Goal: Task Accomplishment & Management: Complete application form

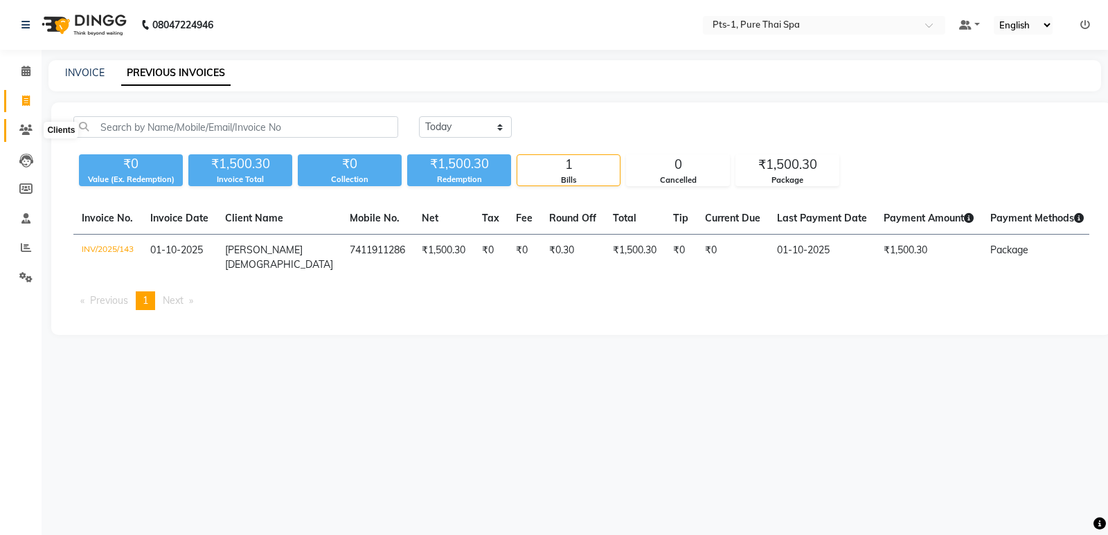
click at [30, 126] on icon at bounding box center [25, 130] width 13 height 10
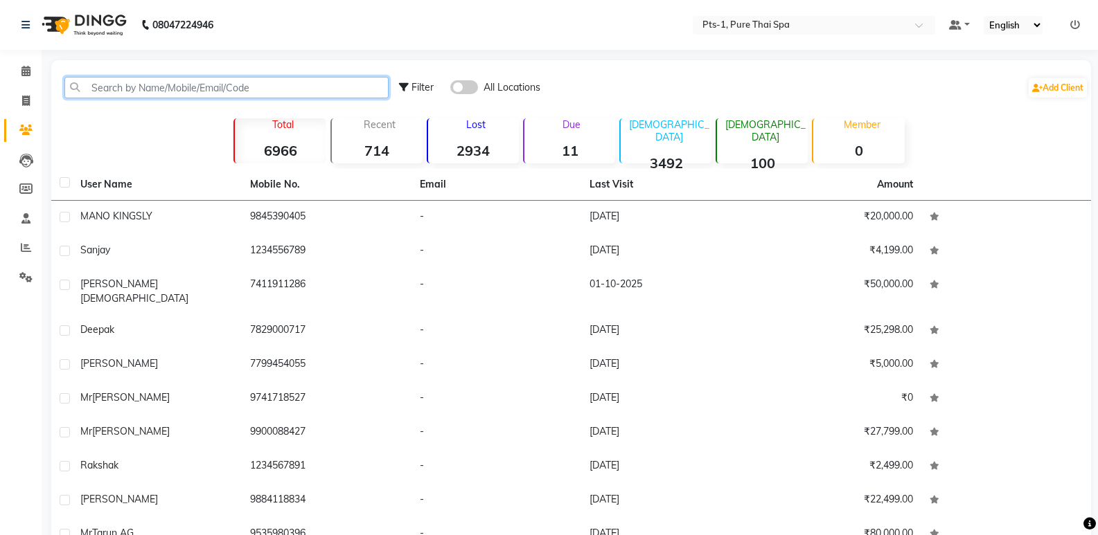
click at [130, 83] on input "text" at bounding box center [226, 87] width 324 height 21
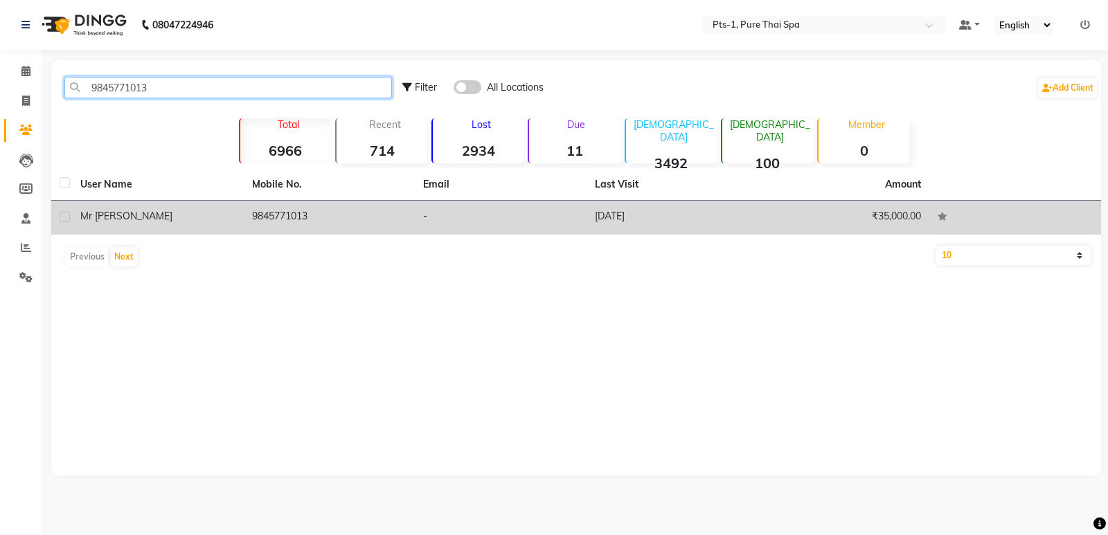
type input "9845771013"
click at [380, 215] on td "9845771013" at bounding box center [330, 218] width 172 height 34
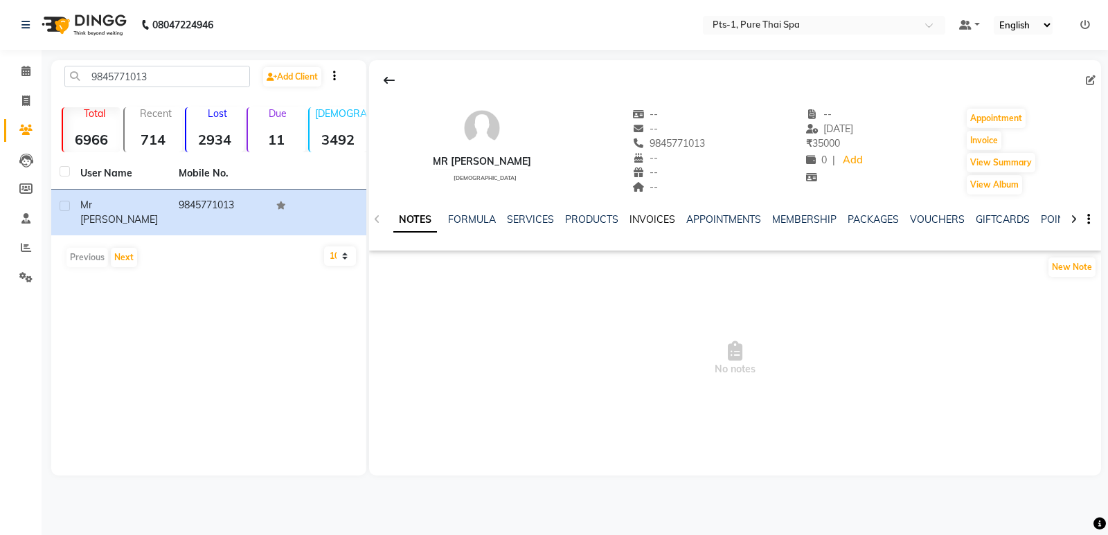
click at [642, 218] on link "INVOICES" at bounding box center [653, 219] width 46 height 12
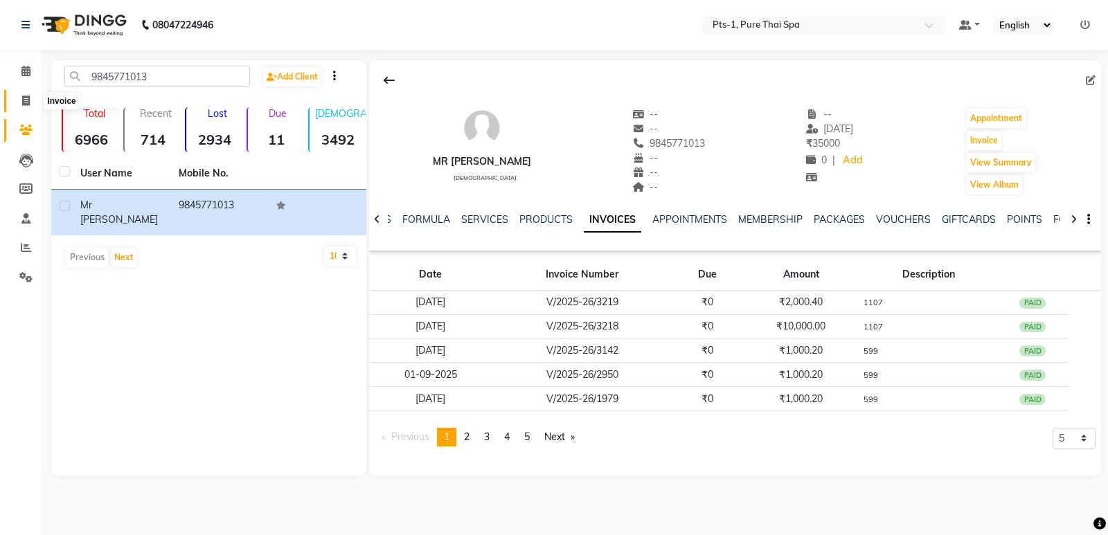
click at [27, 103] on icon at bounding box center [26, 101] width 8 height 10
select select "service"
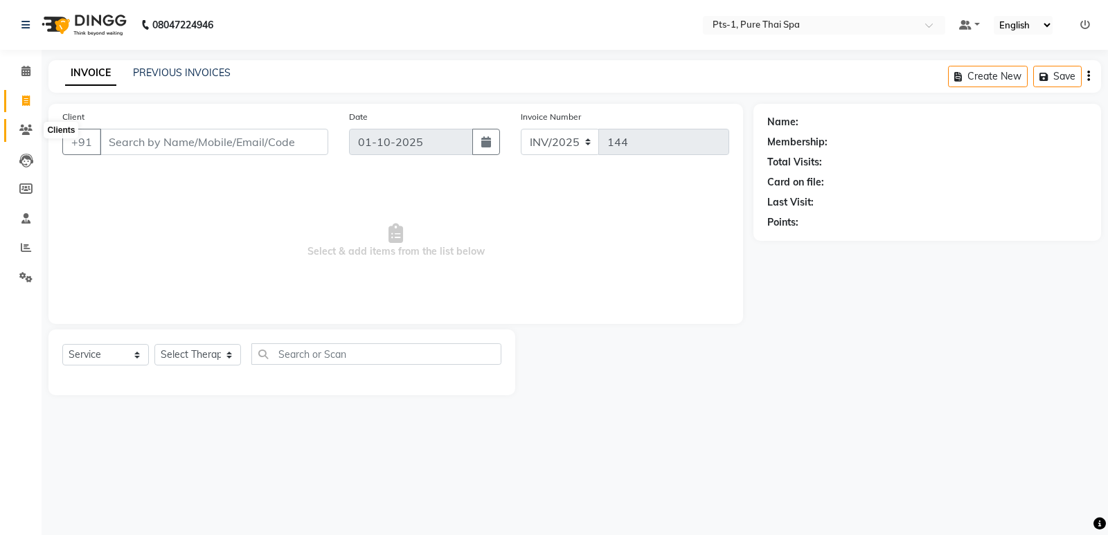
click at [28, 132] on icon at bounding box center [25, 130] width 13 height 10
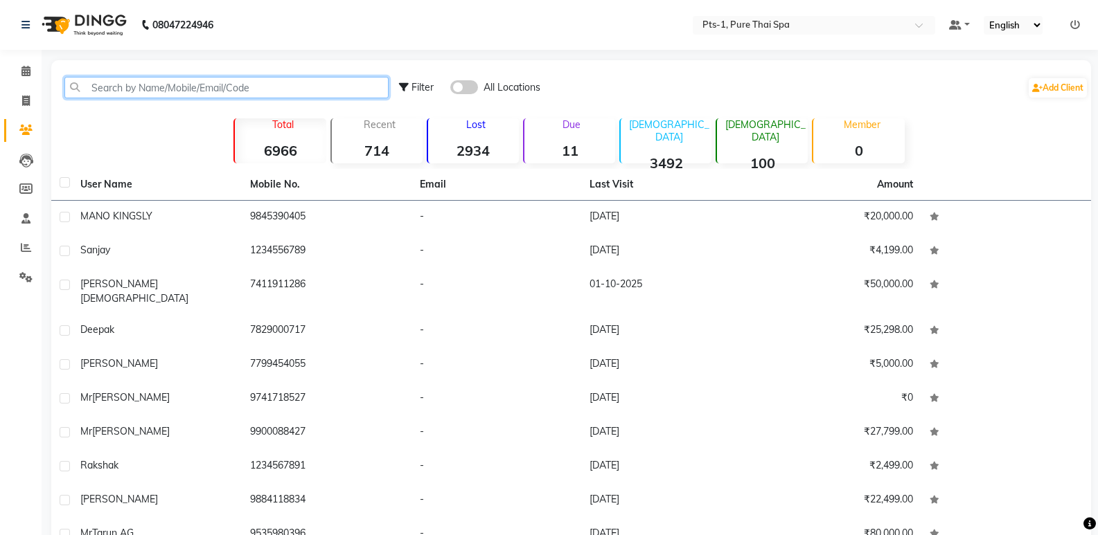
click at [90, 97] on input "text" at bounding box center [226, 87] width 324 height 21
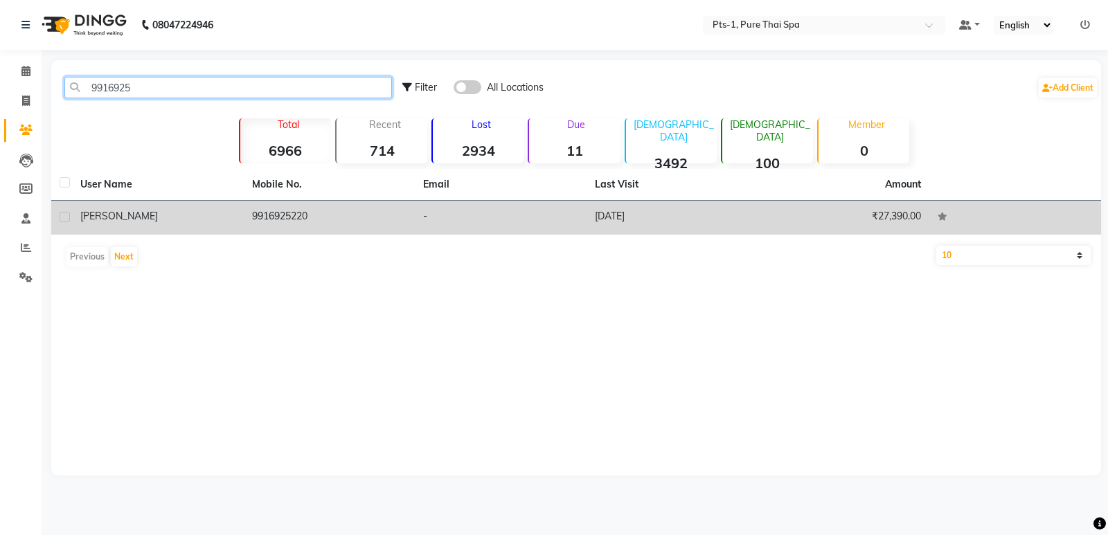
type input "9916925"
click at [356, 227] on td "9916925220" at bounding box center [330, 218] width 172 height 34
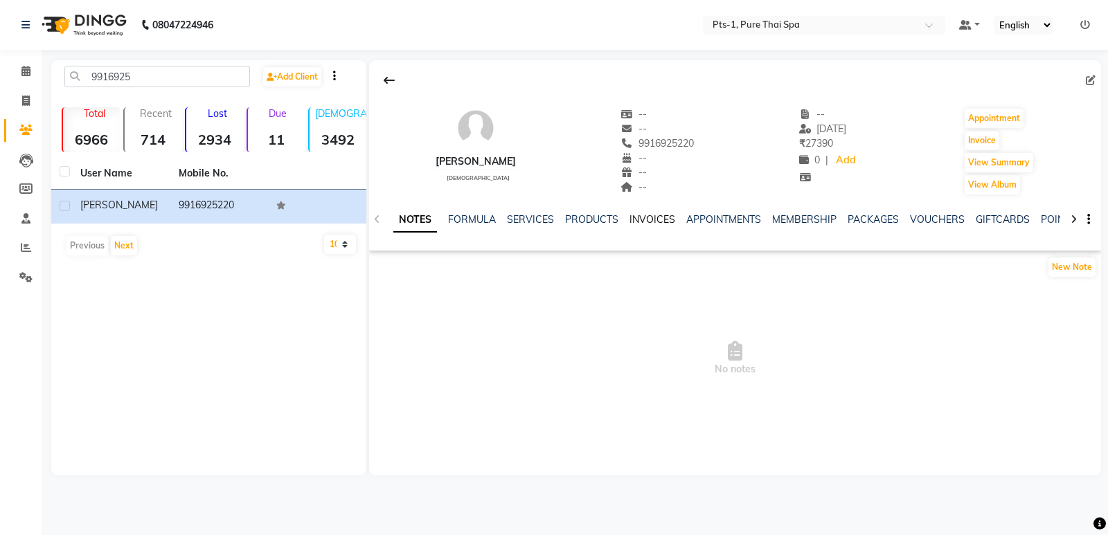
click at [660, 222] on link "INVOICES" at bounding box center [653, 219] width 46 height 12
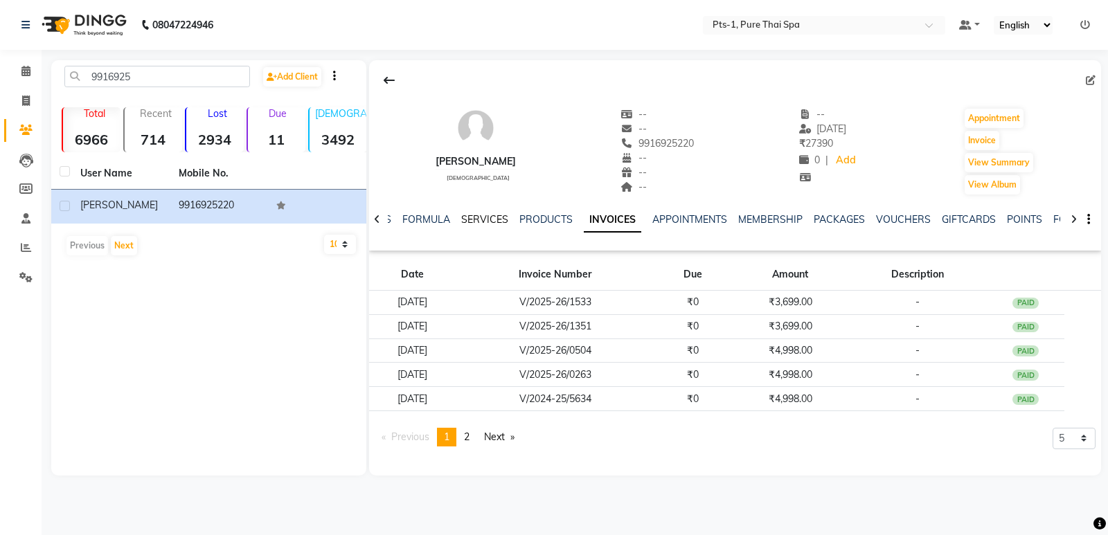
click at [489, 225] on link "SERVICES" at bounding box center [484, 219] width 47 height 12
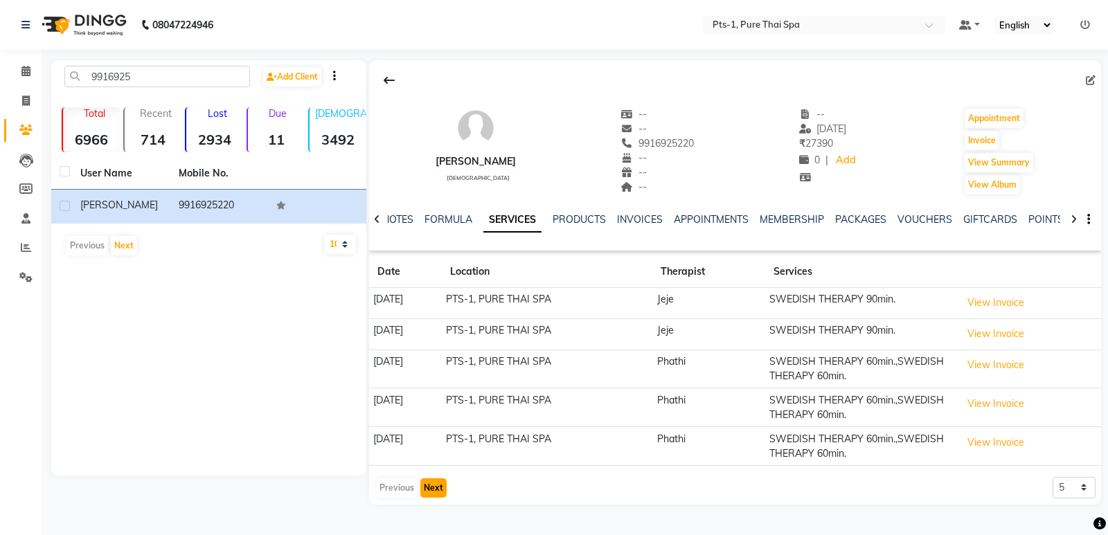
click at [441, 494] on button "Next" at bounding box center [433, 488] width 26 height 19
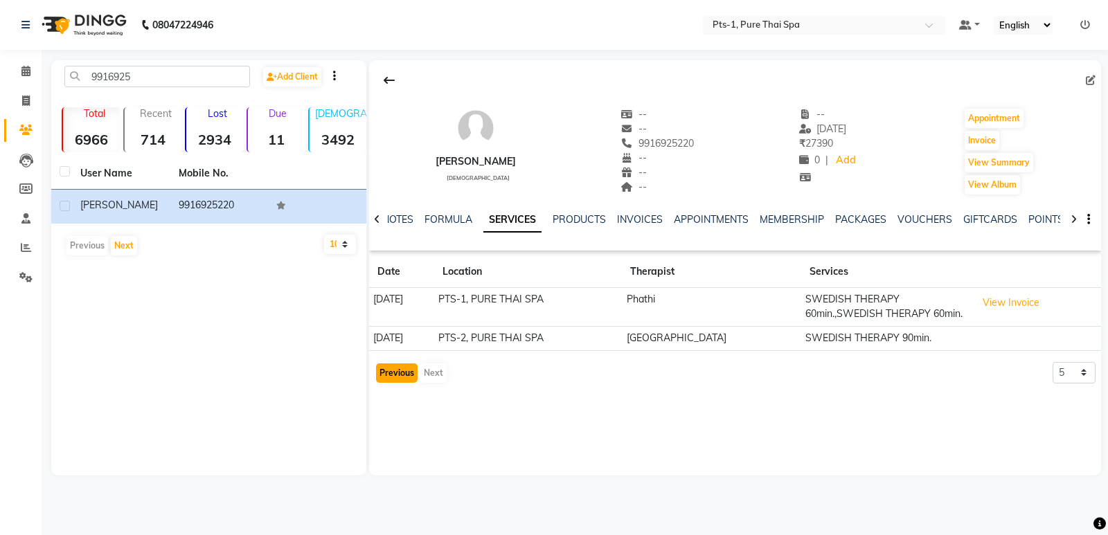
click at [389, 366] on button "Previous" at bounding box center [397, 373] width 42 height 19
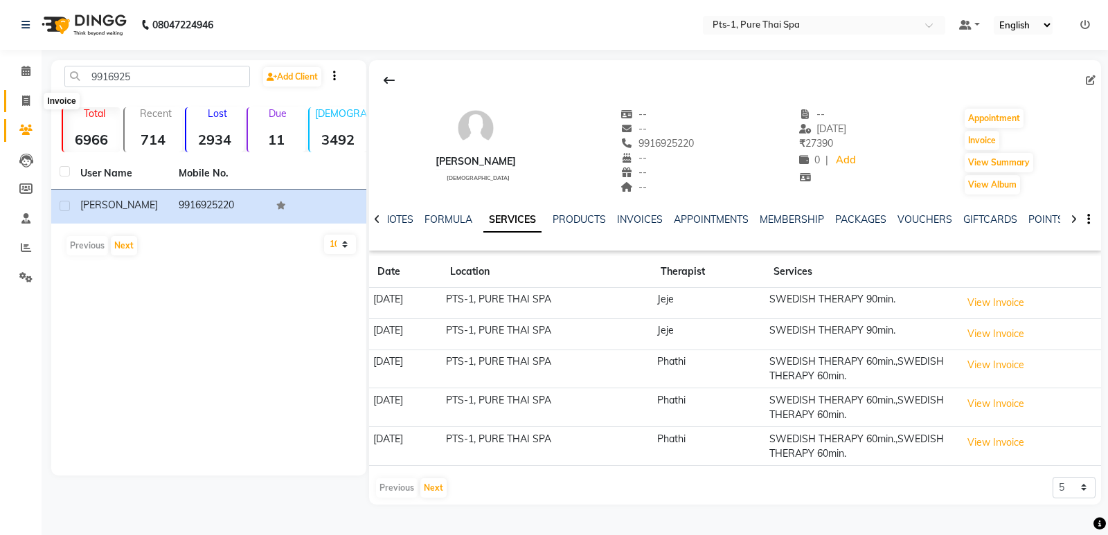
click at [30, 99] on span at bounding box center [26, 102] width 24 height 16
select select "service"
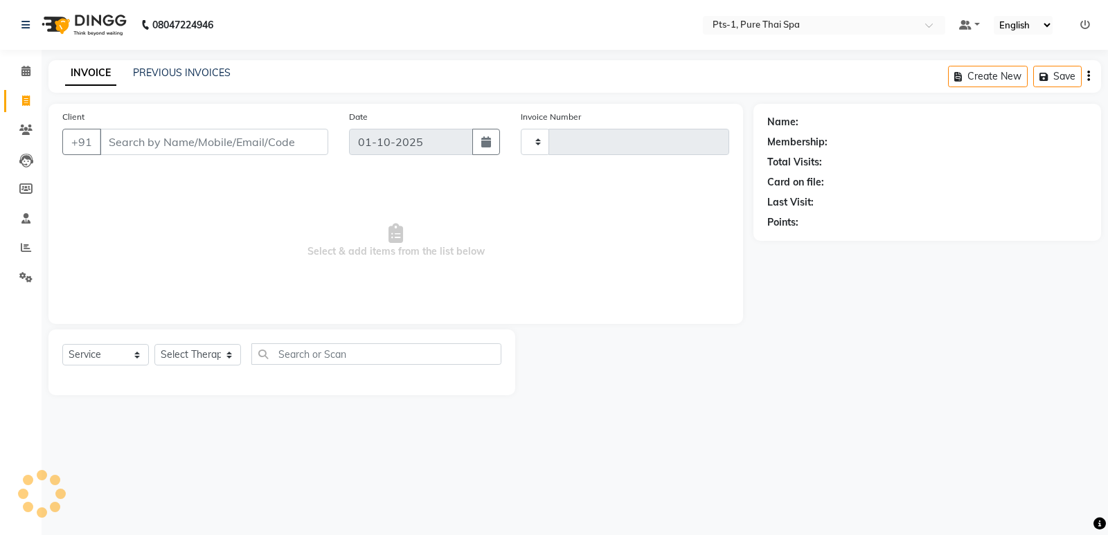
type input "144"
select select "9048"
click at [27, 131] on icon at bounding box center [25, 130] width 13 height 10
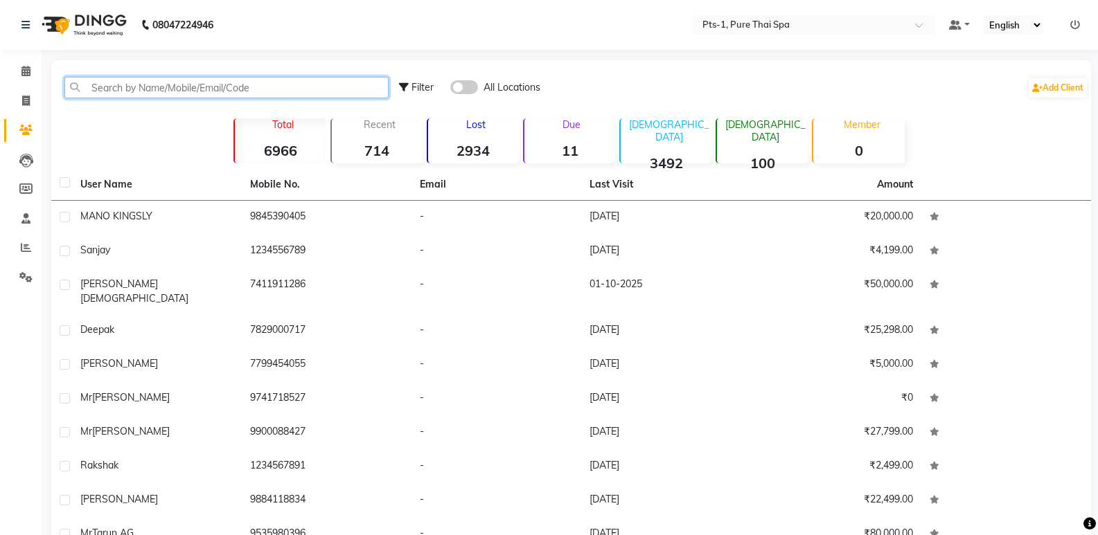
click at [98, 96] on input "text" at bounding box center [226, 87] width 324 height 21
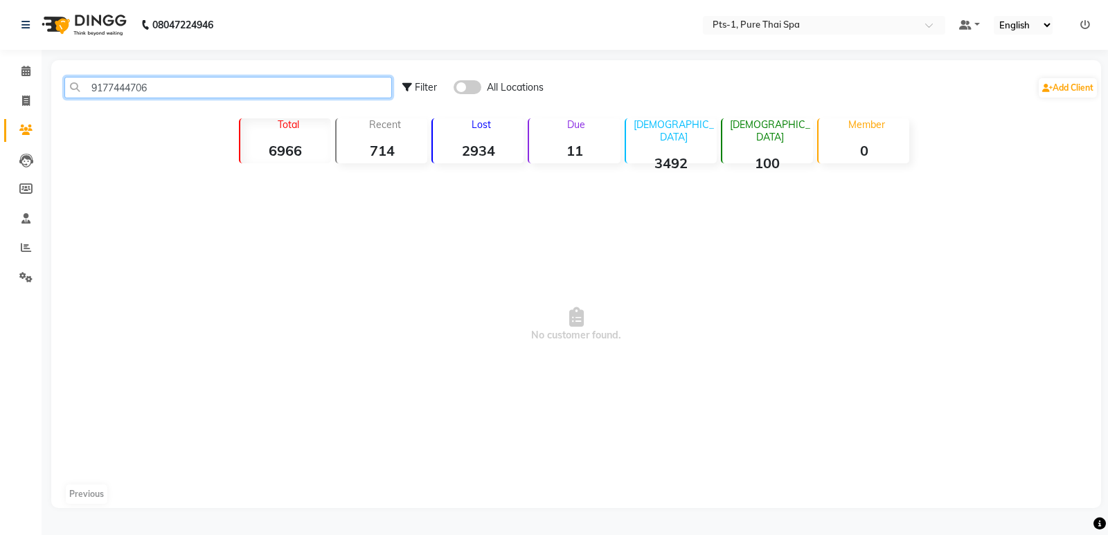
drag, startPoint x: 49, startPoint y: 99, endPoint x: 0, endPoint y: 87, distance: 50.7
click at [0, 87] on app-home "08047224946 Select Location × Pts-1, Pure Thai Spa Default Panel My Panel Engli…" at bounding box center [554, 264] width 1108 height 529
type input "9177444706"
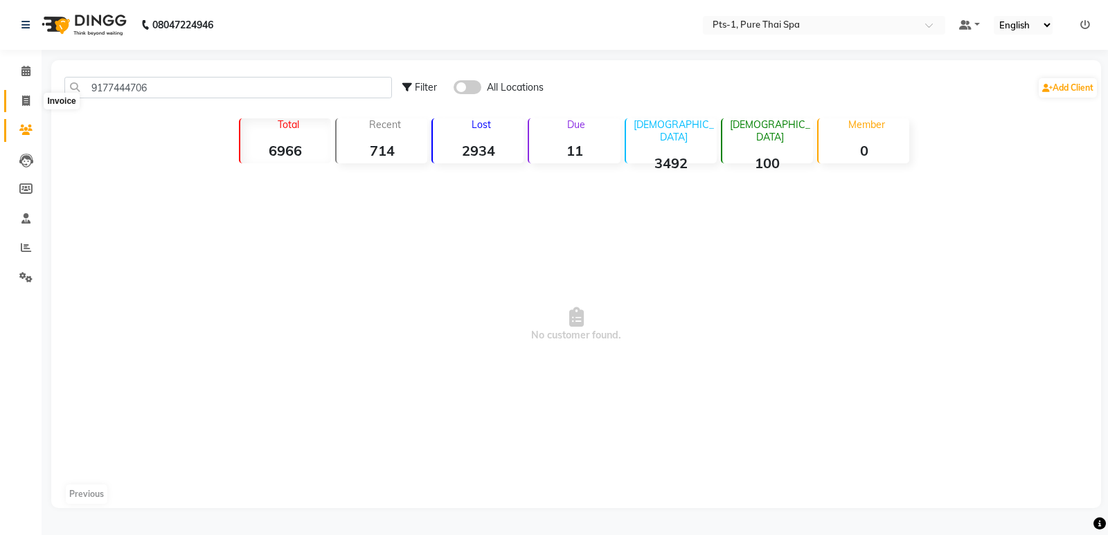
click at [28, 106] on span at bounding box center [26, 102] width 24 height 16
select select "service"
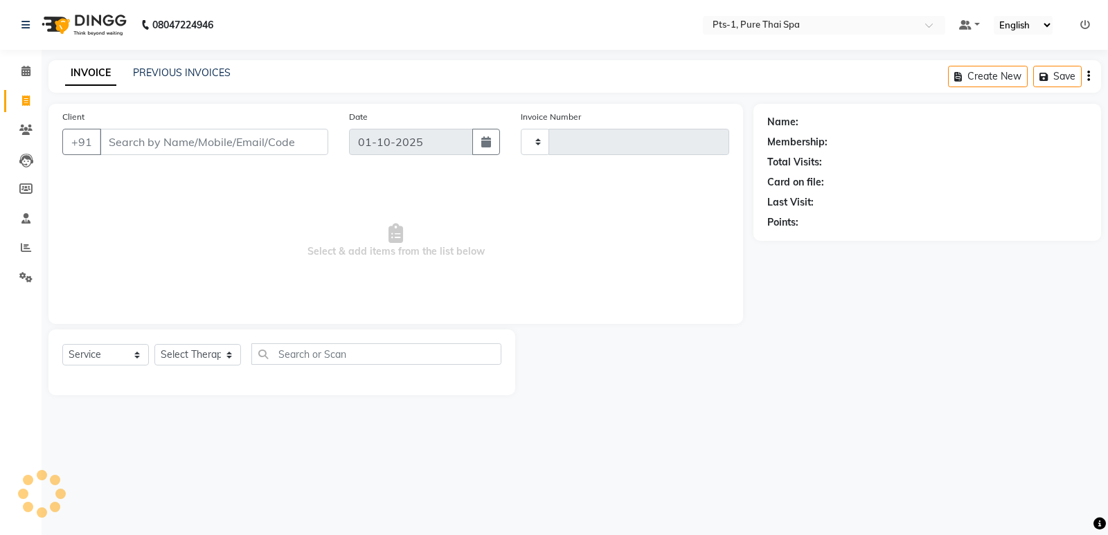
type input "144"
select select "9048"
click at [27, 129] on icon at bounding box center [25, 130] width 13 height 10
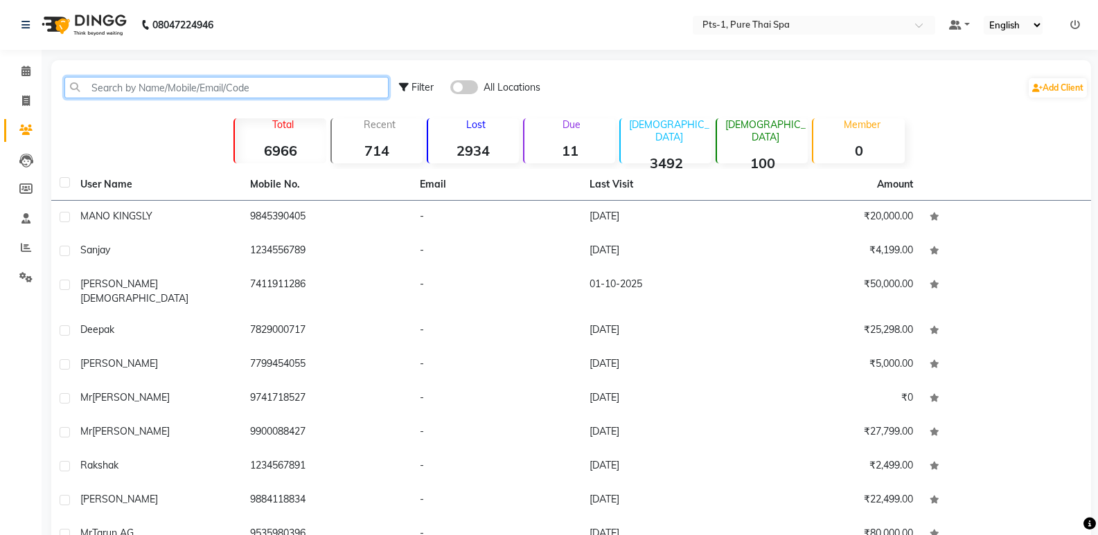
paste input "9177444706"
type input "917744470"
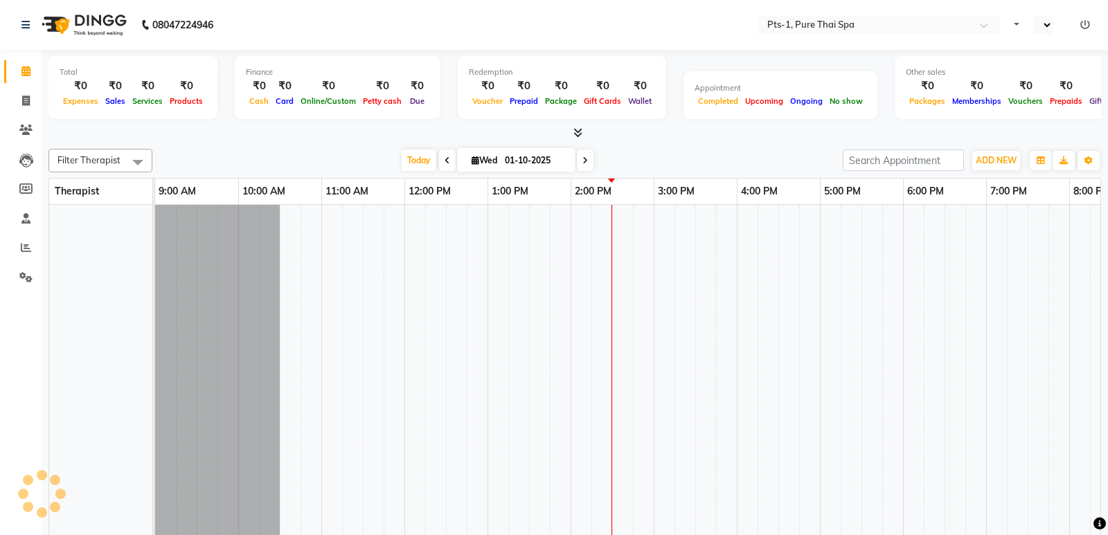
select select "en"
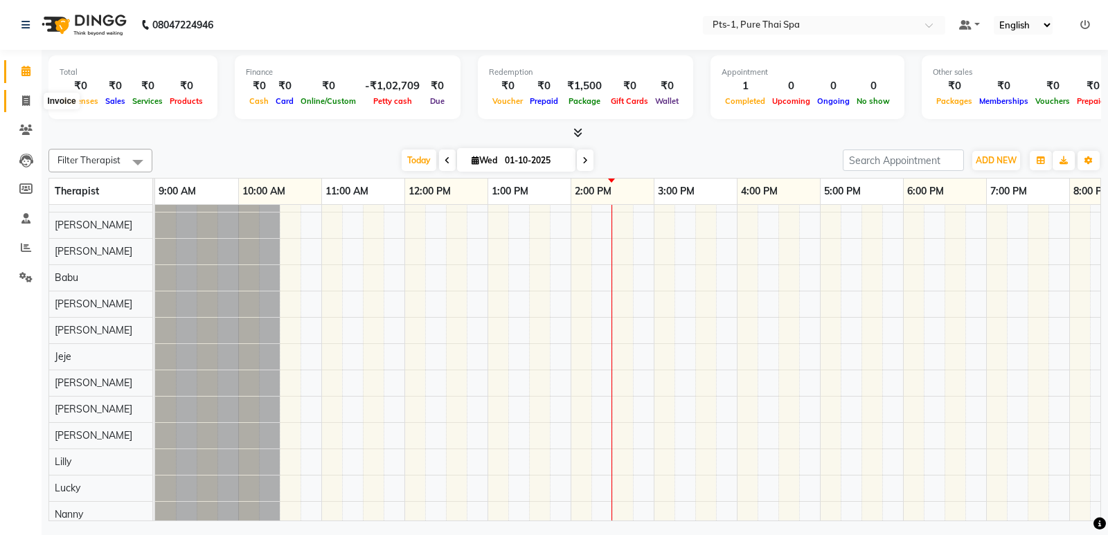
click at [23, 103] on icon at bounding box center [26, 101] width 8 height 10
select select "service"
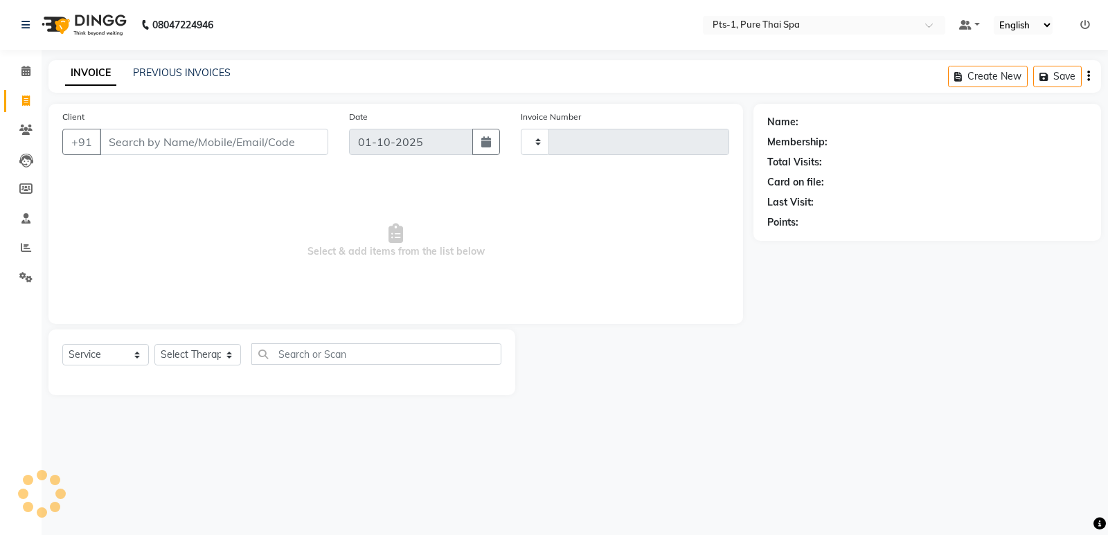
type input "144"
select select "9048"
drag, startPoint x: 157, startPoint y: 154, endPoint x: 125, endPoint y: 145, distance: 33.3
click at [125, 145] on input "Client" at bounding box center [214, 142] width 229 height 26
paste input "9177444706"
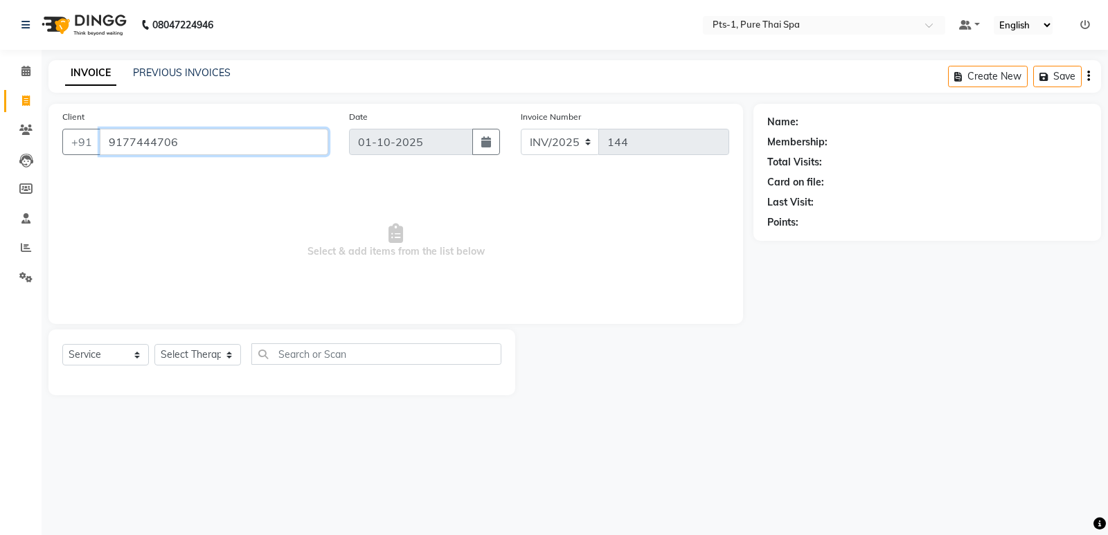
type input "9177444706"
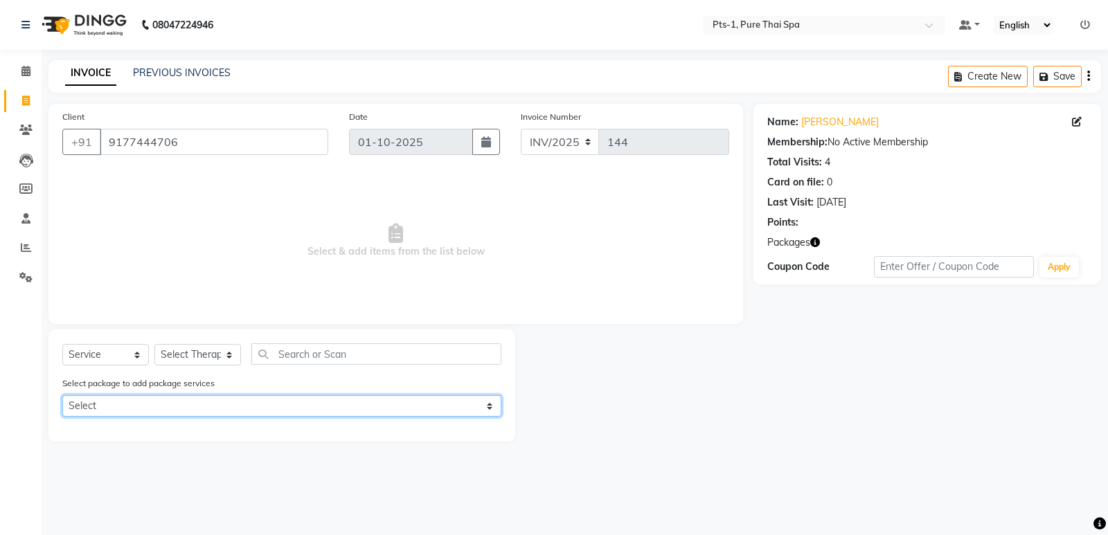
click at [170, 407] on select "Select PTS PACKAGE (10K) 10 SERVICES" at bounding box center [281, 406] width 439 height 21
select select "1: Object"
click at [62, 396] on select "Select PTS PACKAGE (10K) 10 SERVICES" at bounding box center [281, 406] width 439 height 21
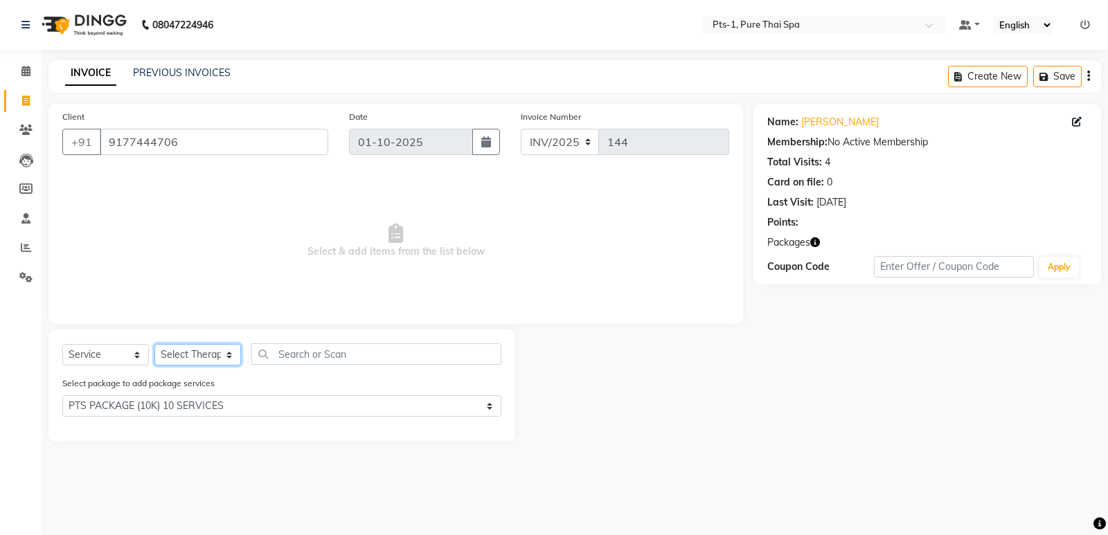
click at [179, 355] on select "Select Therapist Anand Annie anyone Babu Bela Gia Jeje Jenny Jincy JOE Lilly Lu…" at bounding box center [197, 354] width 87 height 21
select select "80827"
click at [154, 344] on select "Select Therapist Anand Annie anyone Babu Bela Gia Jeje Jenny Jincy JOE Lilly Lu…" at bounding box center [197, 354] width 87 height 21
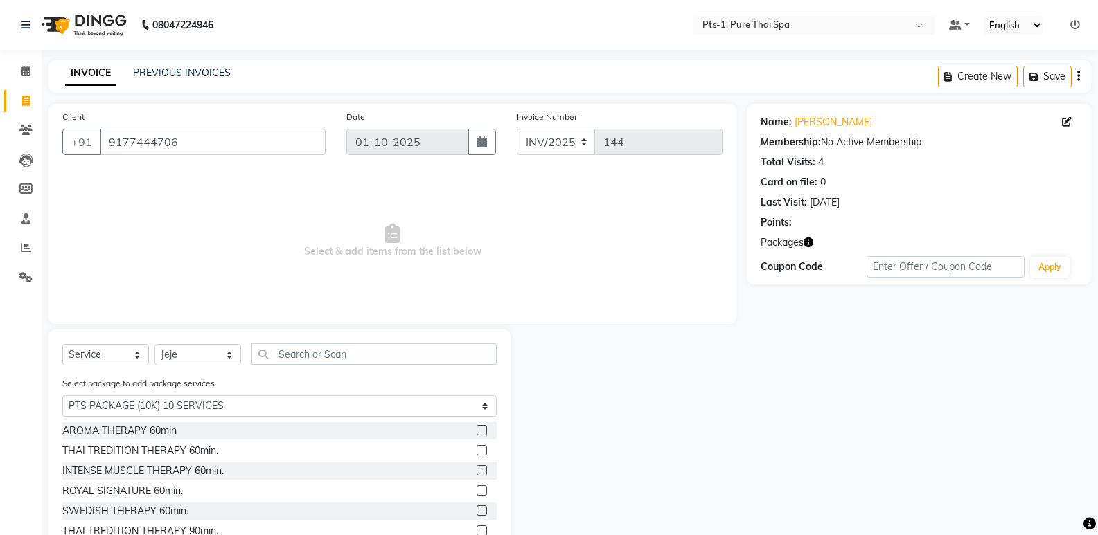
click at [477, 509] on label at bounding box center [482, 511] width 10 height 10
click at [477, 509] on input "checkbox" at bounding box center [481, 511] width 9 height 9
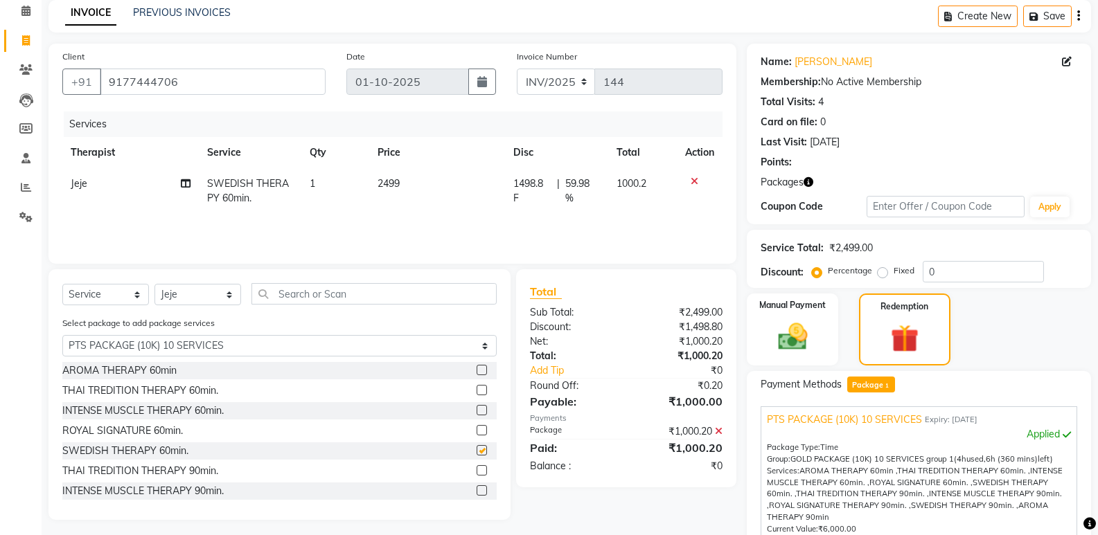
checkbox input "false"
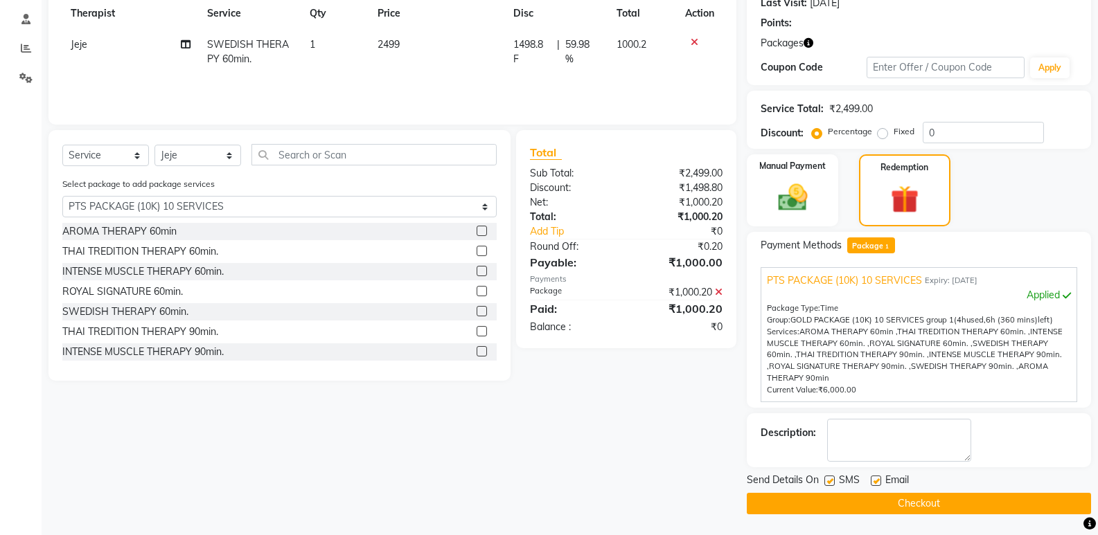
click at [833, 483] on label at bounding box center [829, 481] width 10 height 10
click at [833, 483] on input "checkbox" at bounding box center [828, 481] width 9 height 9
checkbox input "false"
click at [880, 483] on label at bounding box center [876, 481] width 10 height 10
click at [880, 483] on input "checkbox" at bounding box center [875, 481] width 9 height 9
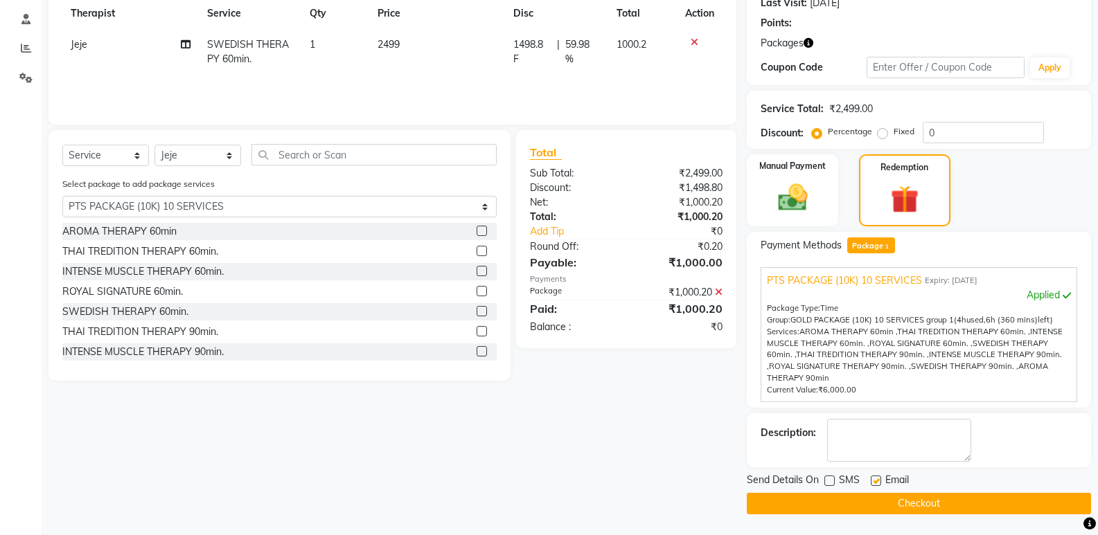
checkbox input "false"
drag, startPoint x: 883, startPoint y: 452, endPoint x: 859, endPoint y: 452, distance: 24.3
click at [880, 452] on textarea at bounding box center [899, 440] width 144 height 43
type textarea "5"
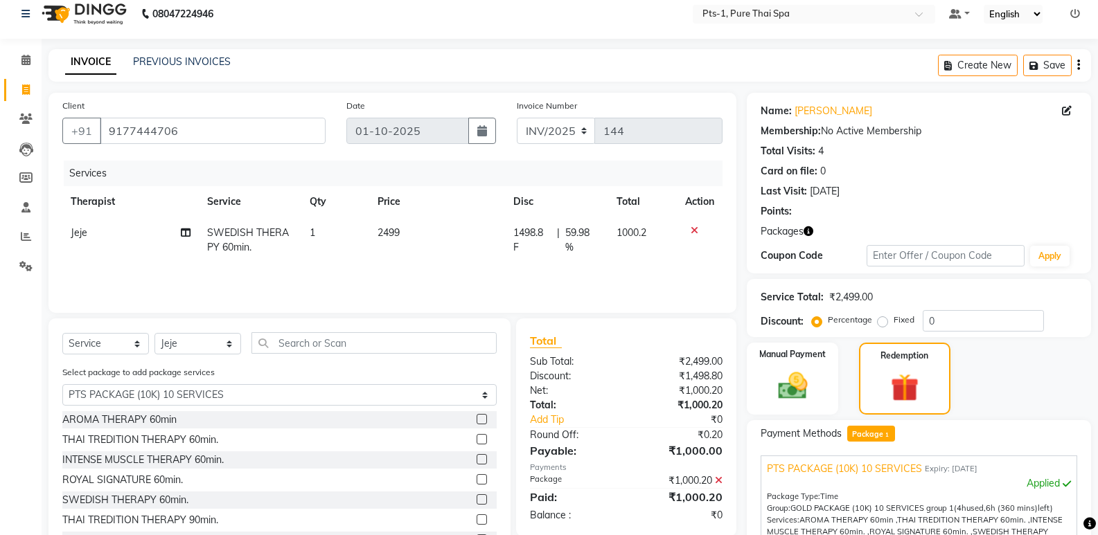
scroll to position [0, 0]
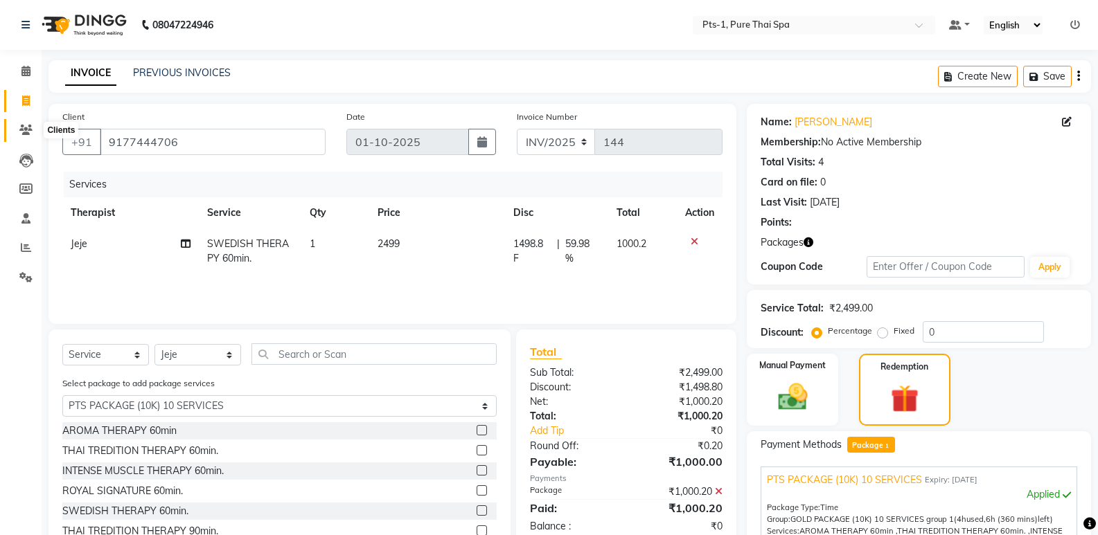
click at [29, 132] on icon at bounding box center [25, 130] width 13 height 10
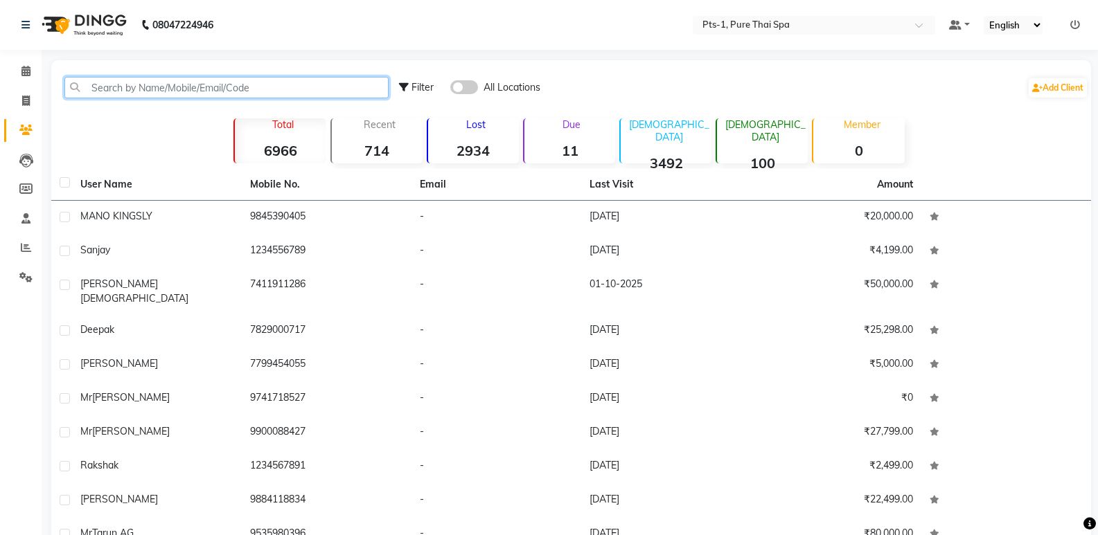
paste input "9177444706"
click at [217, 80] on input "9177444706" at bounding box center [226, 87] width 324 height 21
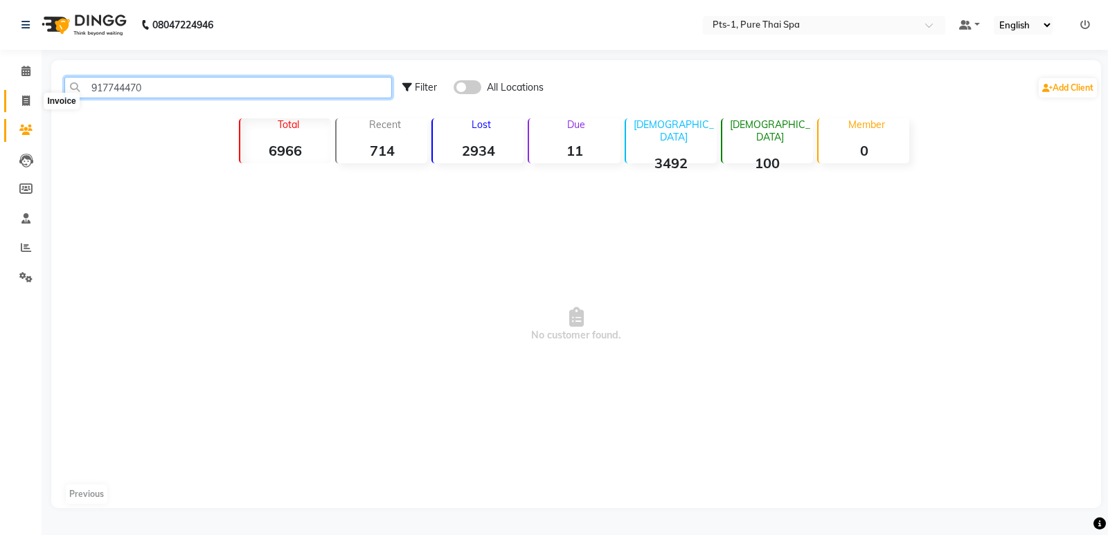
type input "917744470"
click at [24, 103] on icon at bounding box center [26, 101] width 8 height 10
select select "service"
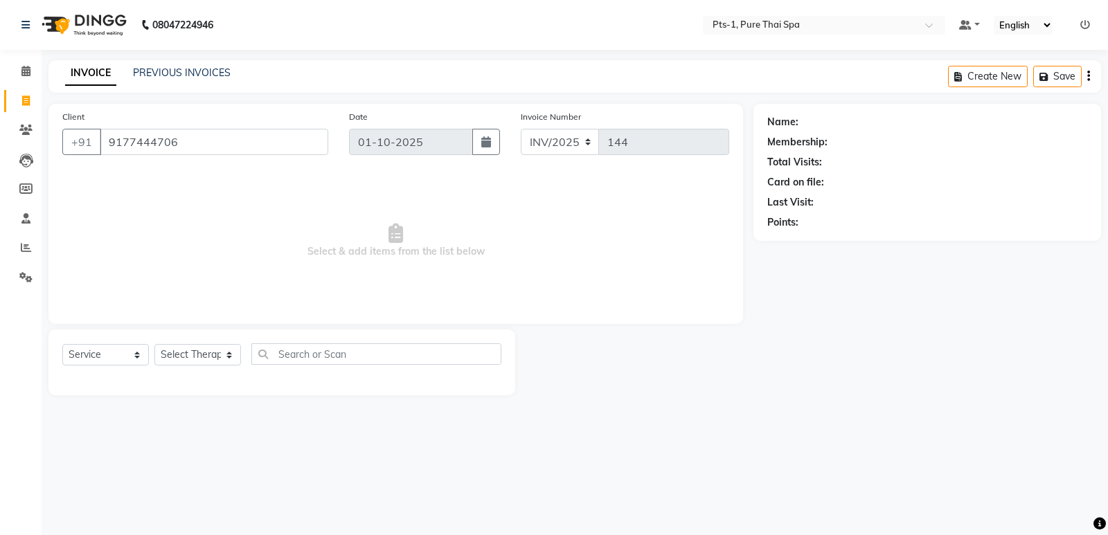
type input "9177444706"
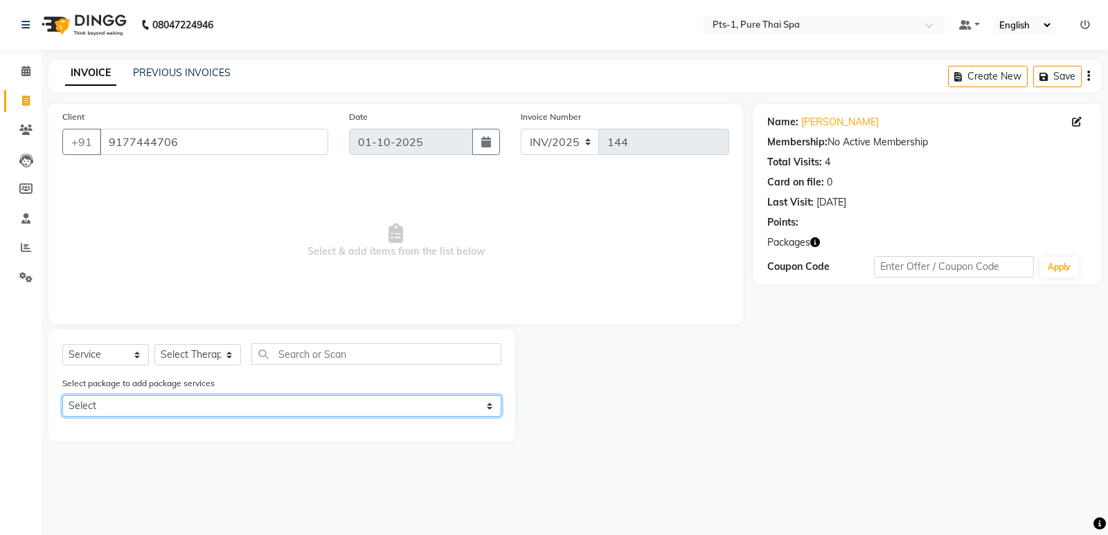
click at [200, 397] on select "Select PTS PACKAGE (10K) 10 SERVICES" at bounding box center [281, 406] width 439 height 21
select select "1: Object"
click at [62, 396] on select "Select PTS PACKAGE (10K) 10 SERVICES" at bounding box center [281, 406] width 439 height 21
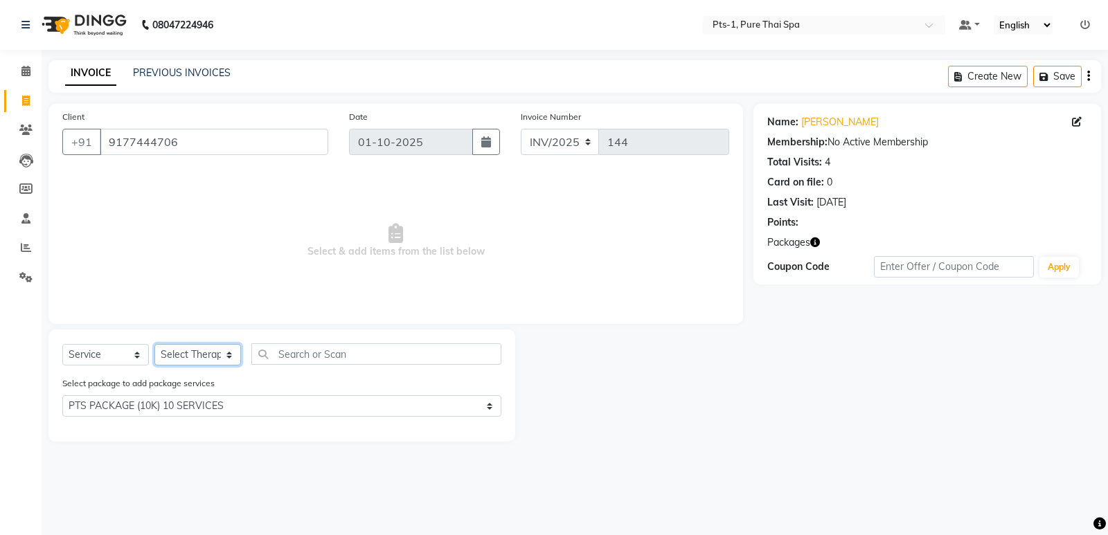
click at [209, 357] on select "Select Therapist Anand Annie anyone Babu Bela Gia Jeje Jenny Jincy JOE Lilly Lu…" at bounding box center [197, 354] width 87 height 21
select select "80827"
click at [154, 344] on select "Select Therapist Anand Annie anyone Babu Bela Gia Jeje Jenny Jincy JOE Lilly Lu…" at bounding box center [197, 354] width 87 height 21
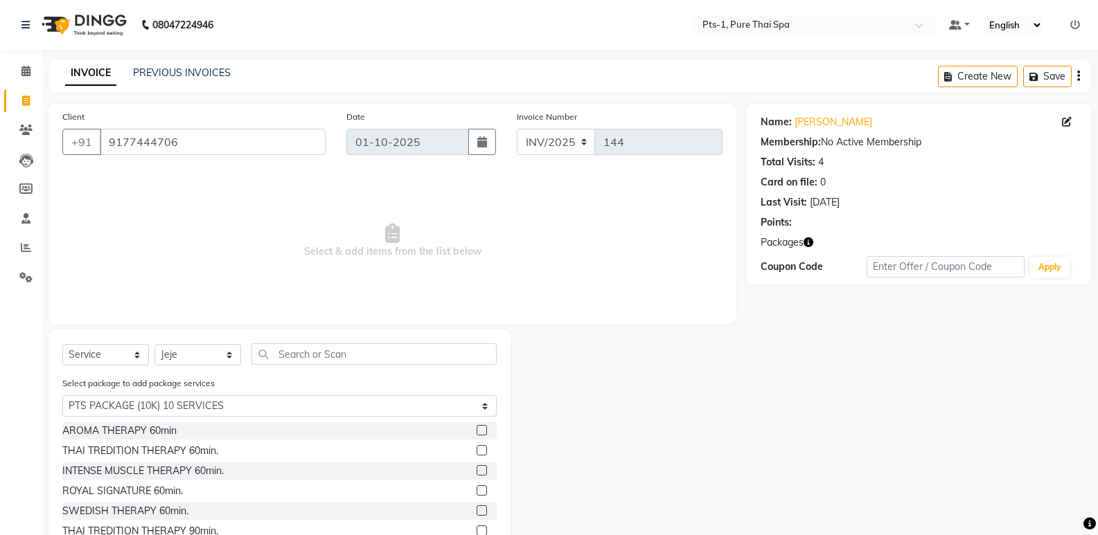
click at [477, 513] on label at bounding box center [482, 511] width 10 height 10
click at [477, 513] on input "checkbox" at bounding box center [481, 511] width 9 height 9
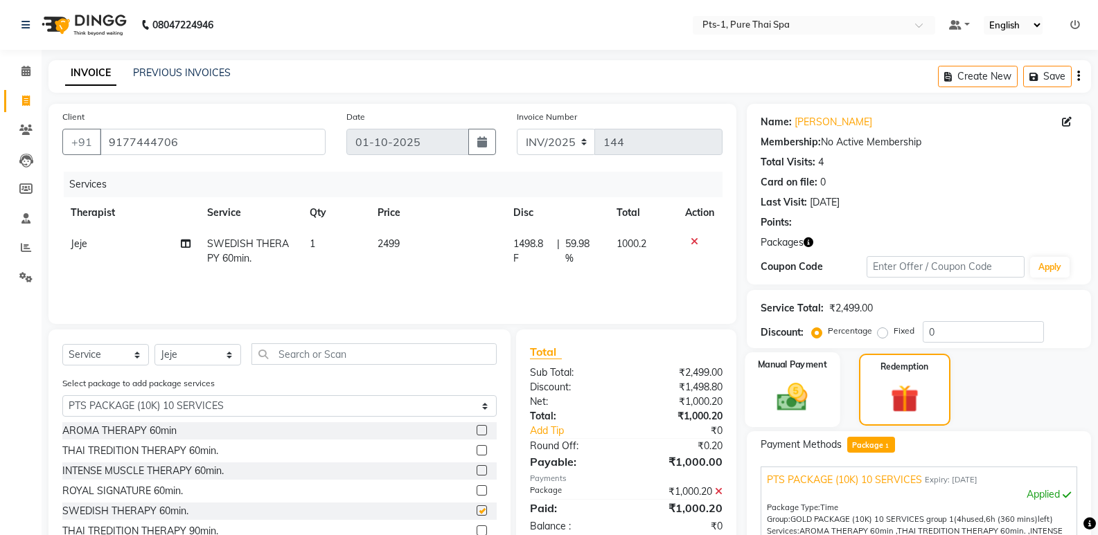
checkbox input "false"
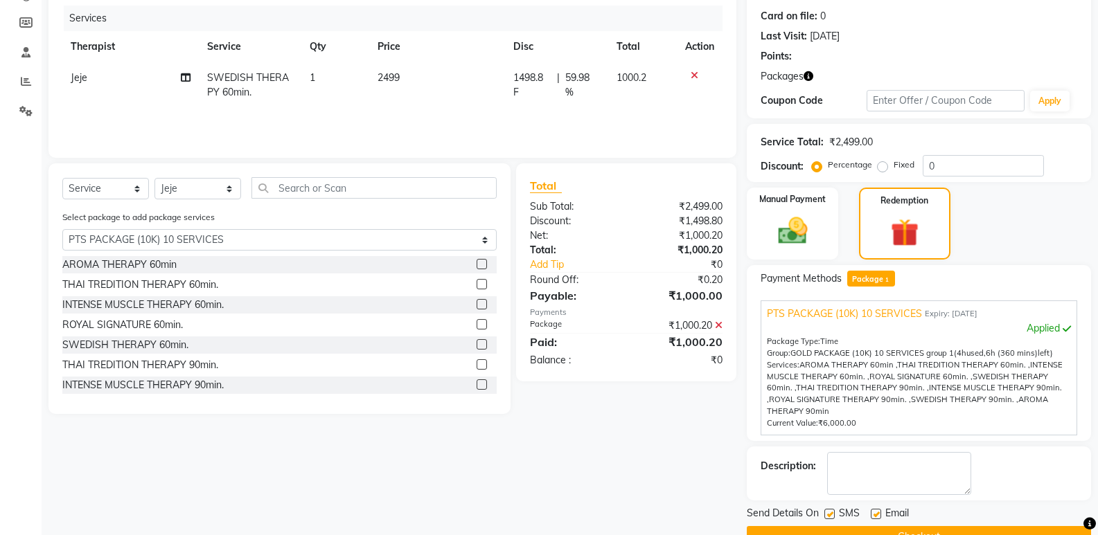
scroll to position [199, 0]
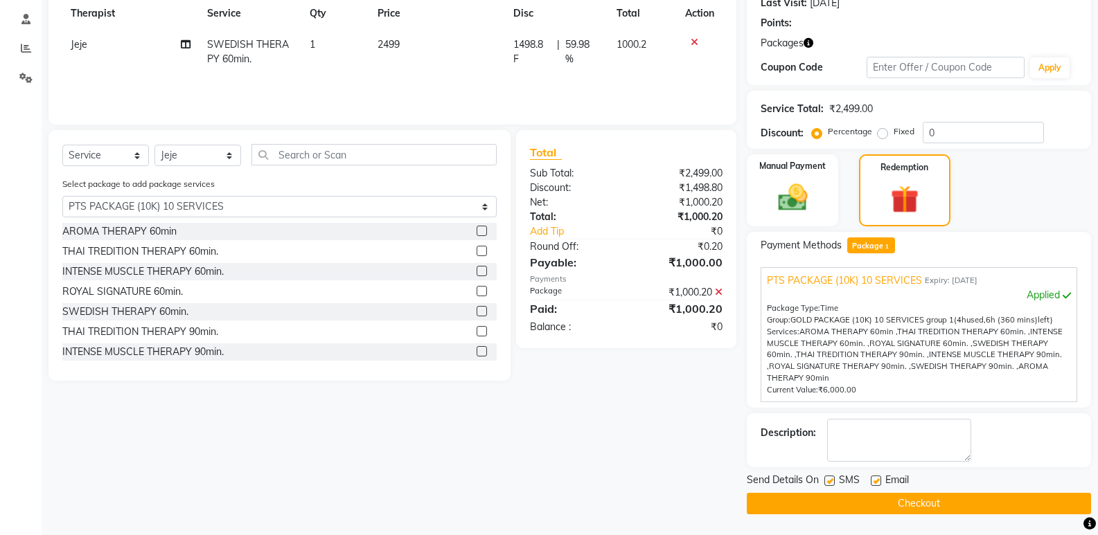
click at [828, 476] on label at bounding box center [829, 481] width 10 height 10
click at [828, 477] on input "checkbox" at bounding box center [828, 481] width 9 height 9
checkbox input "false"
click at [878, 476] on label at bounding box center [876, 481] width 10 height 10
click at [878, 477] on input "checkbox" at bounding box center [875, 481] width 9 height 9
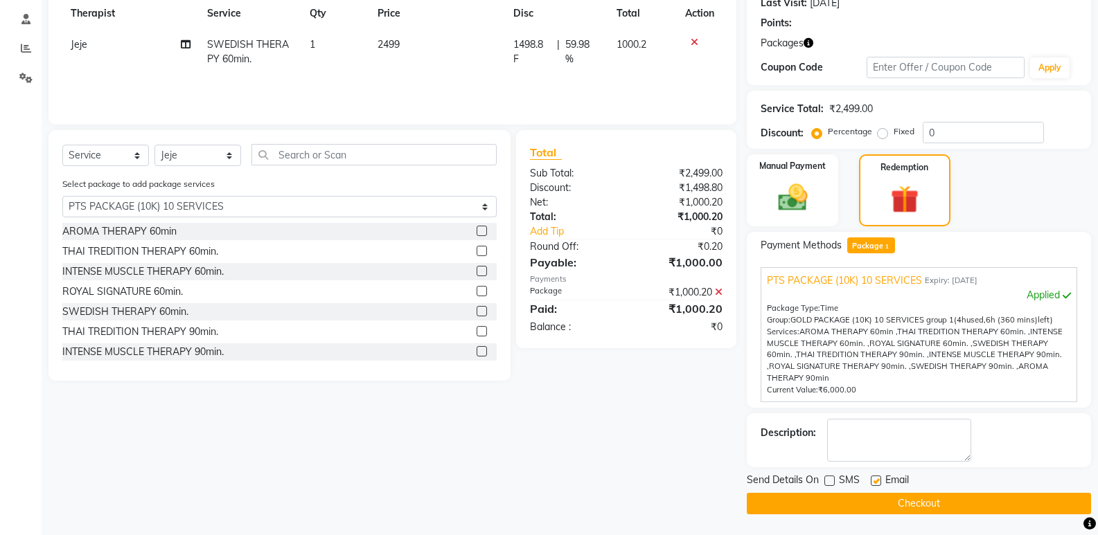
checkbox input "false"
click at [887, 452] on textarea at bounding box center [899, 440] width 144 height 43
type textarea "pts-3-506"
click at [835, 508] on button "Checkout" at bounding box center [919, 503] width 344 height 21
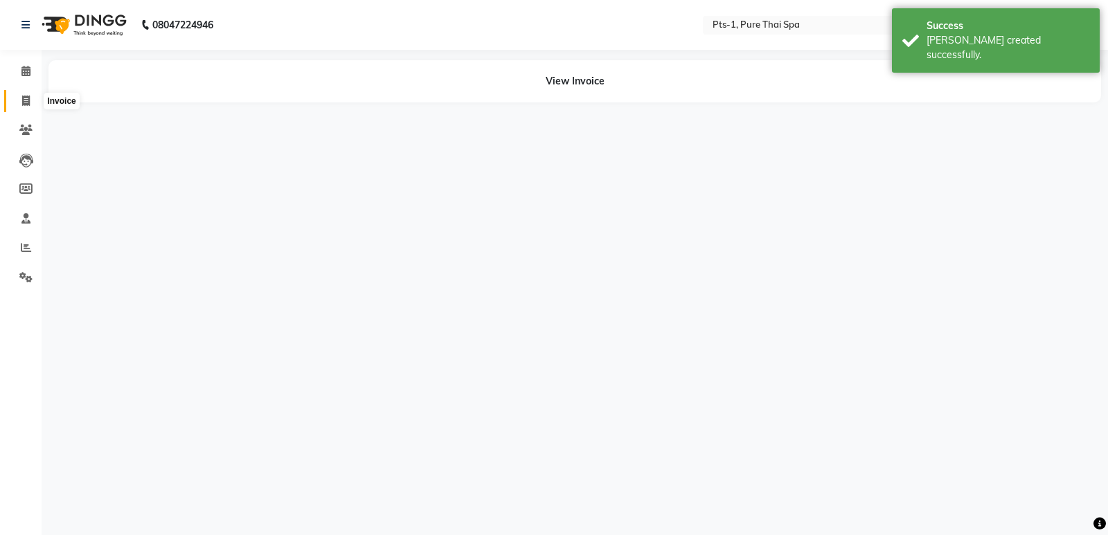
click at [26, 96] on icon at bounding box center [26, 101] width 8 height 10
select select "service"
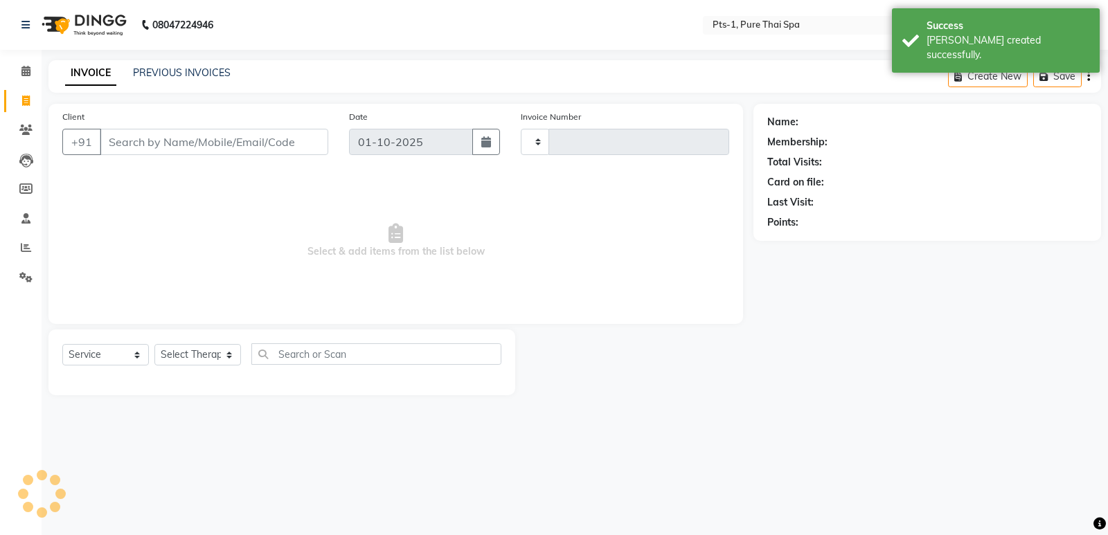
type input "145"
select select "9048"
click at [144, 78] on link "PREVIOUS INVOICES" at bounding box center [182, 72] width 98 height 12
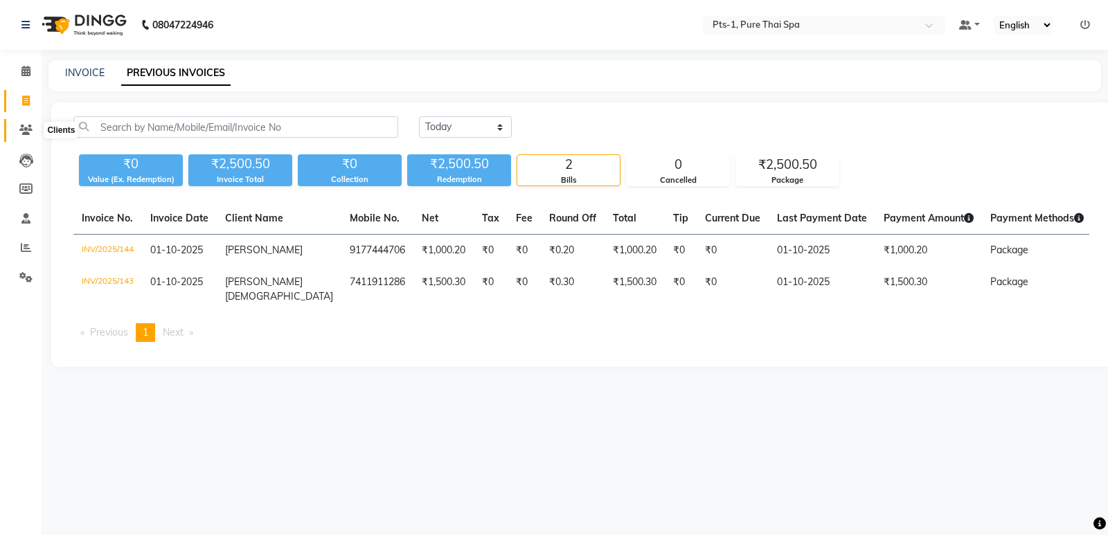
click at [19, 130] on span at bounding box center [26, 131] width 24 height 16
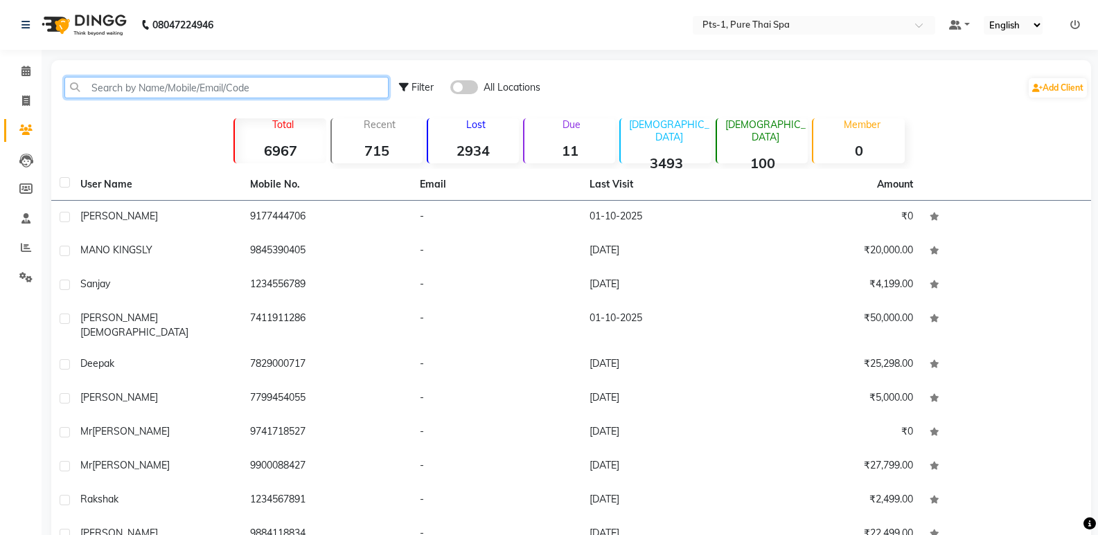
click at [170, 91] on input "text" at bounding box center [226, 87] width 324 height 21
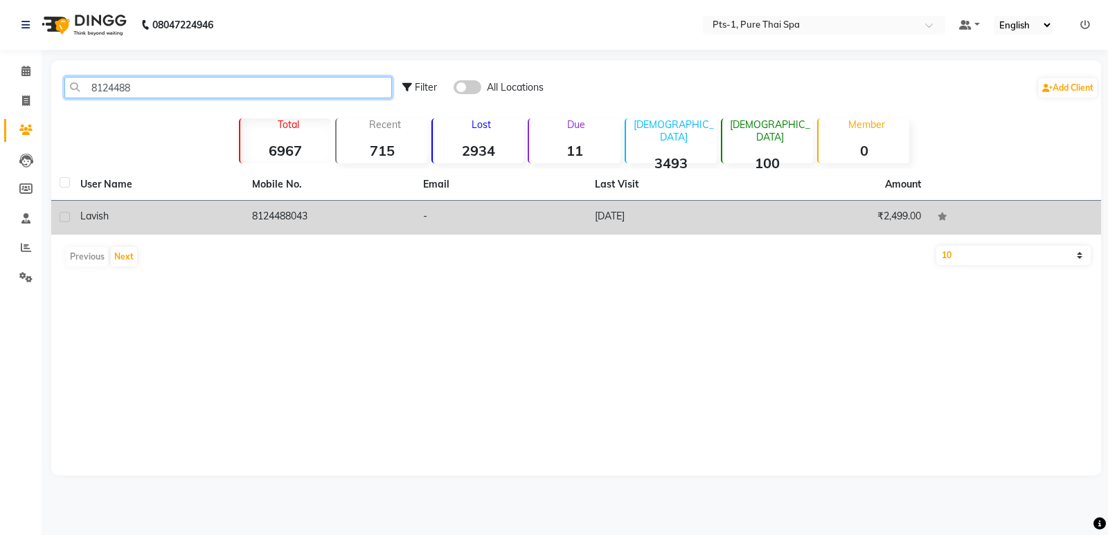
type input "8124488"
click at [299, 216] on td "8124488043" at bounding box center [330, 218] width 172 height 34
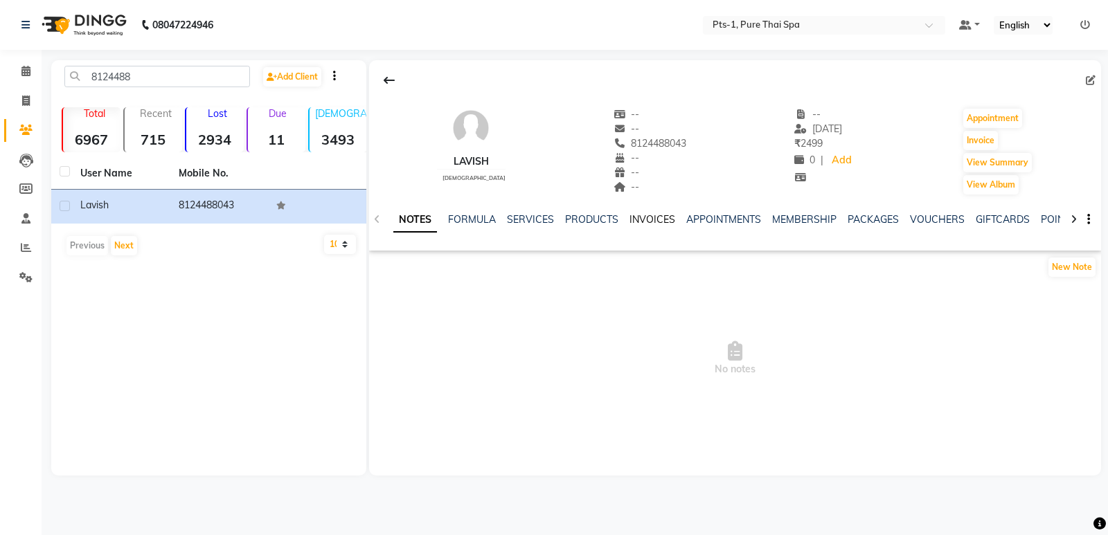
click at [663, 221] on link "INVOICES" at bounding box center [653, 219] width 46 height 12
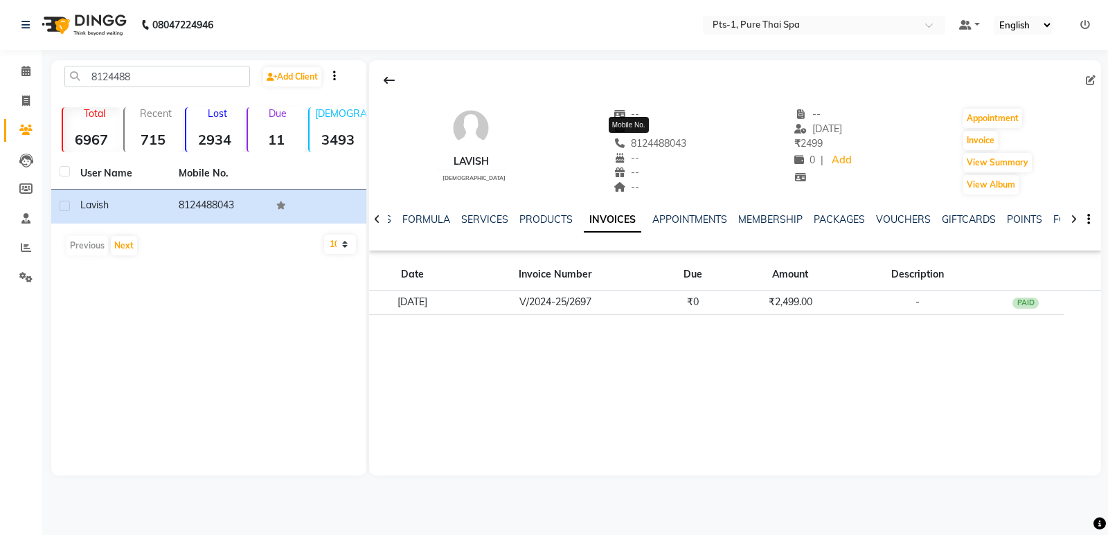
drag, startPoint x: 675, startPoint y: 145, endPoint x: 608, endPoint y: 145, distance: 66.5
click at [608, 145] on div "Lavish male -- -- 8124488043 Mobile No. -- -- -- -- 16-08-2024 ₹ 2499 0 | Add A…" at bounding box center [735, 145] width 732 height 103
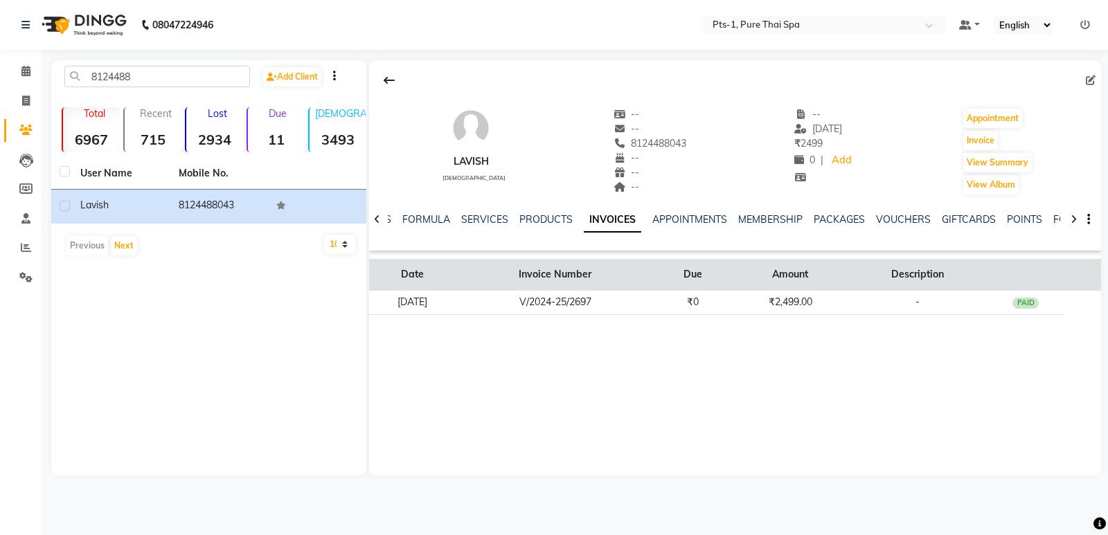
copy span "8124488043"
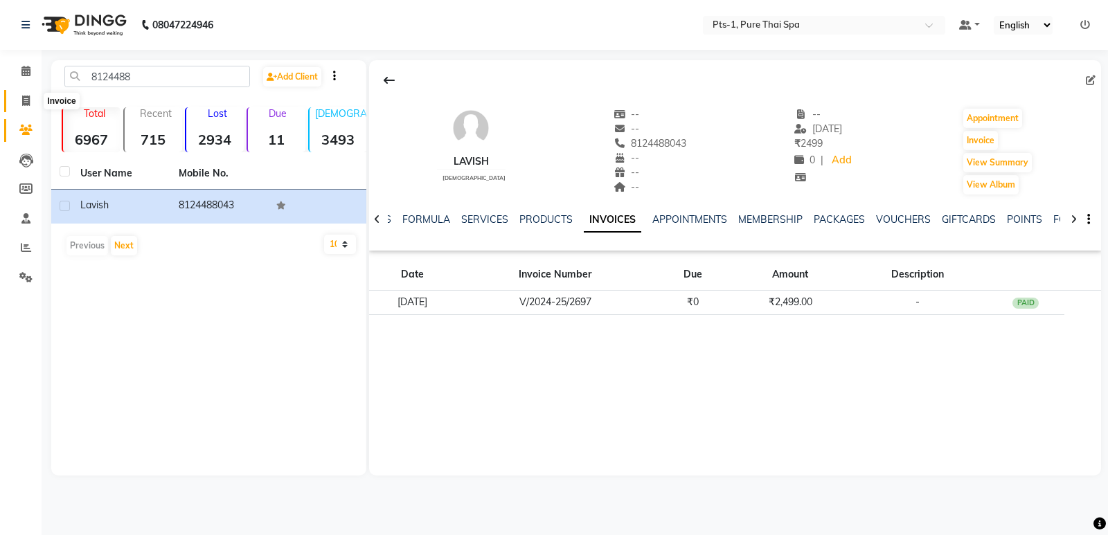
click at [33, 100] on span at bounding box center [26, 102] width 24 height 16
select select "service"
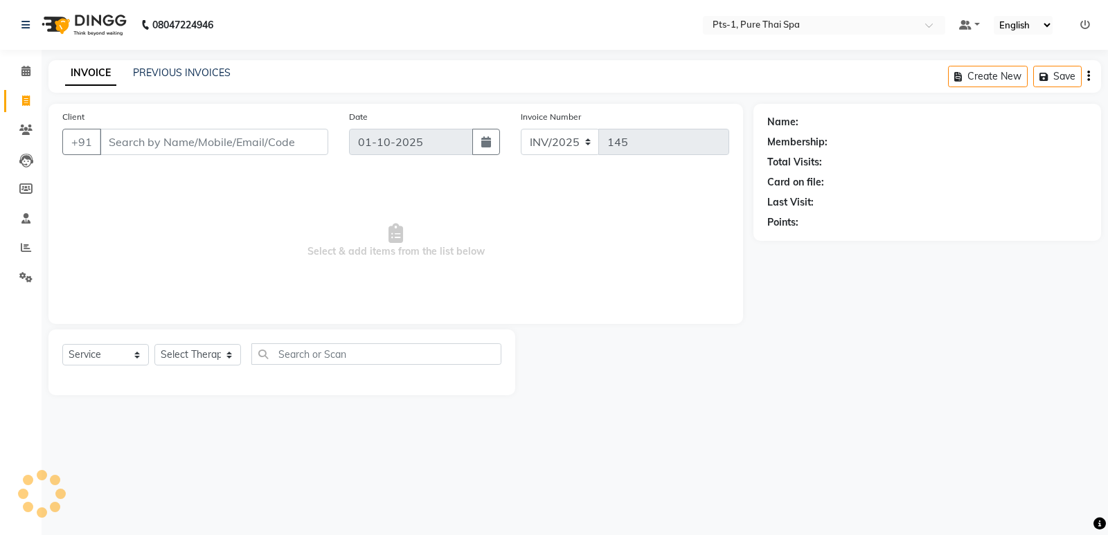
click at [219, 149] on input "Client" at bounding box center [214, 142] width 229 height 26
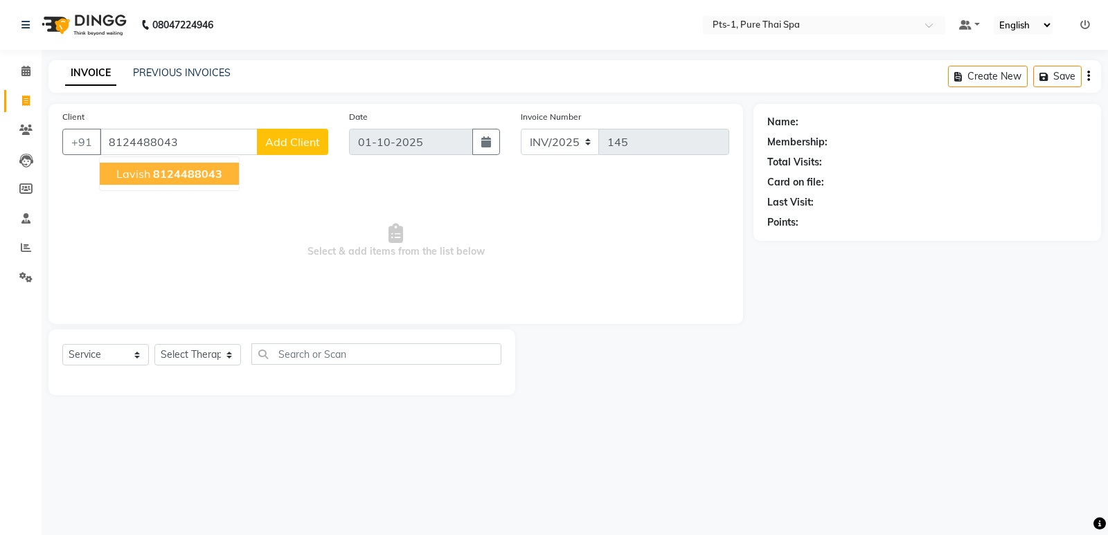
click at [221, 181] on button "Lavish 8124488043" at bounding box center [169, 174] width 139 height 22
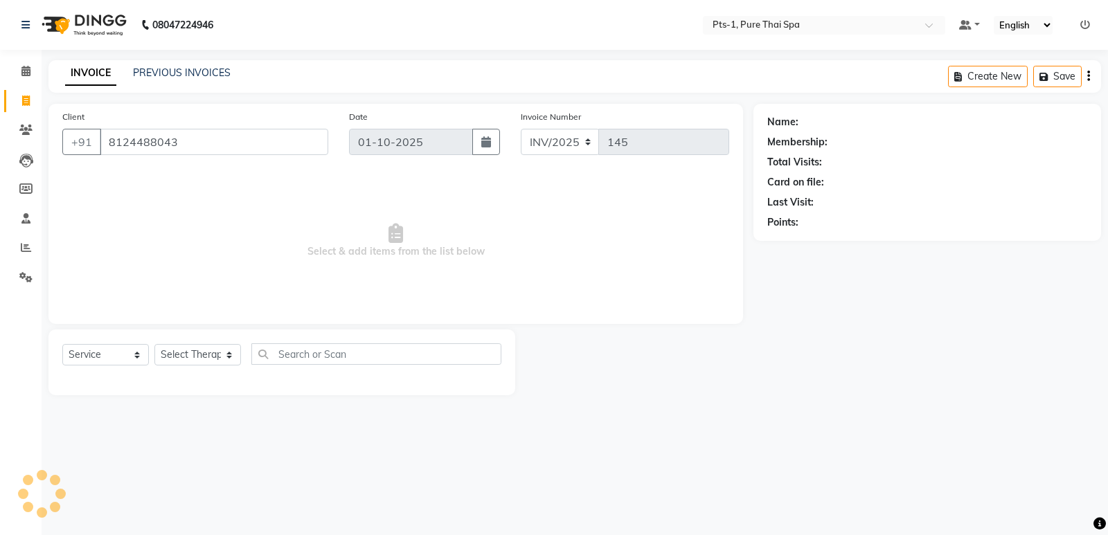
type input "8124488043"
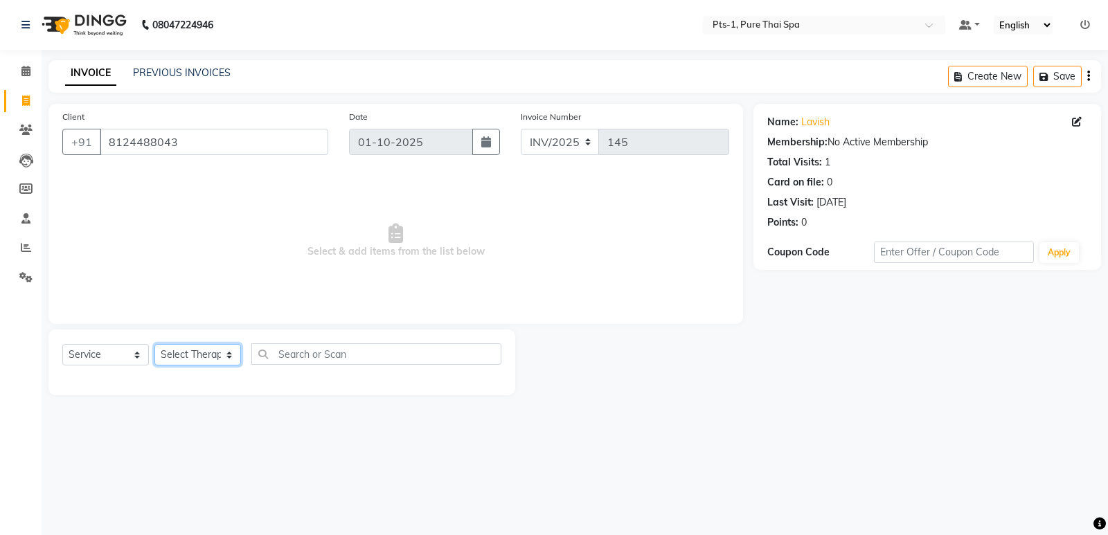
click at [211, 362] on select "Select Therapist Anand Annie anyone Babu Bela Gia Jeje Jenny Jincy JOE Lilly Lu…" at bounding box center [197, 354] width 87 height 21
select select "85045"
click at [154, 344] on select "Select Therapist Anand Annie anyone Babu Bela Gia Jeje Jenny Jincy JOE Lilly Lu…" at bounding box center [197, 354] width 87 height 21
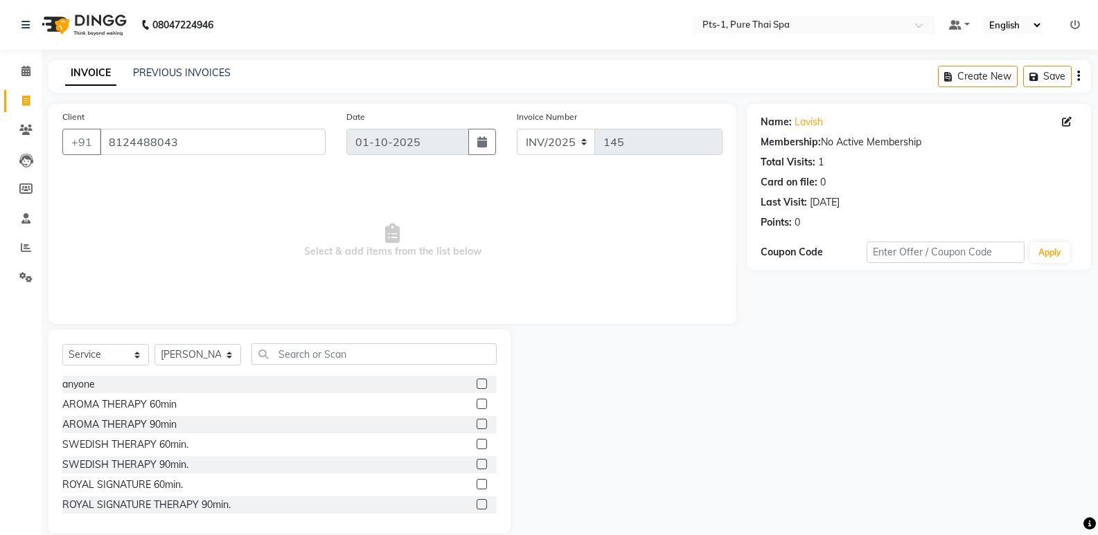
click at [477, 447] on label at bounding box center [482, 444] width 10 height 10
click at [477, 447] on input "checkbox" at bounding box center [481, 445] width 9 height 9
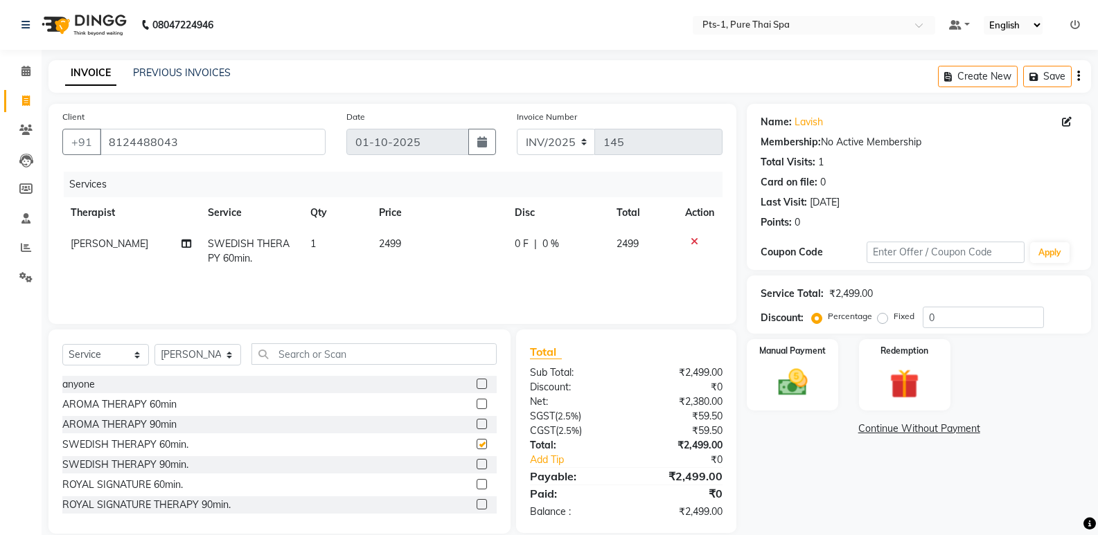
checkbox input "false"
click at [774, 403] on div "Manual Payment" at bounding box center [792, 375] width 95 height 74
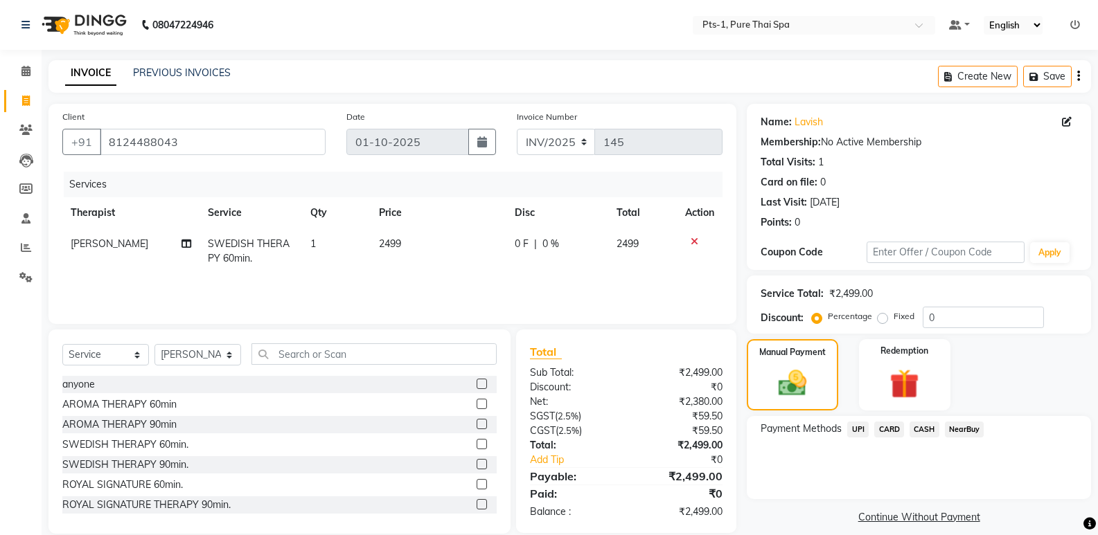
click at [852, 426] on span "UPI" at bounding box center [857, 430] width 21 height 16
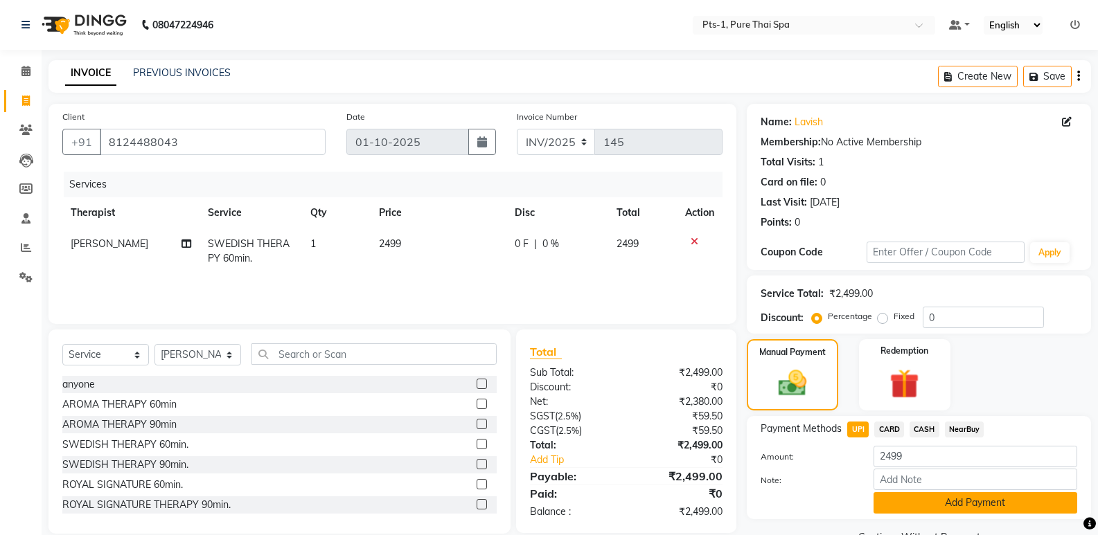
click at [914, 503] on button "Add Payment" at bounding box center [975, 502] width 204 height 21
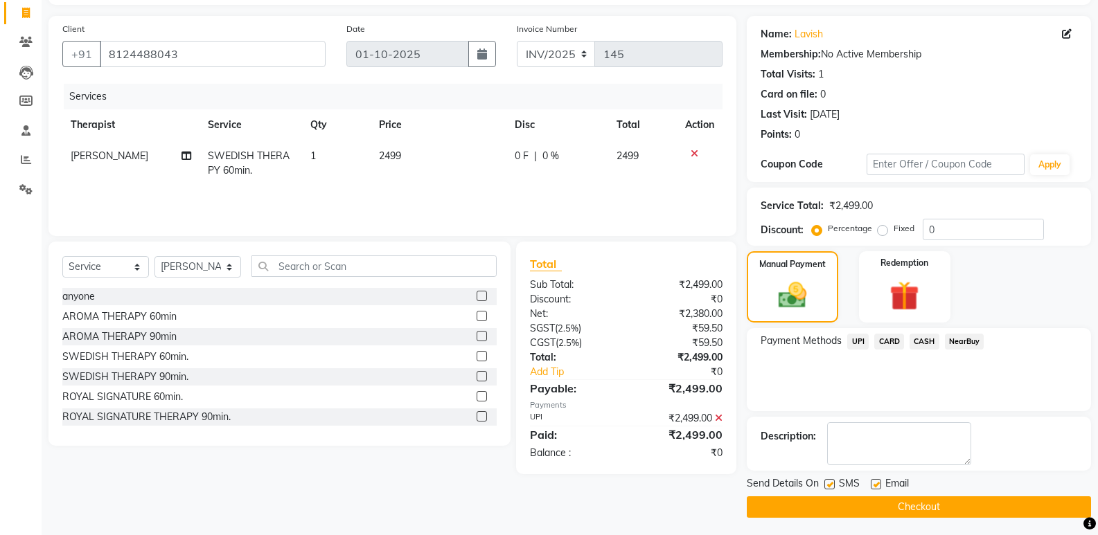
scroll to position [91, 0]
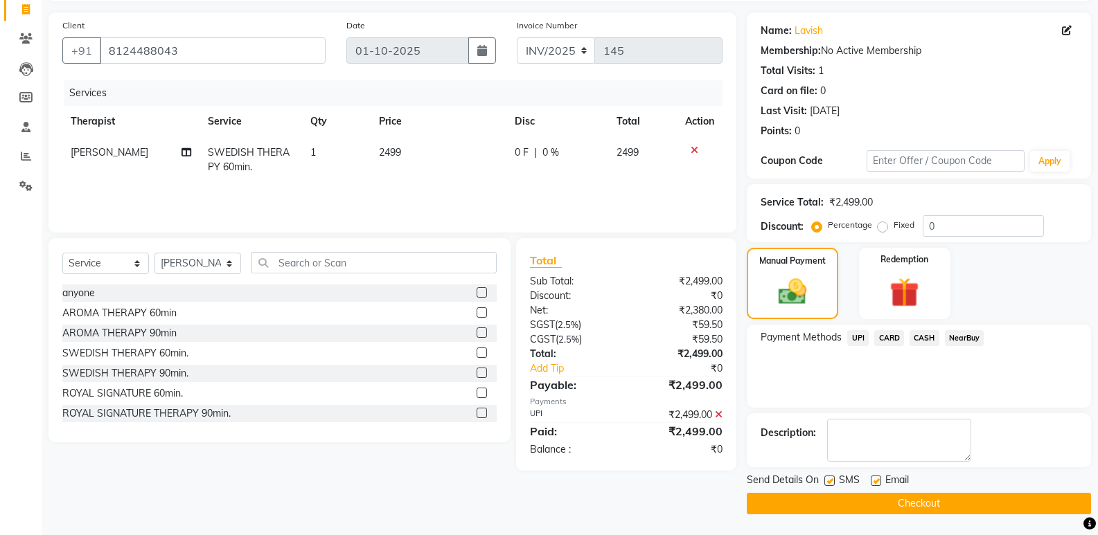
click at [871, 479] on label at bounding box center [876, 481] width 10 height 10
click at [871, 479] on input "checkbox" at bounding box center [875, 481] width 9 height 9
checkbox input "false"
click at [829, 481] on label at bounding box center [829, 481] width 10 height 10
click at [829, 481] on input "checkbox" at bounding box center [828, 481] width 9 height 9
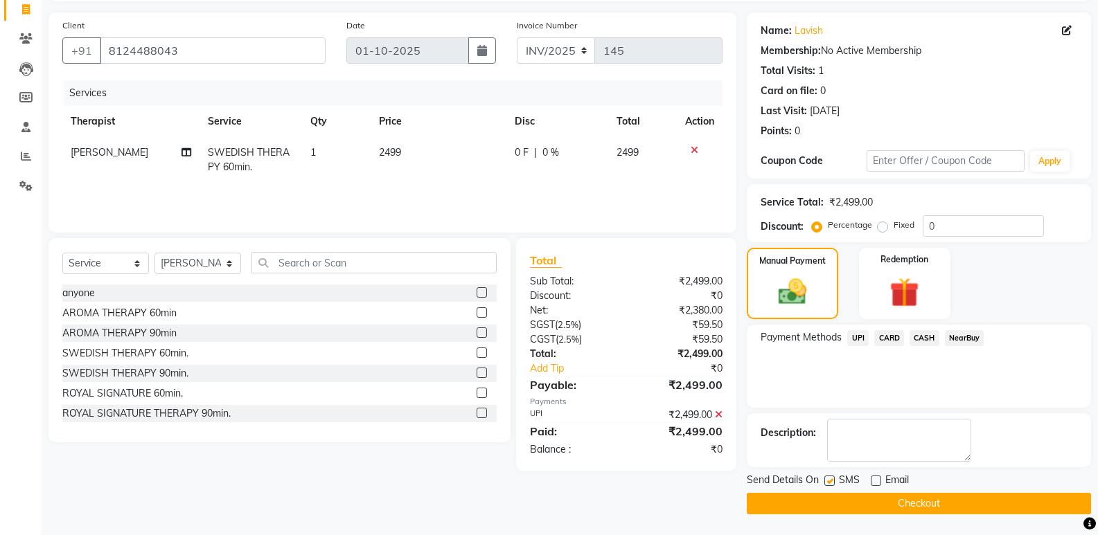
checkbox input "false"
click at [839, 508] on button "Checkout" at bounding box center [919, 503] width 344 height 21
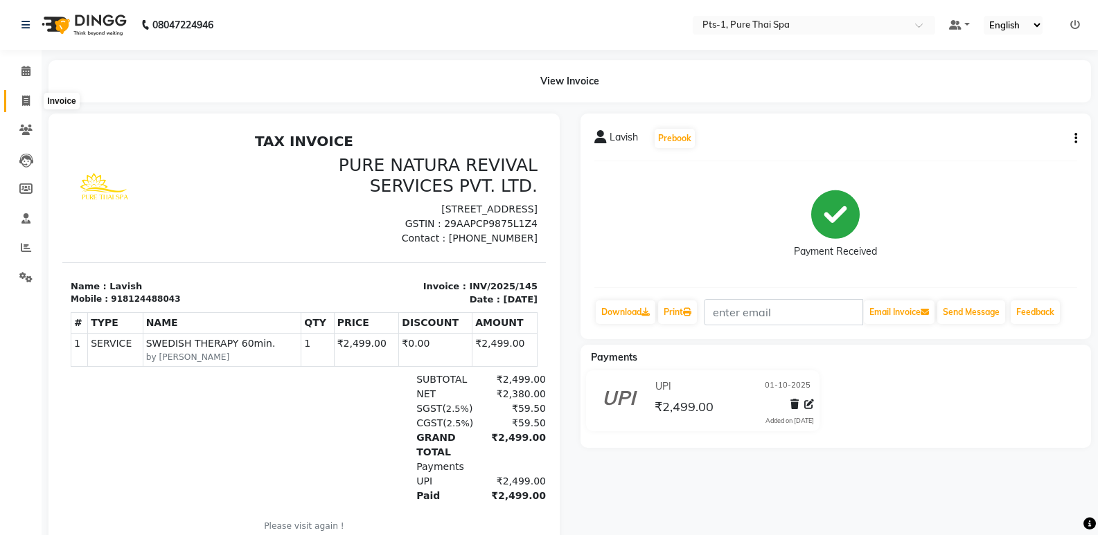
click at [29, 98] on icon at bounding box center [26, 101] width 8 height 10
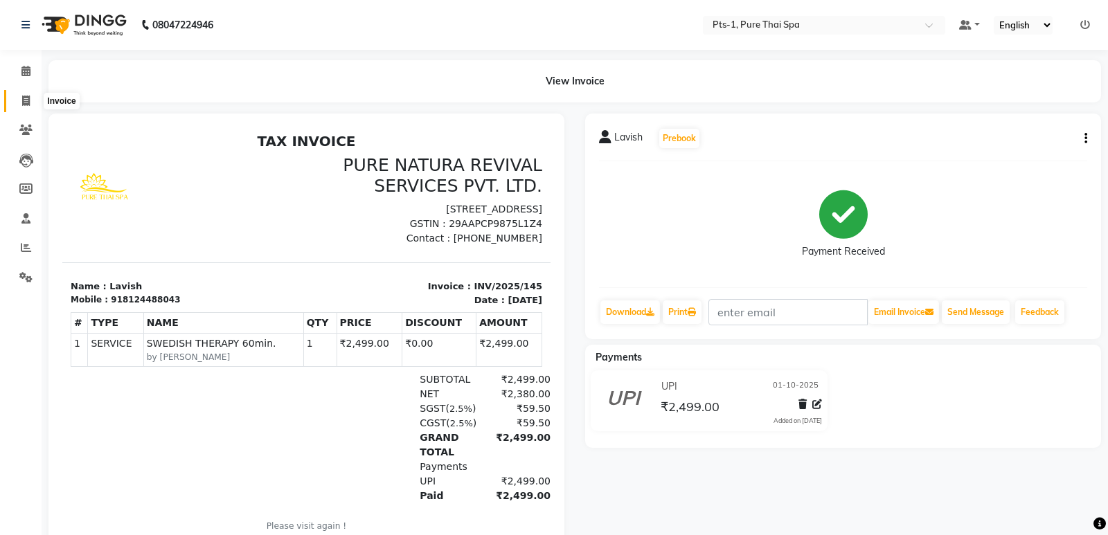
select select "service"
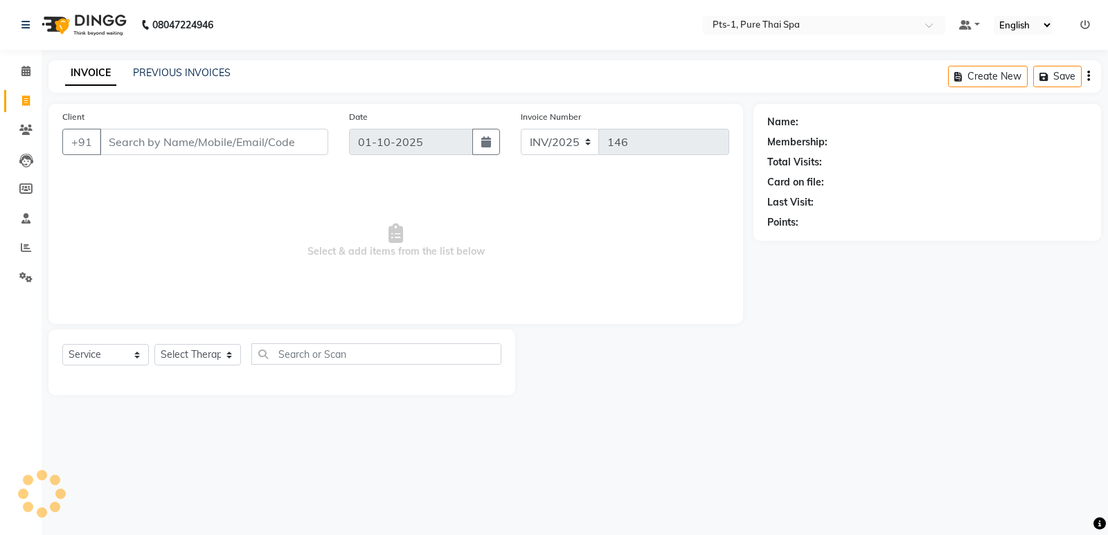
click at [154, 143] on input "Client" at bounding box center [214, 142] width 229 height 26
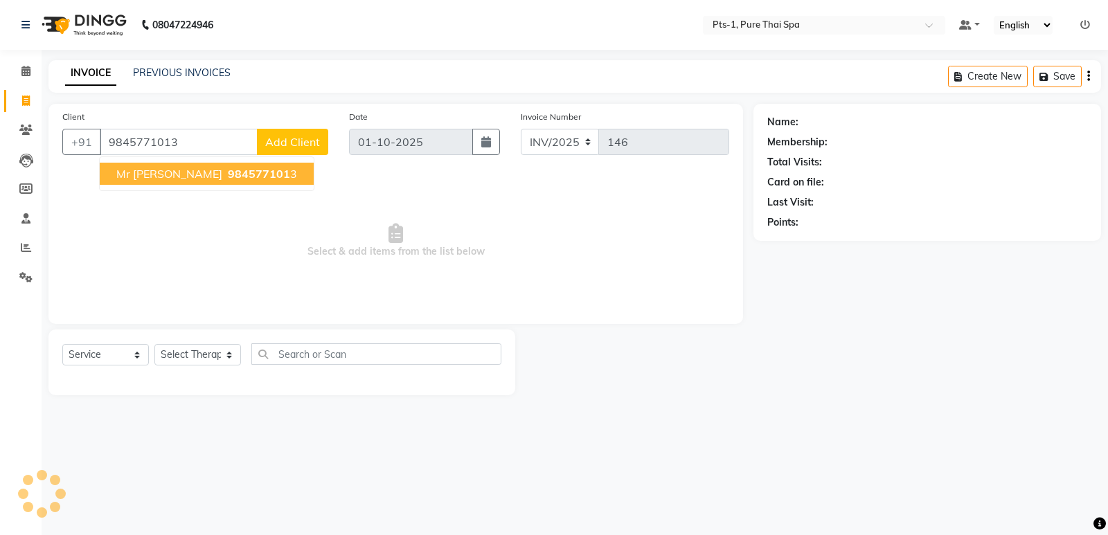
type input "9845771013"
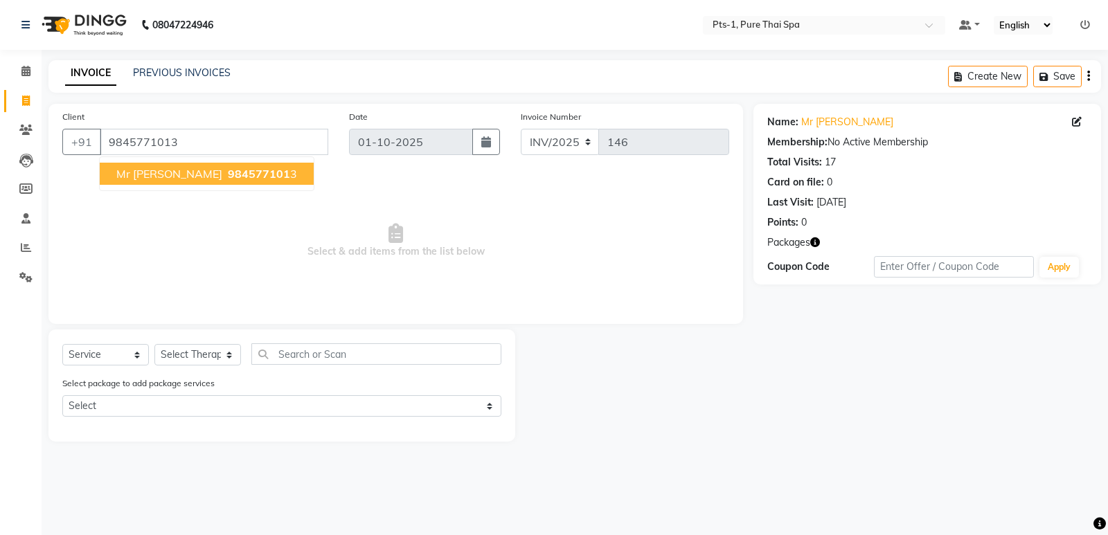
click at [241, 173] on span "984577101" at bounding box center [259, 174] width 62 height 14
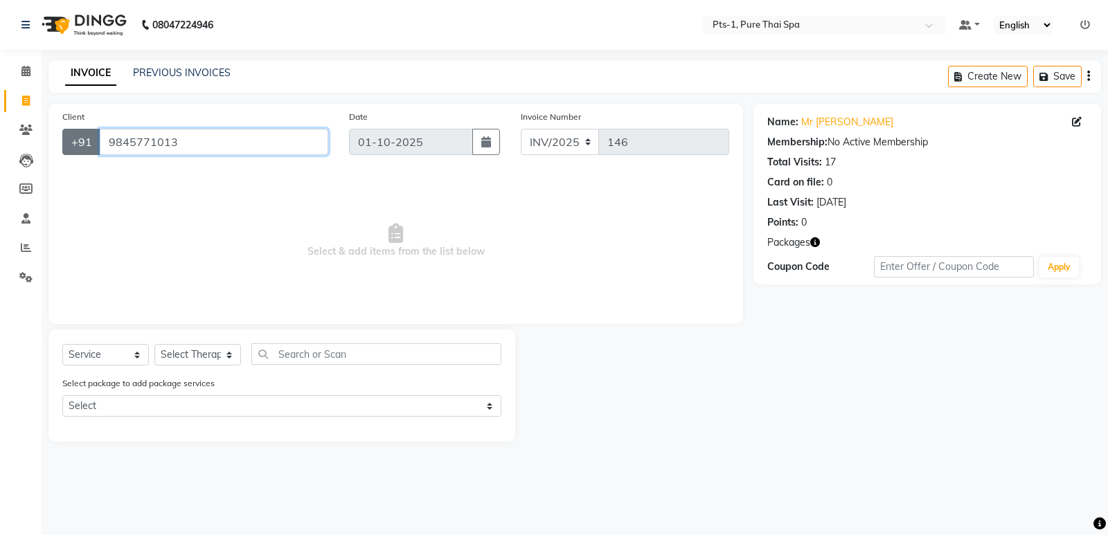
drag, startPoint x: 225, startPoint y: 143, endPoint x: 91, endPoint y: 140, distance: 134.4
click at [91, 140] on div "+91 9845771013" at bounding box center [195, 142] width 266 height 26
click at [23, 125] on icon at bounding box center [25, 130] width 13 height 10
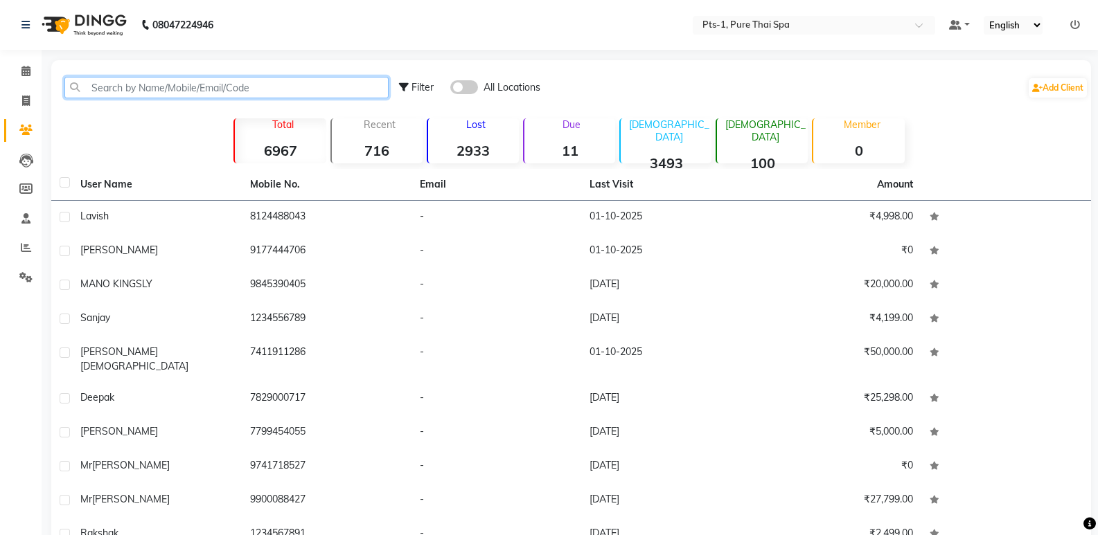
click at [264, 89] on input "text" at bounding box center [226, 87] width 324 height 21
paste input "9845771013"
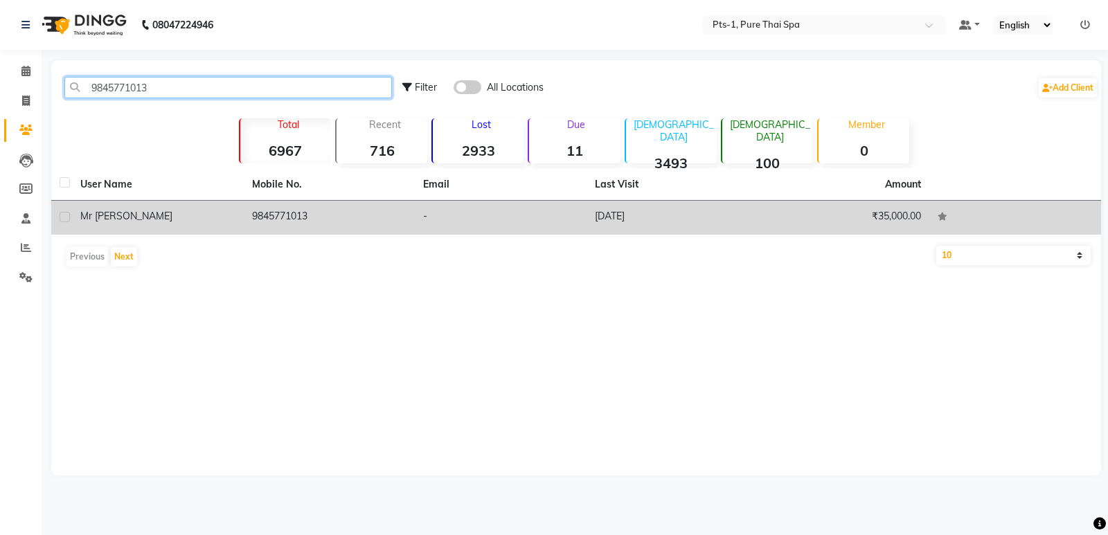
type input "9845771013"
click at [321, 220] on td "9845771013" at bounding box center [330, 218] width 172 height 34
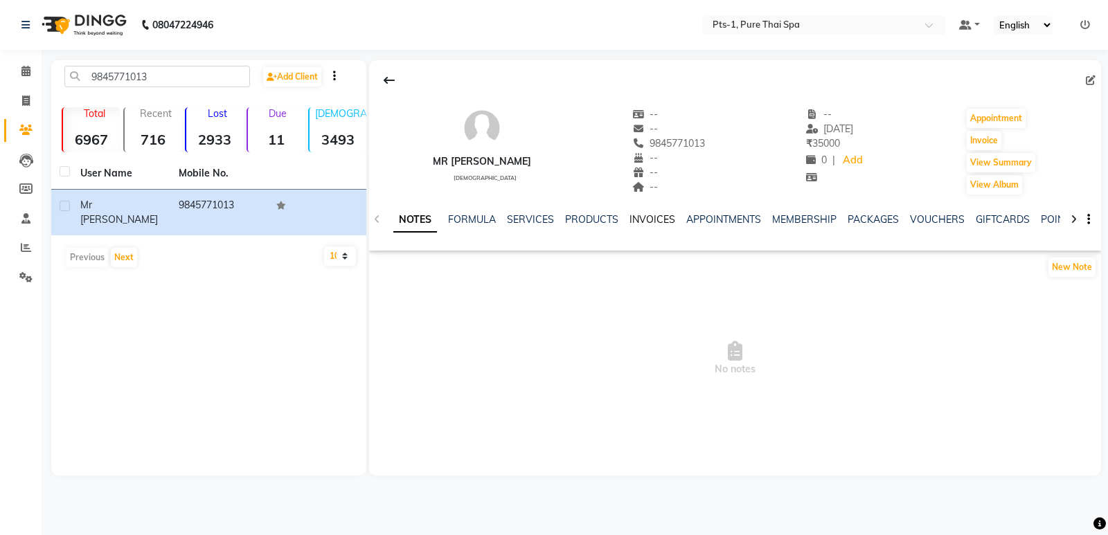
click at [667, 214] on link "INVOICES" at bounding box center [653, 219] width 46 height 12
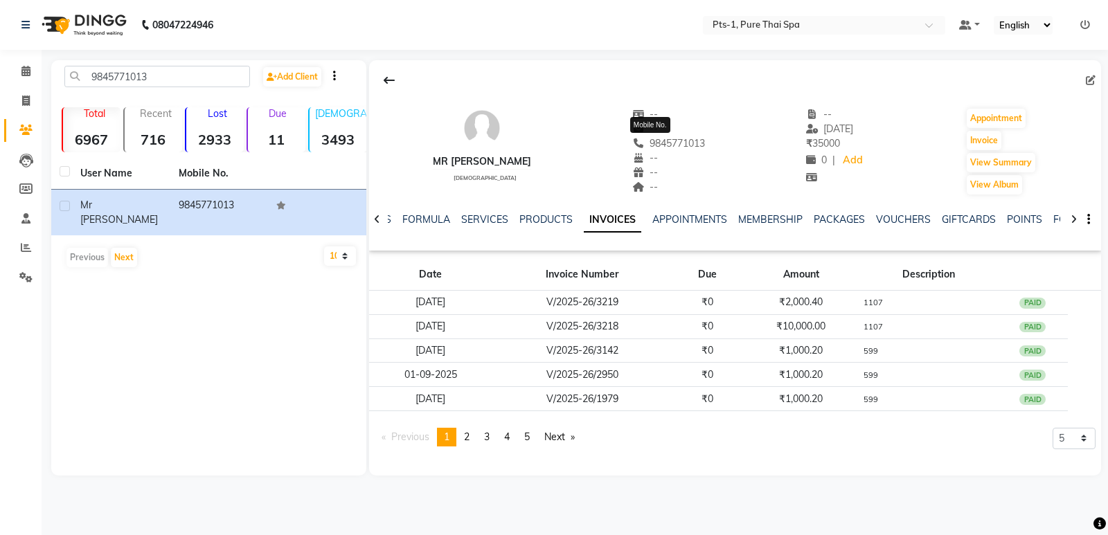
drag, startPoint x: 691, startPoint y: 144, endPoint x: 634, endPoint y: 153, distance: 57.5
click at [628, 141] on div "Mr subhash ji male -- -- 9845771013 Mobile No. -- -- -- -- 14-09-2025 ₹ 35000 0…" at bounding box center [735, 145] width 732 height 103
copy span "9845771013"
click at [26, 101] on icon at bounding box center [26, 101] width 8 height 10
select select "service"
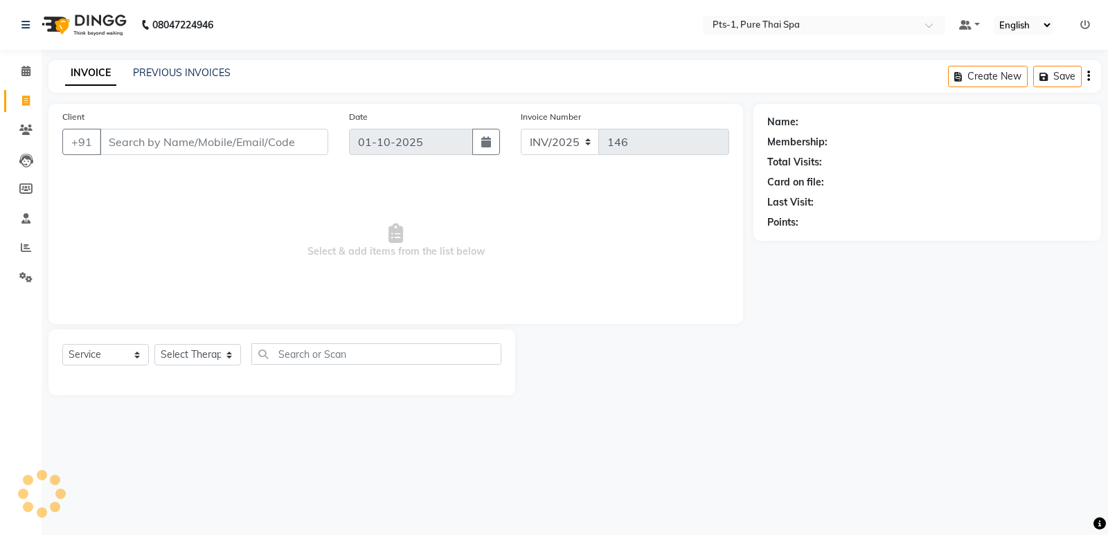
click at [163, 145] on input "Client" at bounding box center [214, 142] width 229 height 26
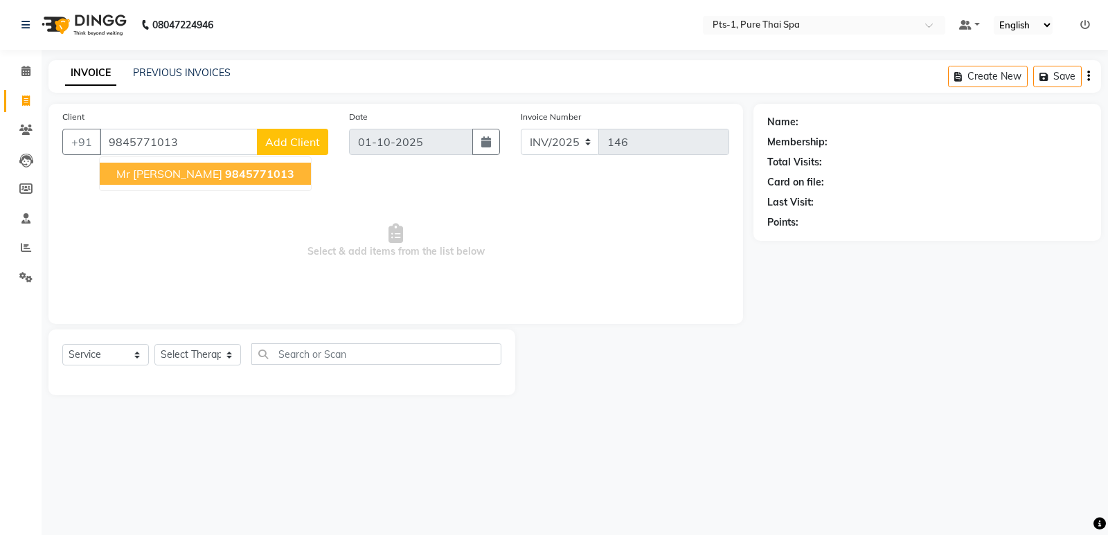
click at [192, 181] on button "Mr subhash ji 9845771013" at bounding box center [205, 174] width 211 height 22
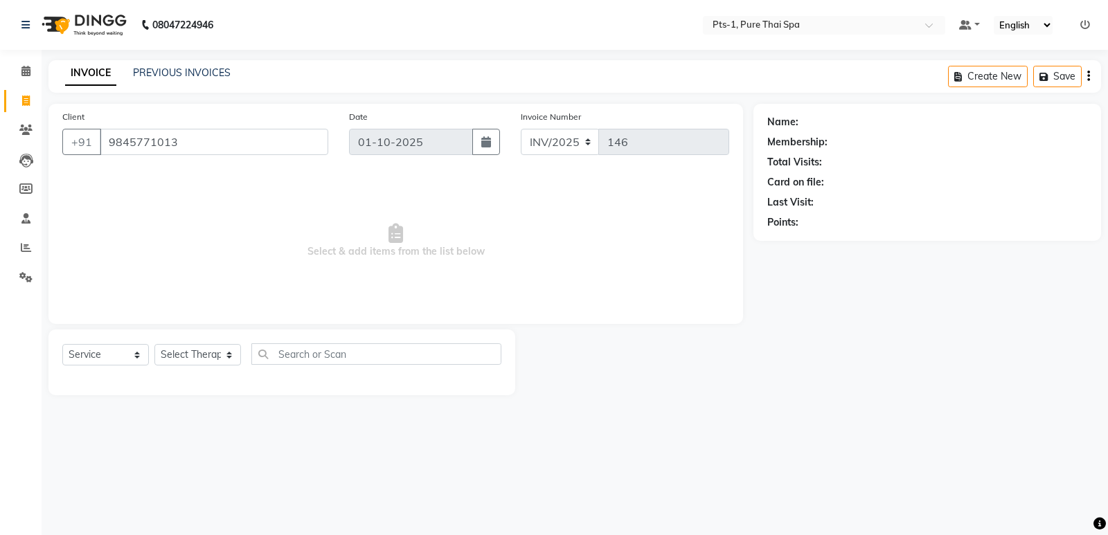
type input "9845771013"
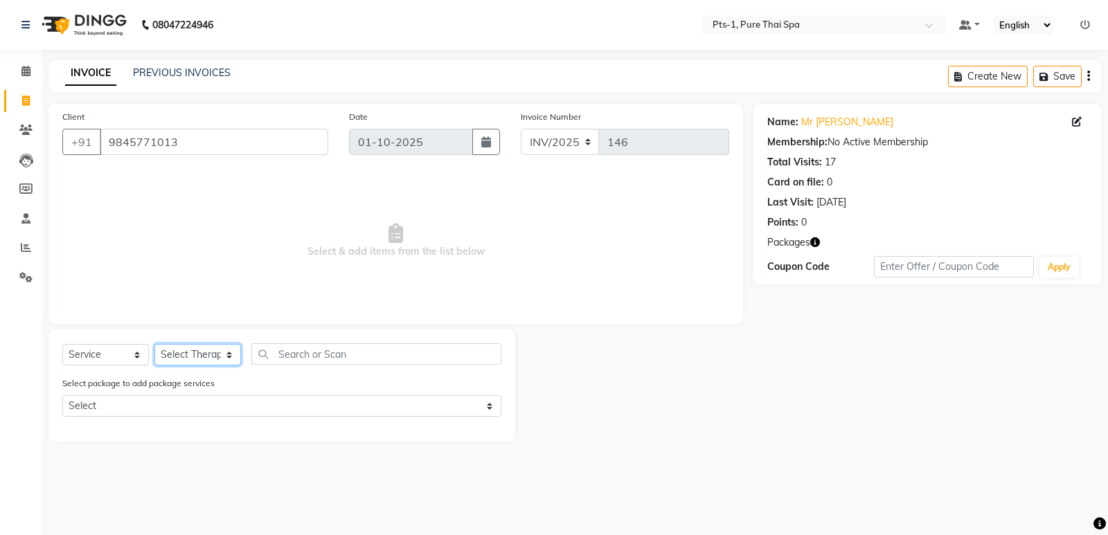
click at [205, 350] on select "Select Therapist Anand Annie anyone Babu Bela Gia Jeje Jenny Jincy JOE Lilly Lu…" at bounding box center [197, 354] width 87 height 21
select select "51729"
click at [154, 344] on select "Select Therapist Anand Annie anyone Babu Bela Gia Jeje Jenny Jincy JOE Lilly Lu…" at bounding box center [197, 354] width 87 height 21
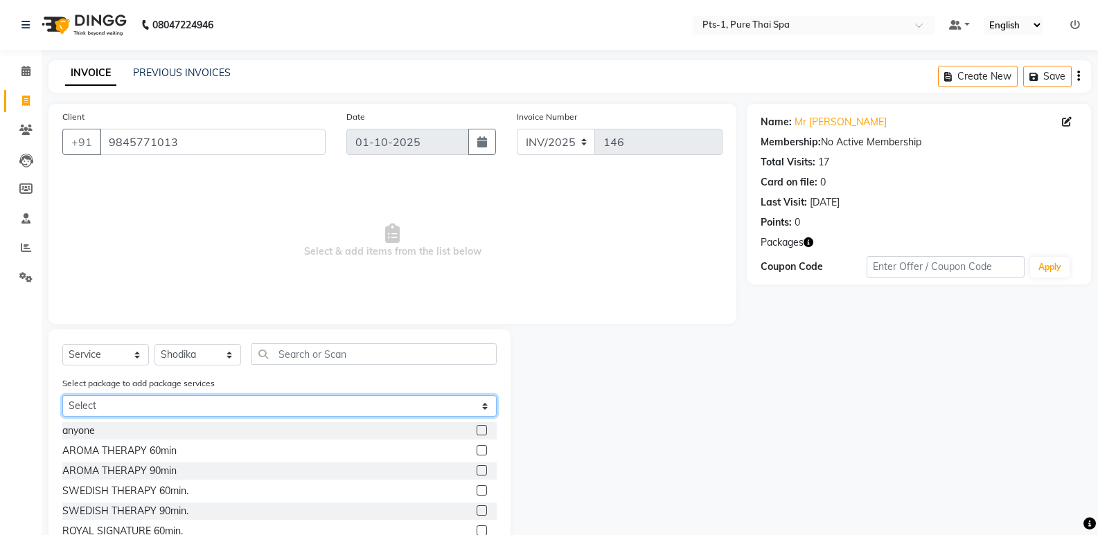
click at [201, 409] on select "Select PTS PACKAGE (10K) 10 SERVICES" at bounding box center [279, 406] width 434 height 21
select select "1: Object"
click at [62, 396] on select "Select PTS PACKAGE (10K) 10 SERVICES" at bounding box center [279, 406] width 434 height 21
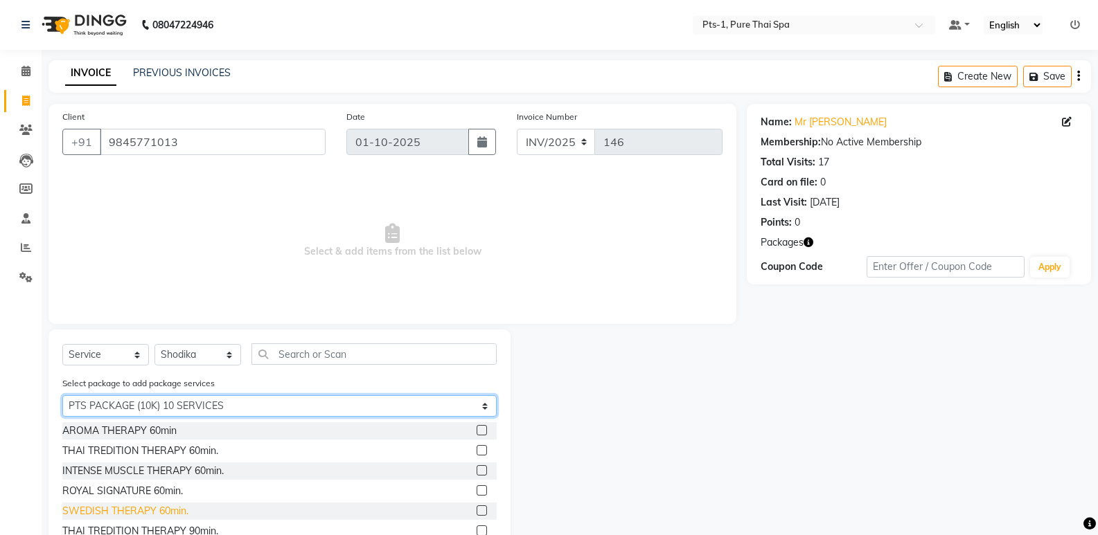
scroll to position [62, 0]
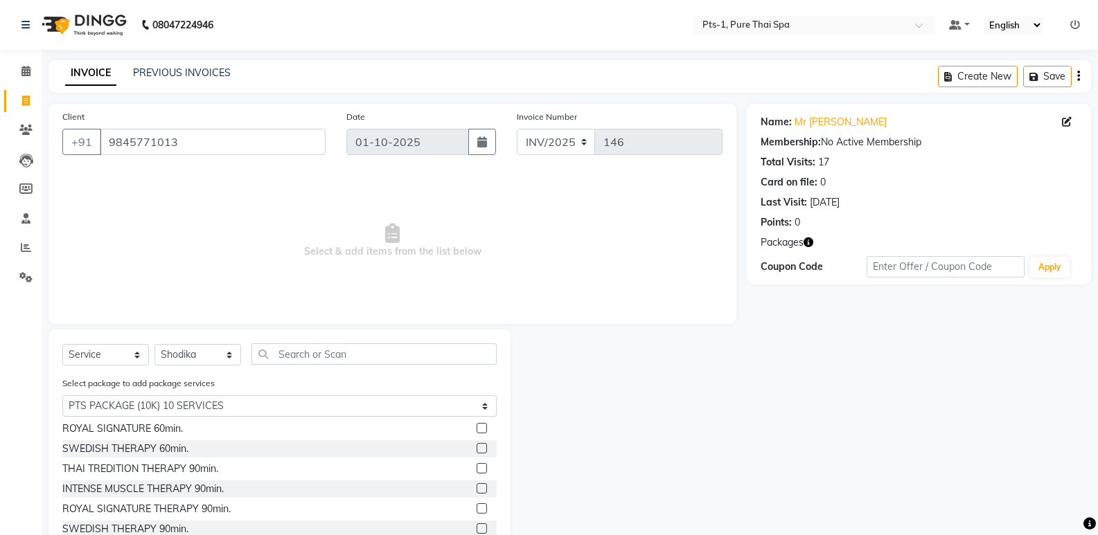
click at [477, 510] on label at bounding box center [482, 509] width 10 height 10
click at [477, 510] on input "checkbox" at bounding box center [481, 509] width 9 height 9
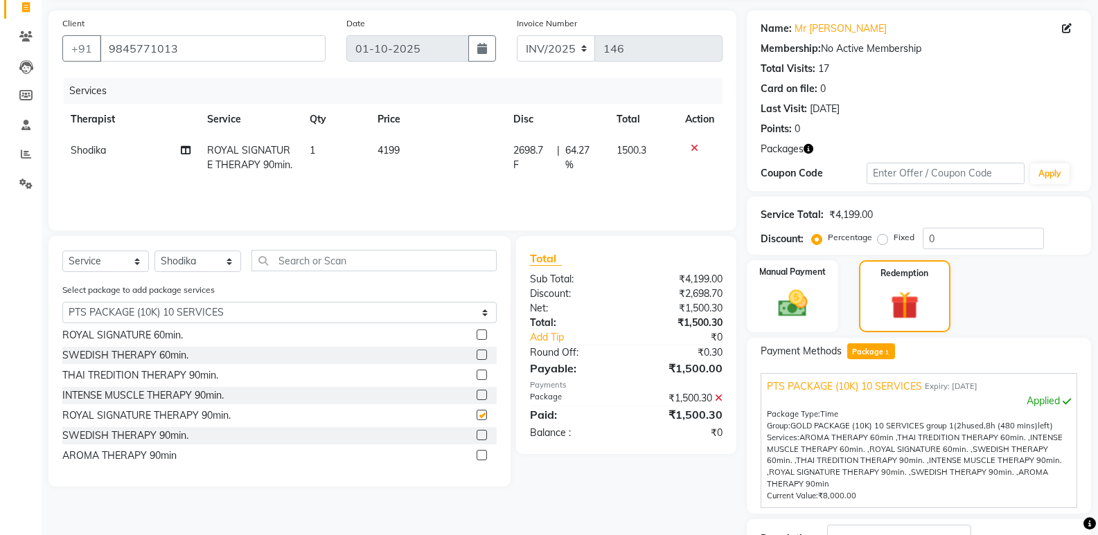
checkbox input "false"
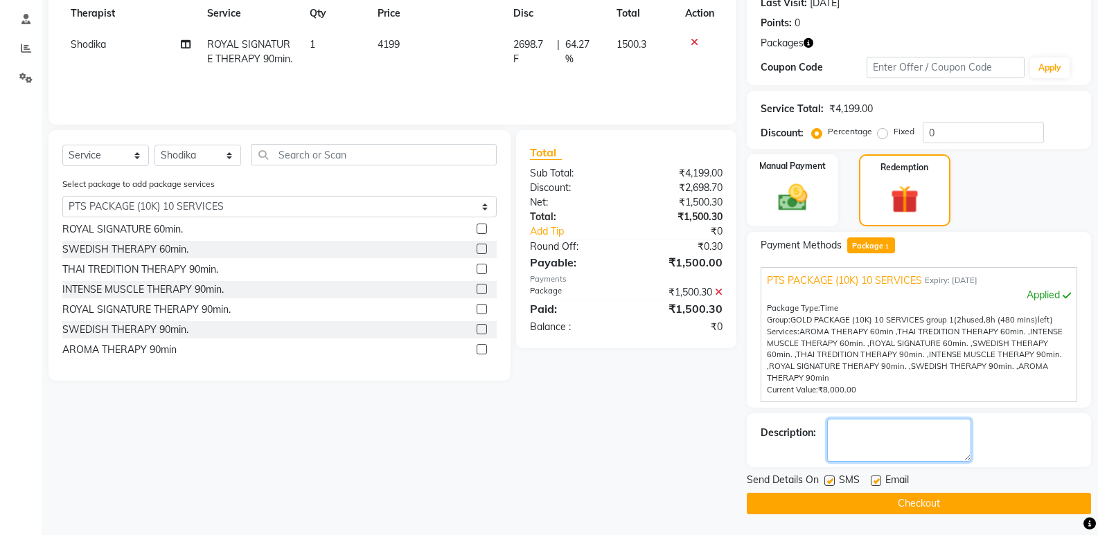
click at [880, 440] on textarea at bounding box center [899, 440] width 144 height 43
type textarea "1107"
click at [871, 481] on label at bounding box center [876, 481] width 10 height 10
click at [871, 481] on input "checkbox" at bounding box center [875, 481] width 9 height 9
checkbox input "false"
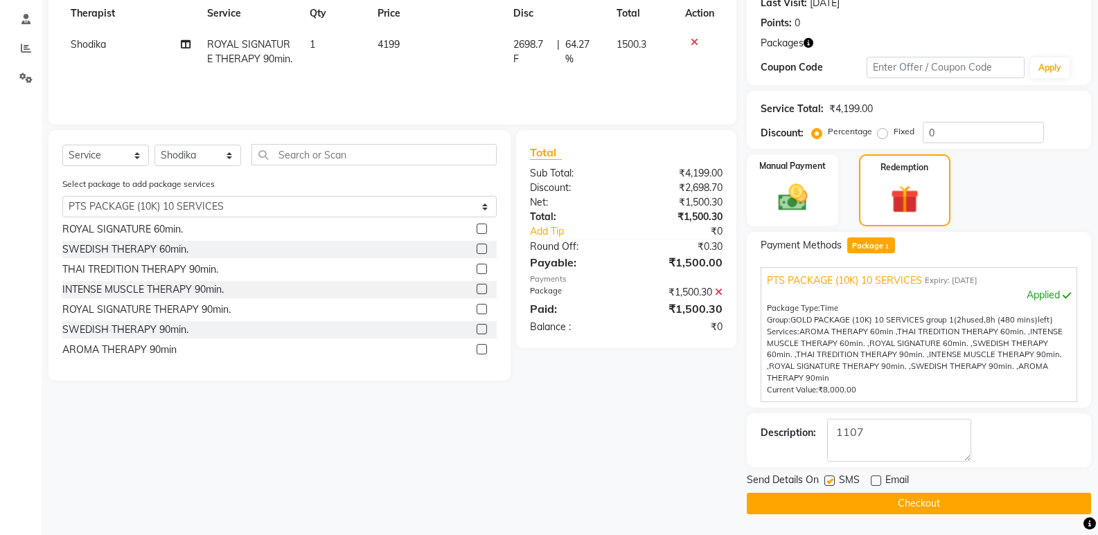
click at [826, 483] on label at bounding box center [829, 481] width 10 height 10
click at [826, 483] on input "checkbox" at bounding box center [828, 481] width 9 height 9
checkbox input "false"
click at [829, 503] on button "Checkout" at bounding box center [919, 503] width 344 height 21
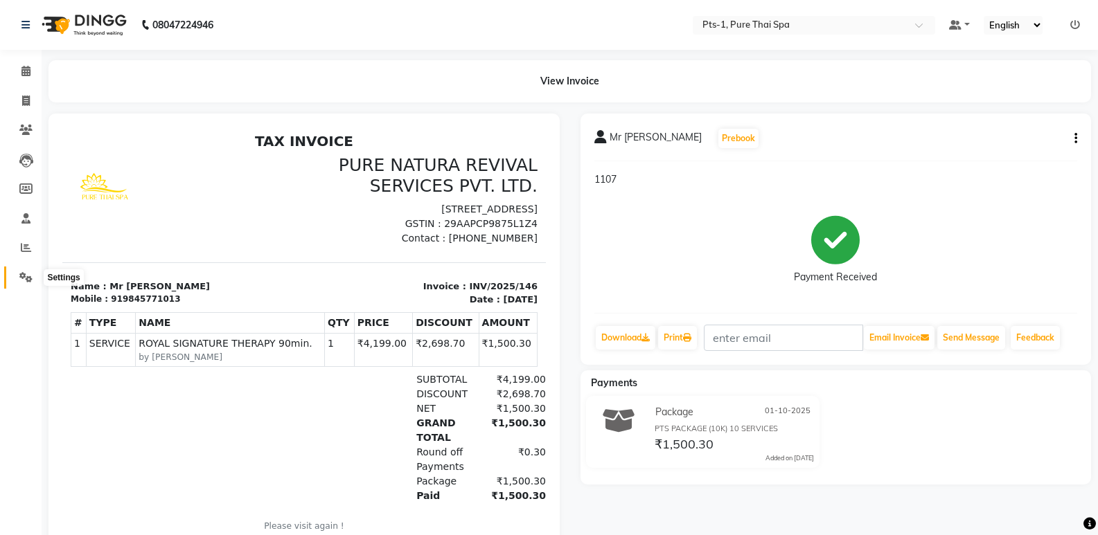
click at [25, 277] on icon at bounding box center [25, 277] width 13 height 10
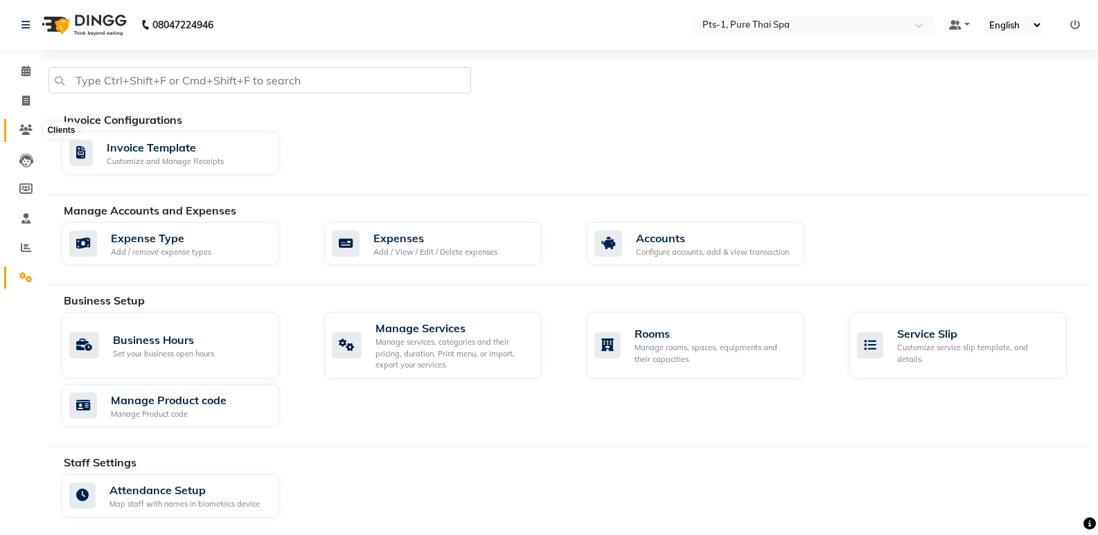
click at [25, 127] on icon at bounding box center [25, 130] width 13 height 10
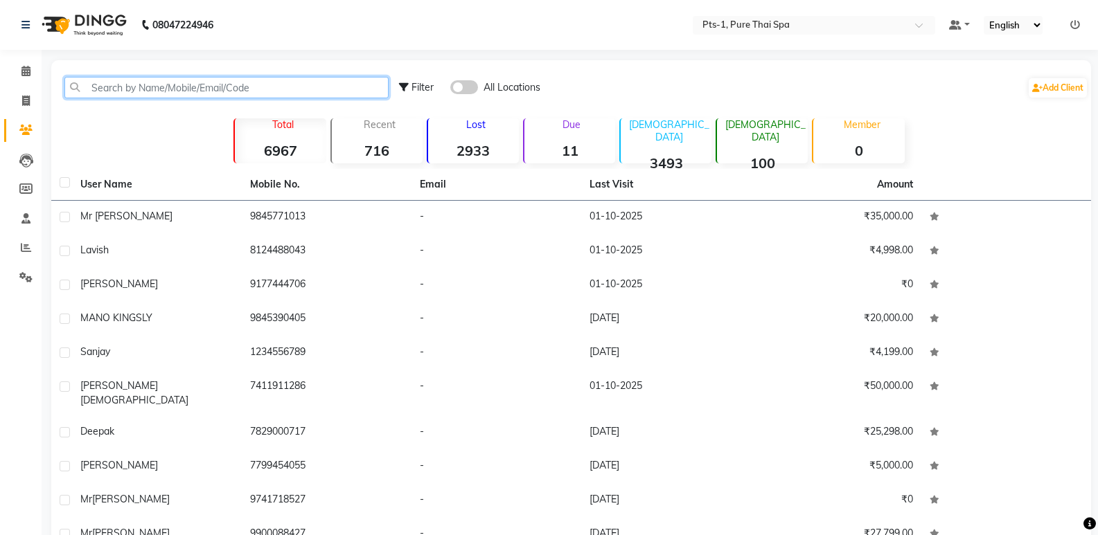
click at [102, 92] on input "text" at bounding box center [226, 87] width 324 height 21
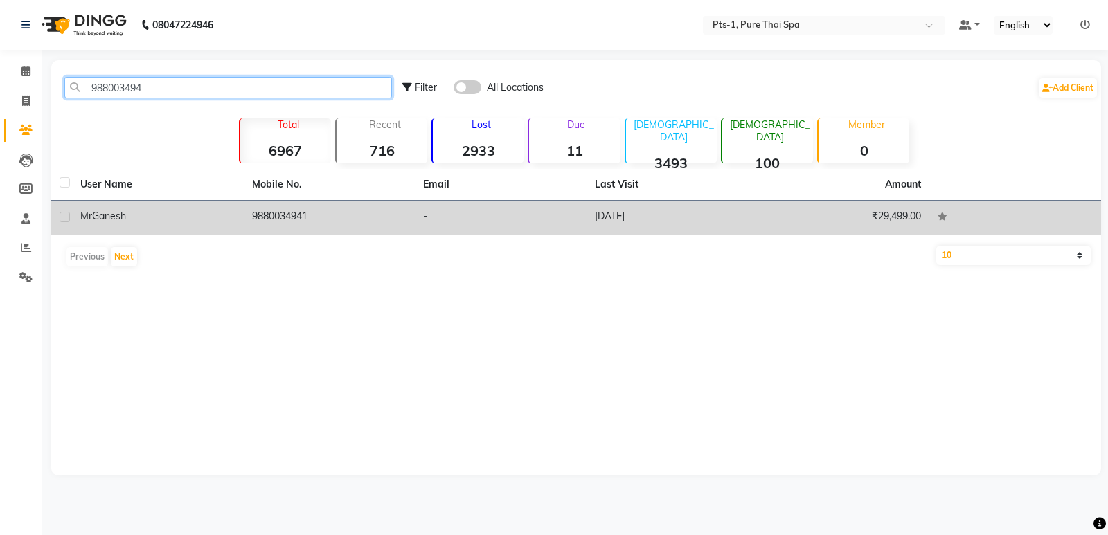
type input "988003494"
click at [311, 225] on td "9880034941" at bounding box center [330, 218] width 172 height 34
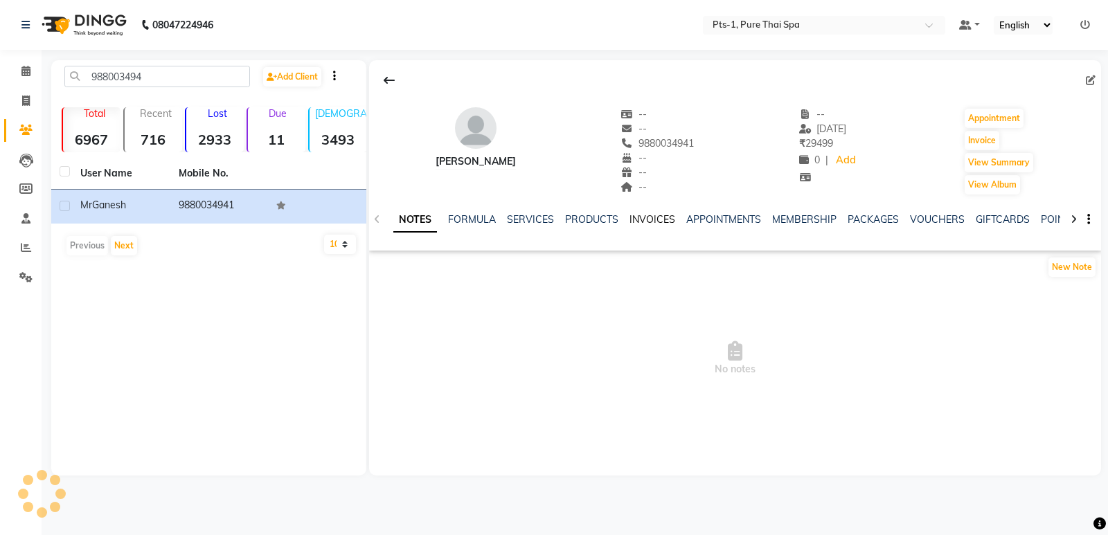
click at [655, 217] on link "INVOICES" at bounding box center [653, 219] width 46 height 12
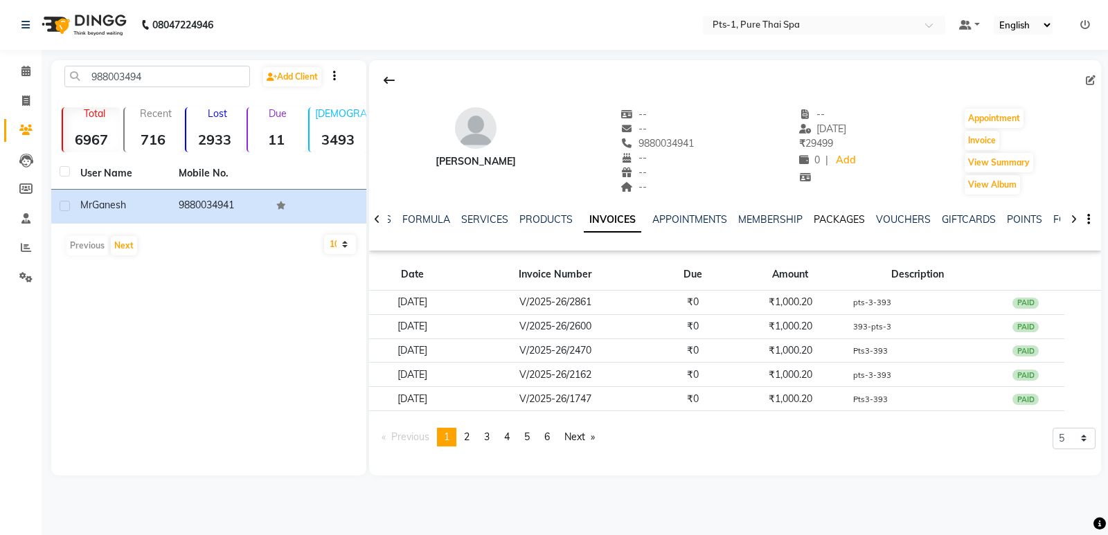
click at [826, 220] on link "PACKAGES" at bounding box center [839, 219] width 51 height 12
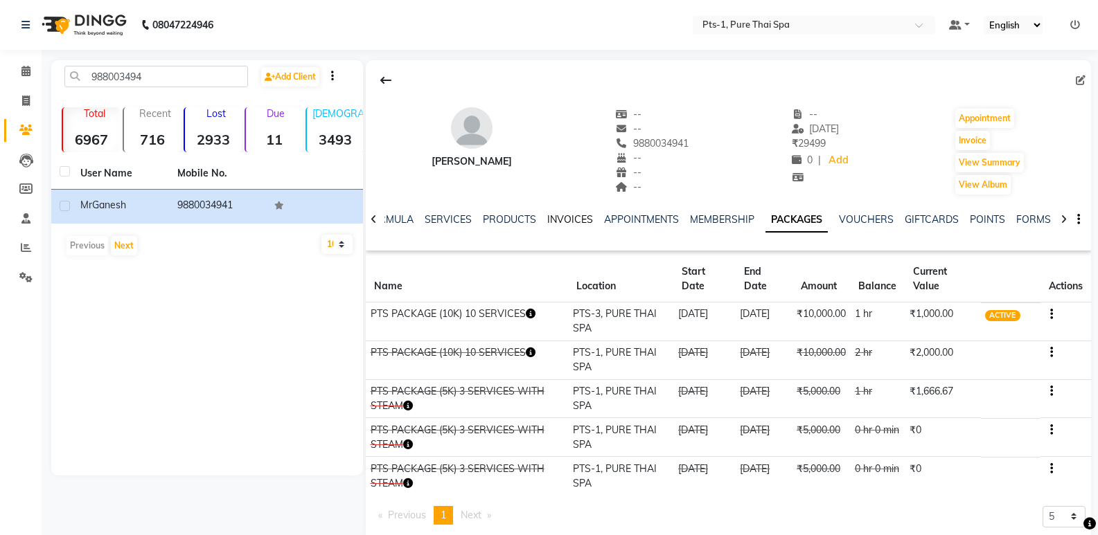
click at [571, 220] on link "INVOICES" at bounding box center [570, 219] width 46 height 12
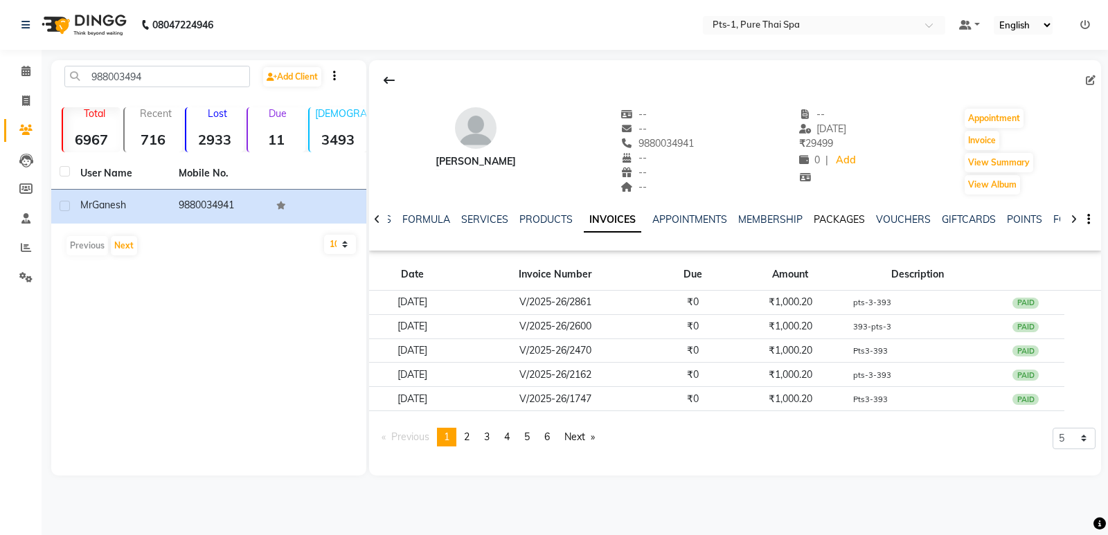
click at [830, 216] on link "PACKAGES" at bounding box center [839, 219] width 51 height 12
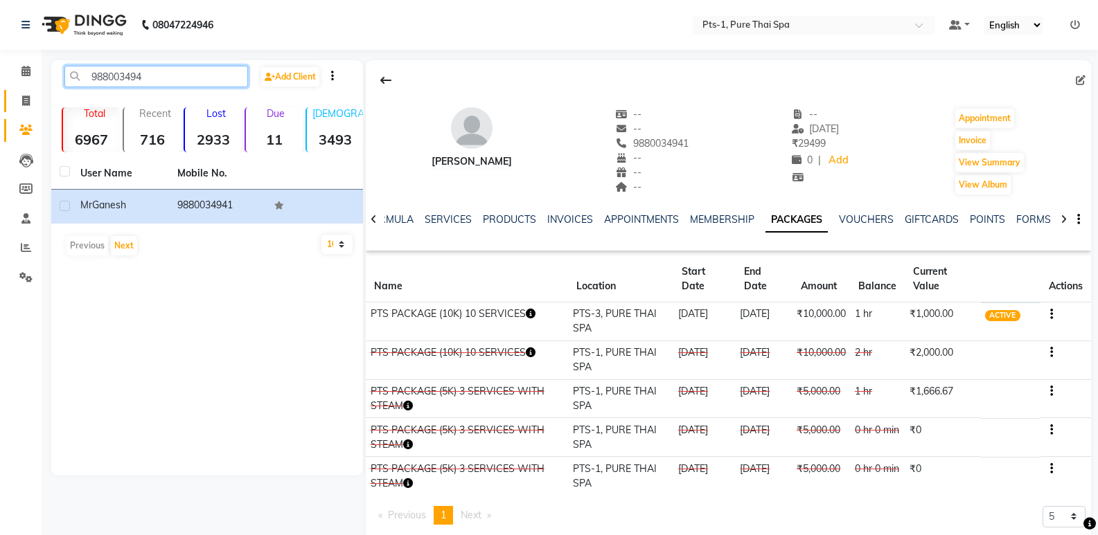
drag, startPoint x: 170, startPoint y: 80, endPoint x: 37, endPoint y: 95, distance: 133.9
click at [37, 95] on app-home "08047224946 Select Location × Pts-1, Pure Thai Spa Default Panel My Panel Engli…" at bounding box center [549, 281] width 1098 height 562
click at [28, 98] on icon at bounding box center [26, 101] width 8 height 10
select select "service"
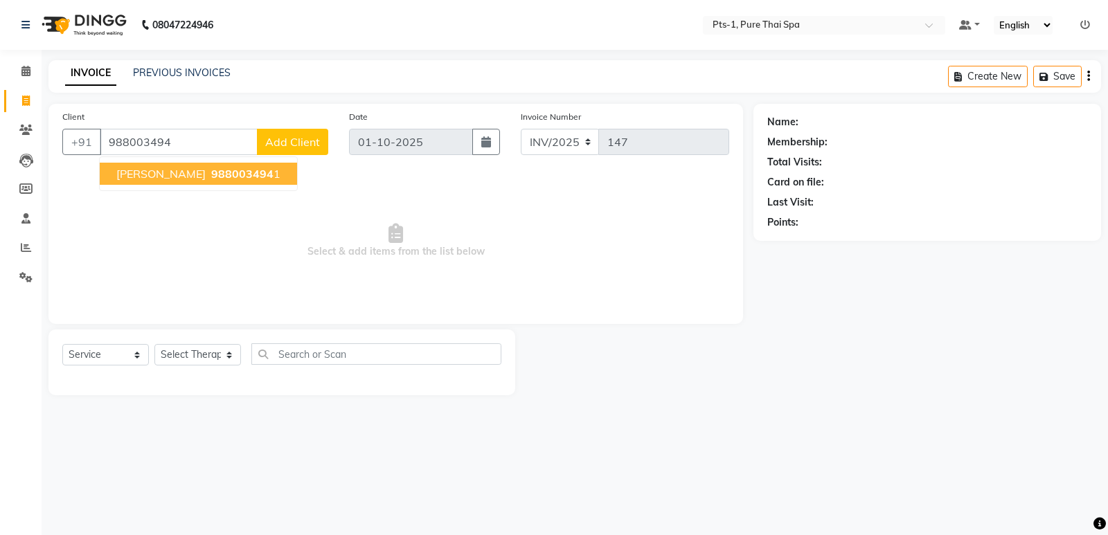
click at [208, 176] on ngb-highlight "988003494 1" at bounding box center [244, 174] width 72 height 14
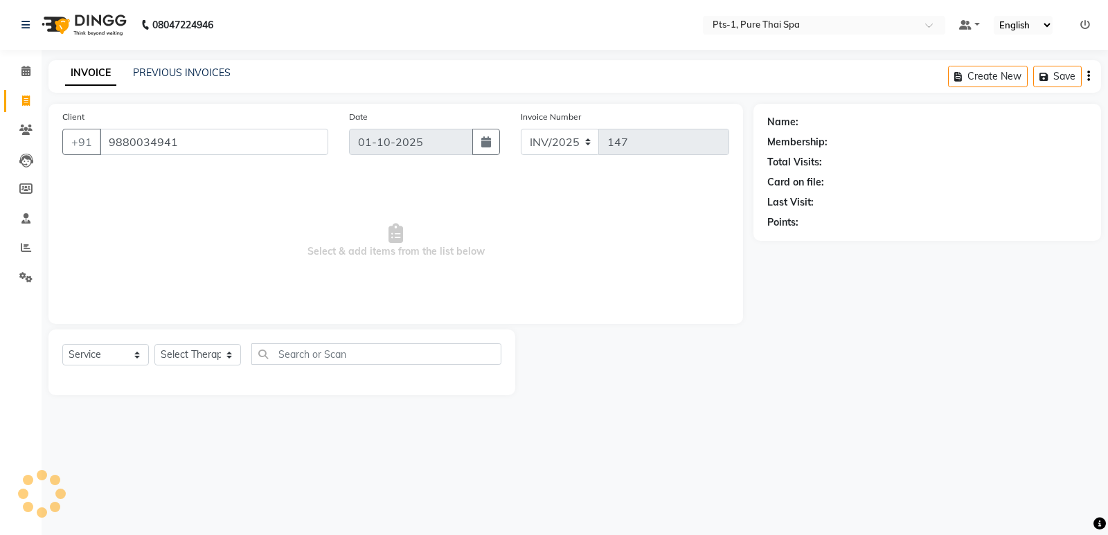
type input "9880034941"
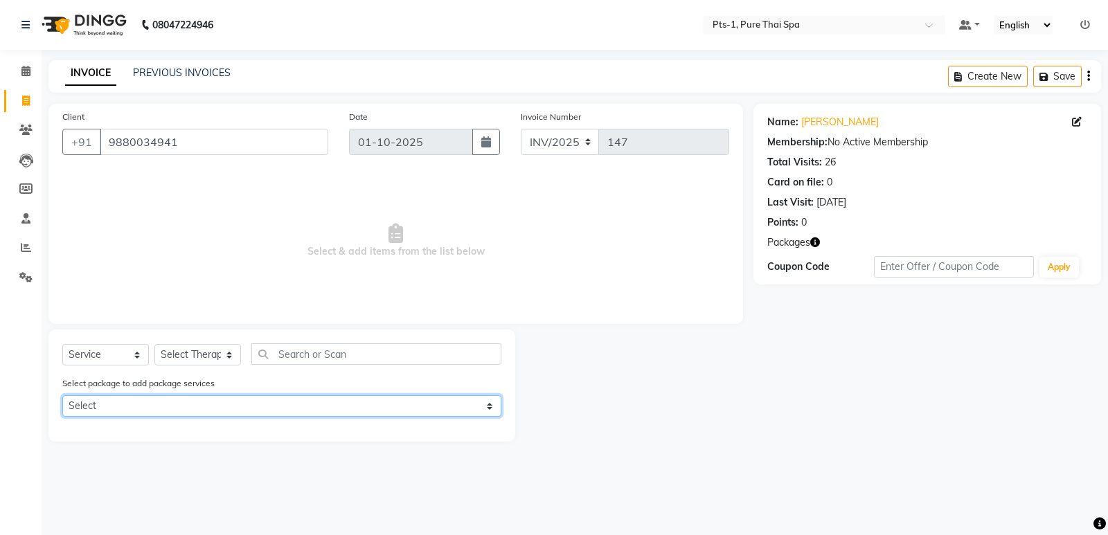
click at [190, 409] on select "Select PTS PACKAGE (10K) 10 SERVICES" at bounding box center [281, 406] width 439 height 21
select select "1: Object"
click at [62, 396] on select "Select PTS PACKAGE (10K) 10 SERVICES" at bounding box center [281, 406] width 439 height 21
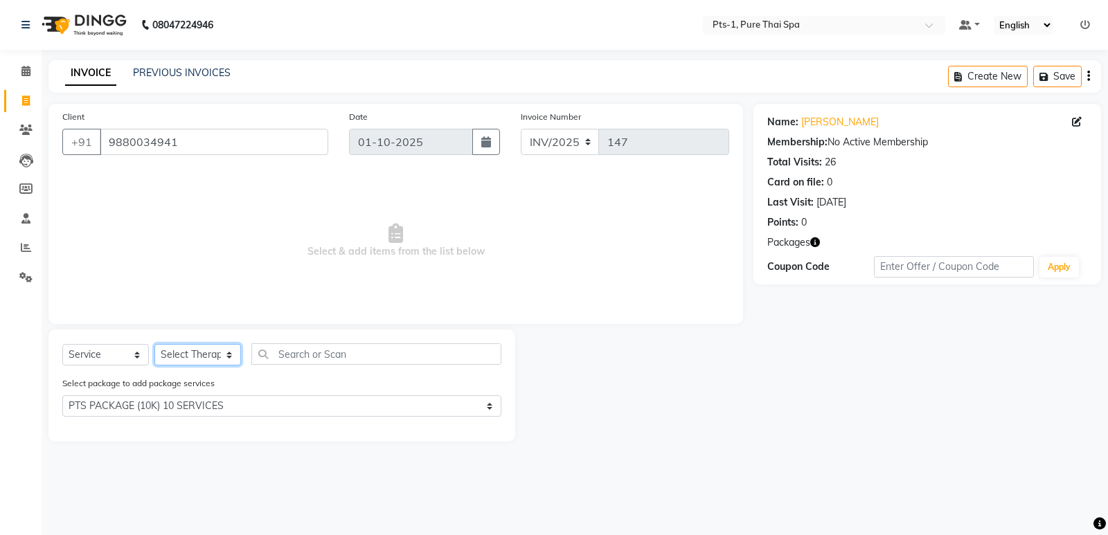
click at [203, 355] on select "Select Therapist Anand Annie anyone Babu Bela Gia Jeje Jenny Jincy JOE Lilly Lu…" at bounding box center [197, 354] width 87 height 21
select select "80363"
click at [154, 344] on select "Select Therapist Anand Annie anyone Babu Bela Gia Jeje Jenny Jincy JOE Lilly Lu…" at bounding box center [197, 354] width 87 height 21
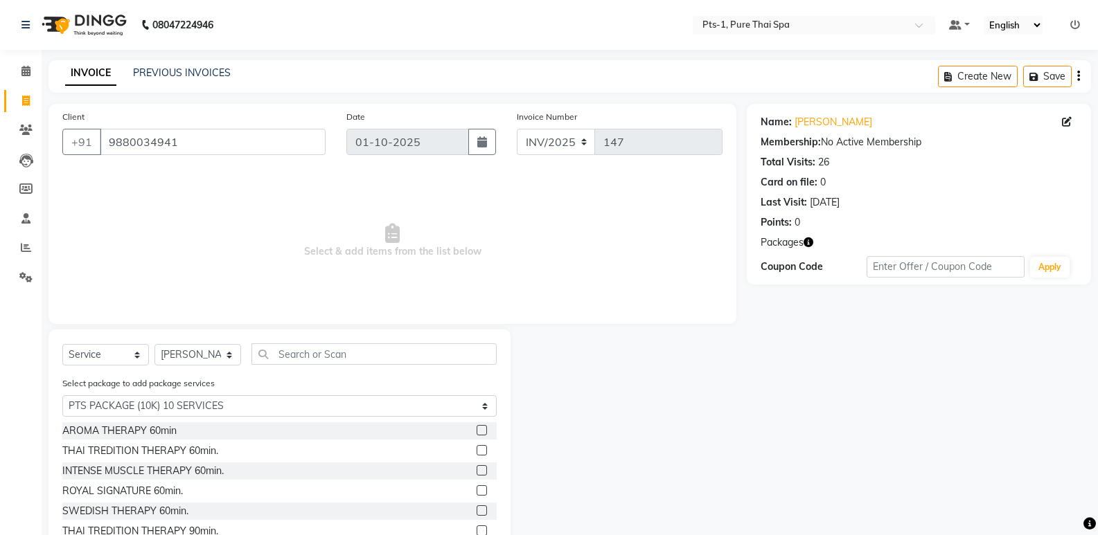
click at [26, 118] on li "Clients" at bounding box center [21, 131] width 42 height 30
click at [30, 134] on icon at bounding box center [25, 130] width 13 height 10
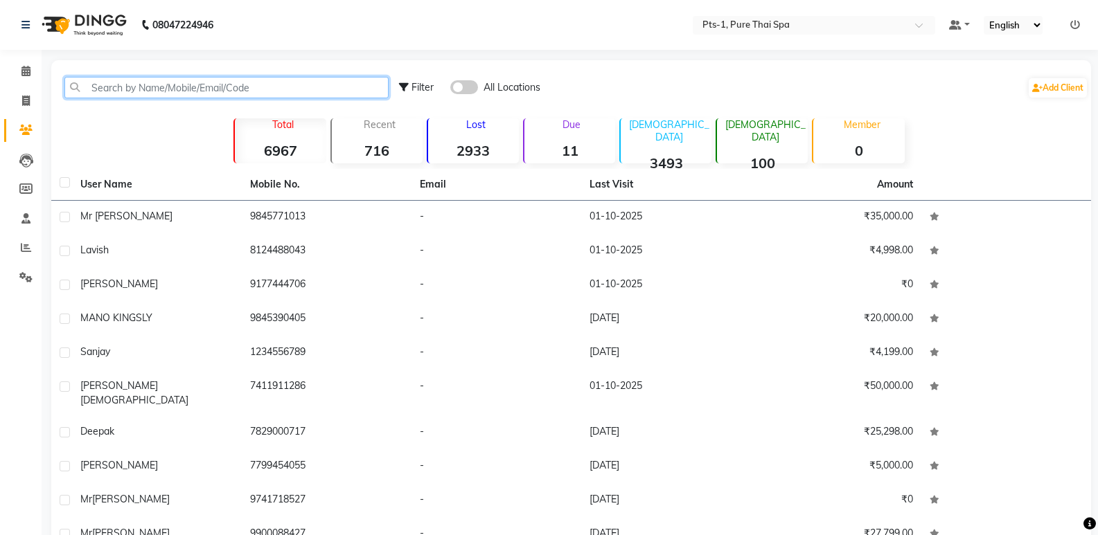
paste input "988003494"
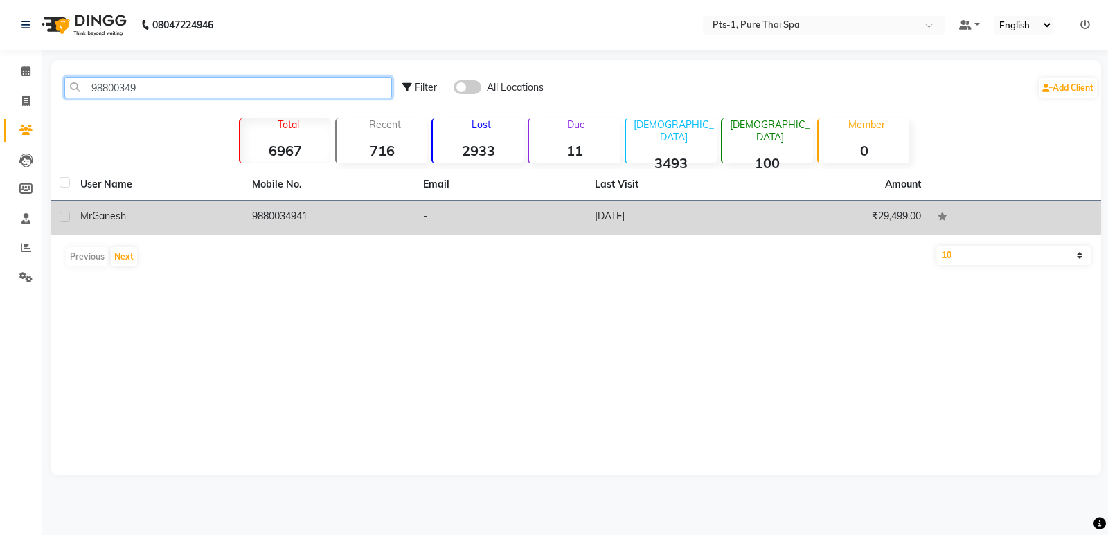
type input "98800349"
click at [316, 205] on td "9880034941" at bounding box center [330, 218] width 172 height 34
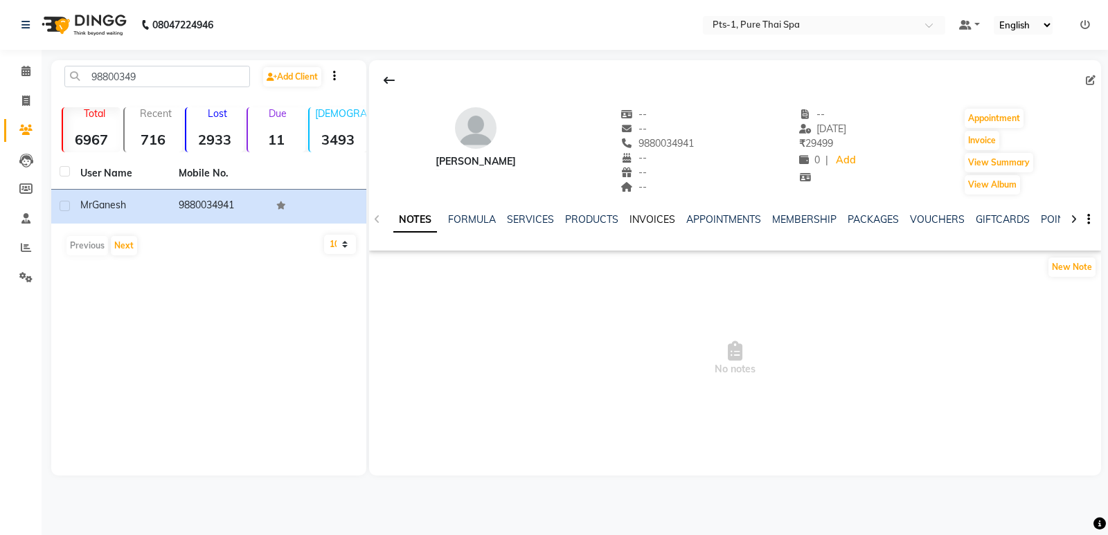
click at [653, 218] on link "INVOICES" at bounding box center [653, 219] width 46 height 12
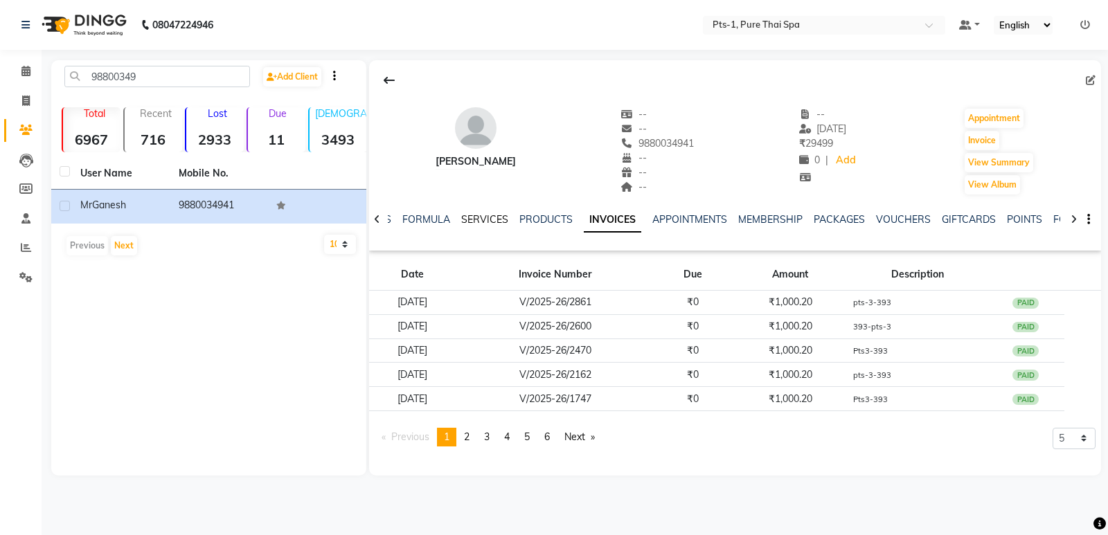
click at [472, 218] on link "SERVICES" at bounding box center [484, 219] width 47 height 12
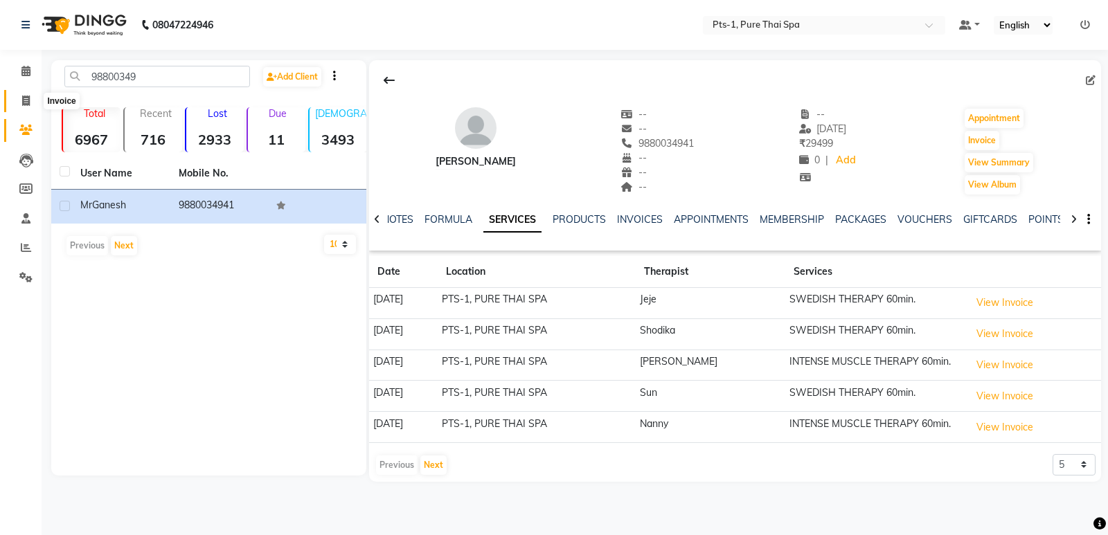
click at [24, 94] on span at bounding box center [26, 102] width 24 height 16
select select "service"
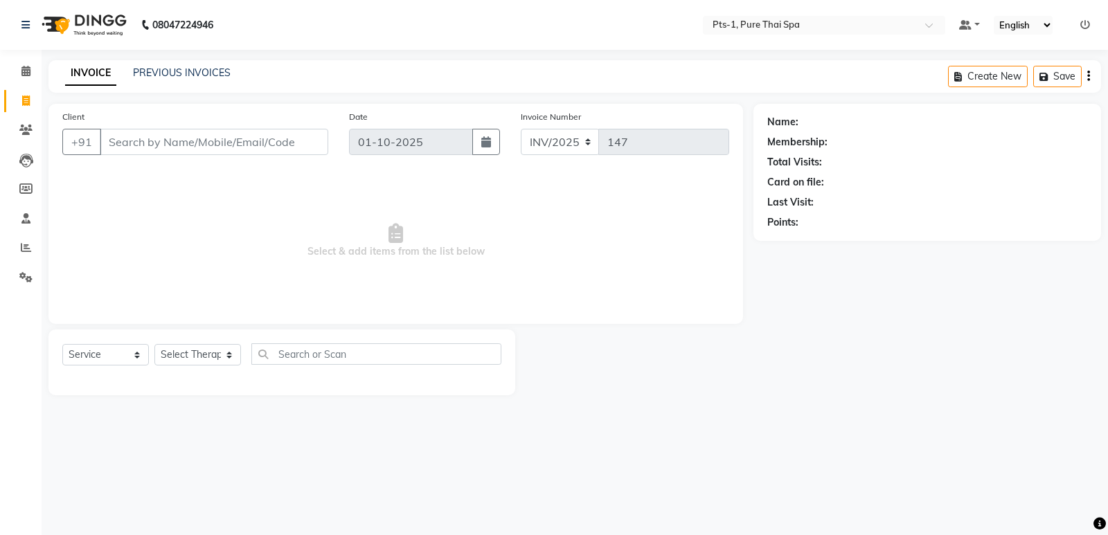
drag, startPoint x: 121, startPoint y: 128, endPoint x: 103, endPoint y: 141, distance: 22.3
click at [103, 141] on input "Client" at bounding box center [214, 142] width 229 height 26
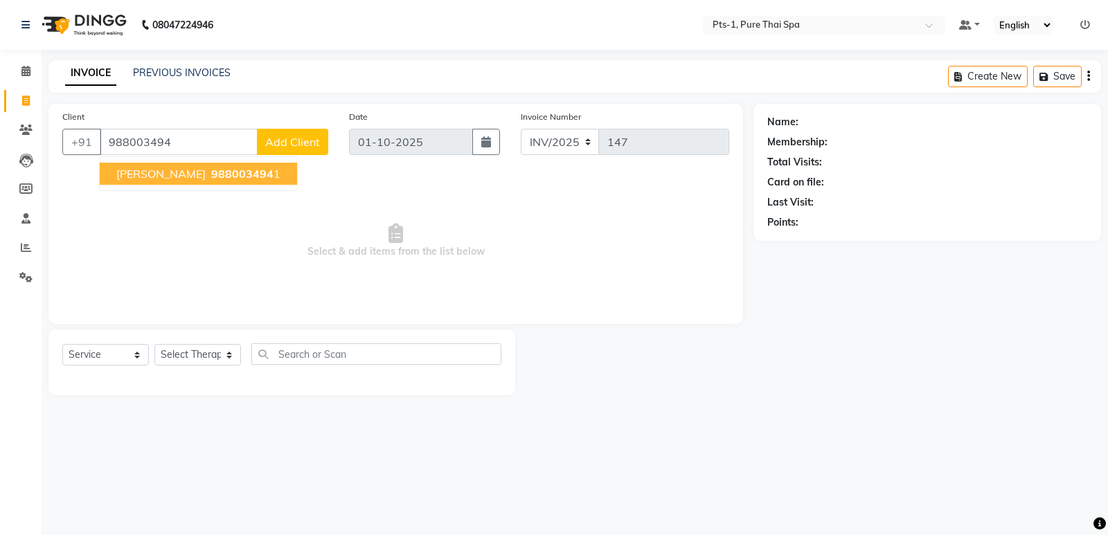
click at [211, 175] on span "988003494" at bounding box center [242, 174] width 62 height 14
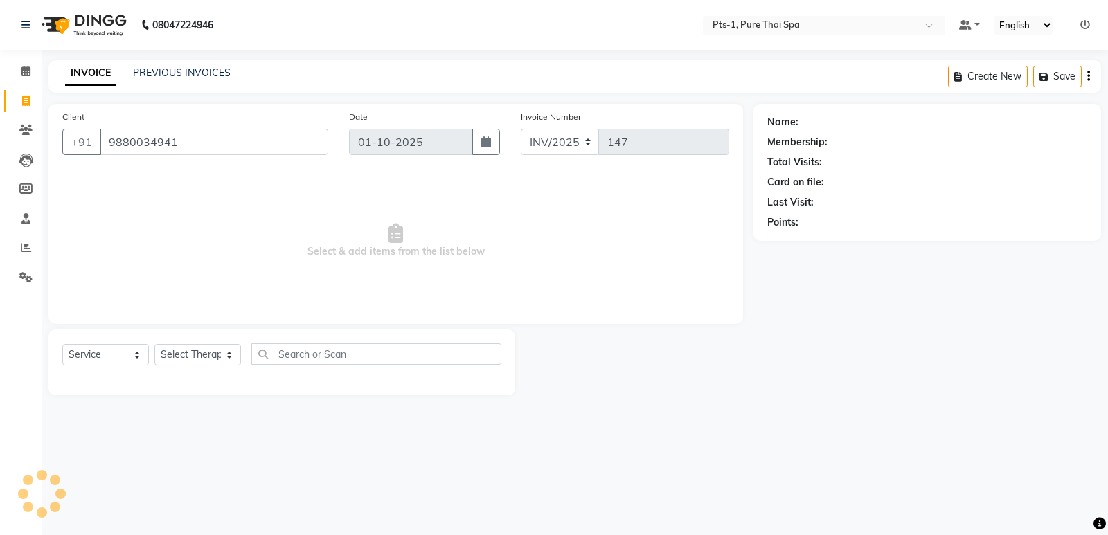
type input "9880034941"
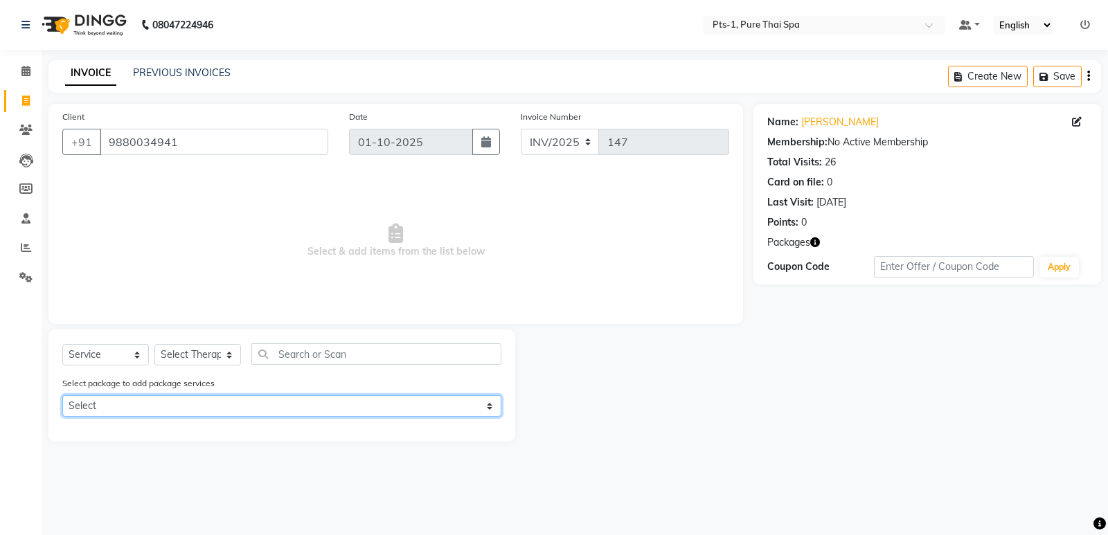
click at [196, 404] on select "Select PTS PACKAGE (10K) 10 SERVICES" at bounding box center [281, 406] width 439 height 21
select select "1: Object"
click at [62, 396] on select "Select PTS PACKAGE (10K) 10 SERVICES" at bounding box center [281, 406] width 439 height 21
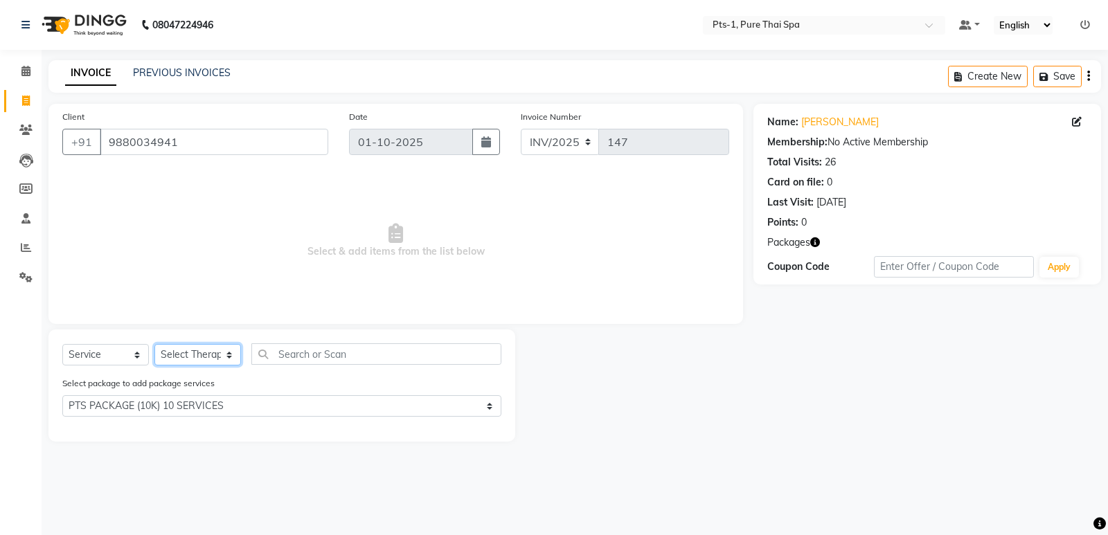
click at [188, 348] on select "Select Therapist Anand Annie anyone Babu Bela Gia Jeje Jenny Jincy JOE Lilly Lu…" at bounding box center [197, 354] width 87 height 21
select select "80363"
click at [154, 344] on select "Select Therapist Anand Annie anyone Babu Bela Gia Jeje Jenny Jincy JOE Lilly Lu…" at bounding box center [197, 354] width 87 height 21
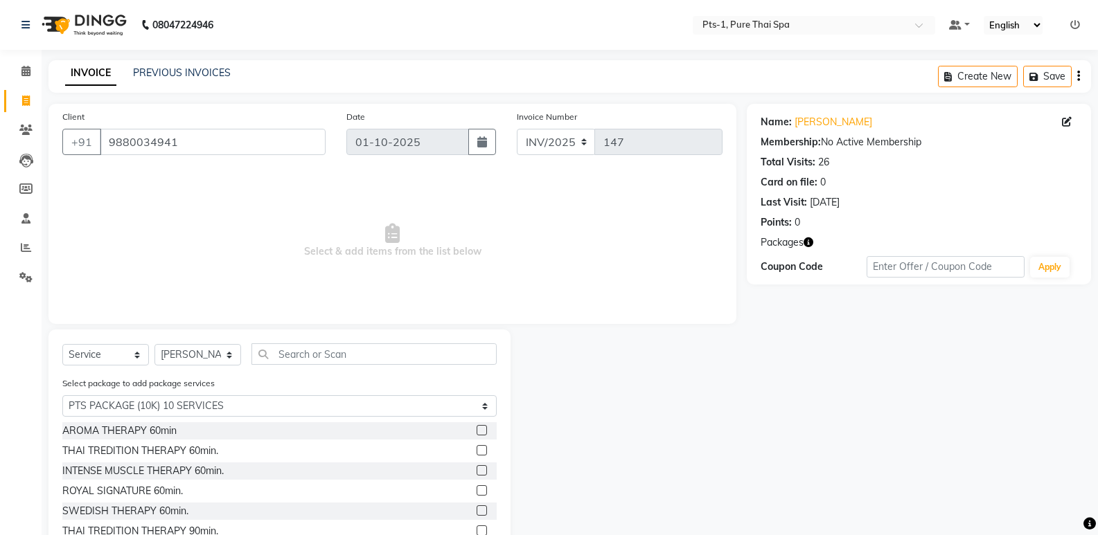
click at [477, 466] on label at bounding box center [482, 470] width 10 height 10
click at [477, 467] on input "checkbox" at bounding box center [481, 471] width 9 height 9
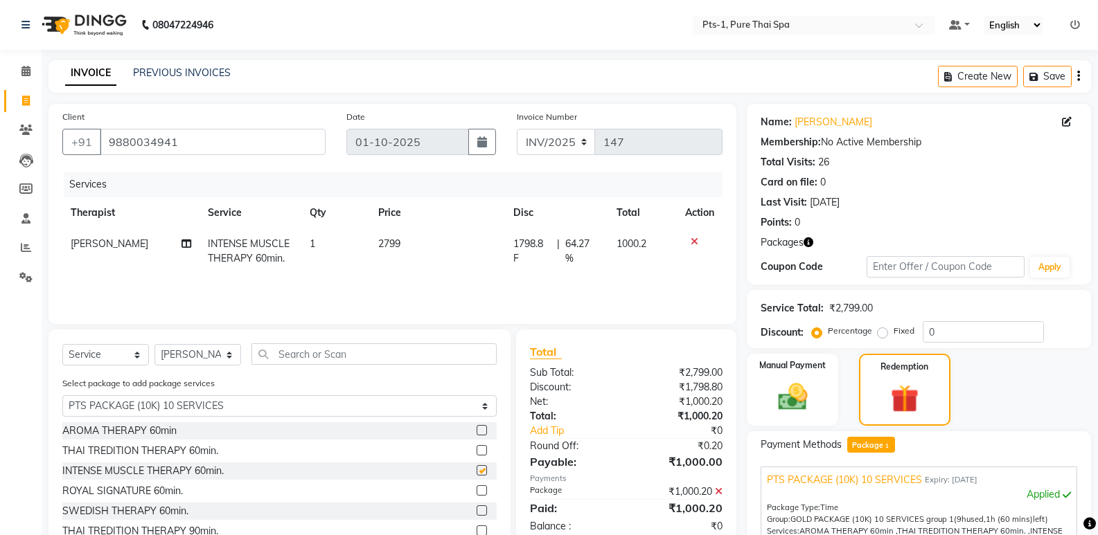
checkbox input "false"
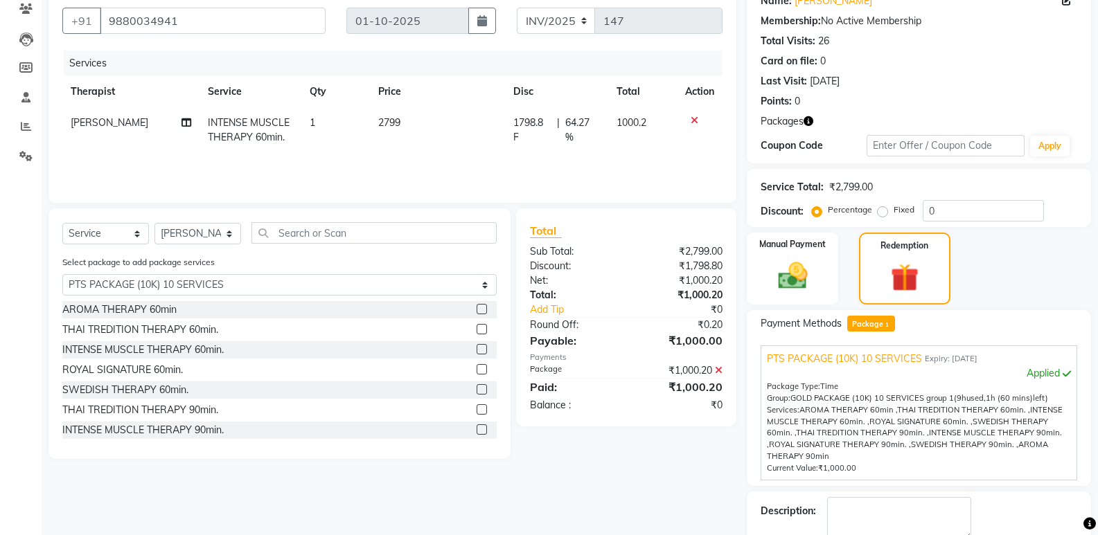
scroll to position [199, 0]
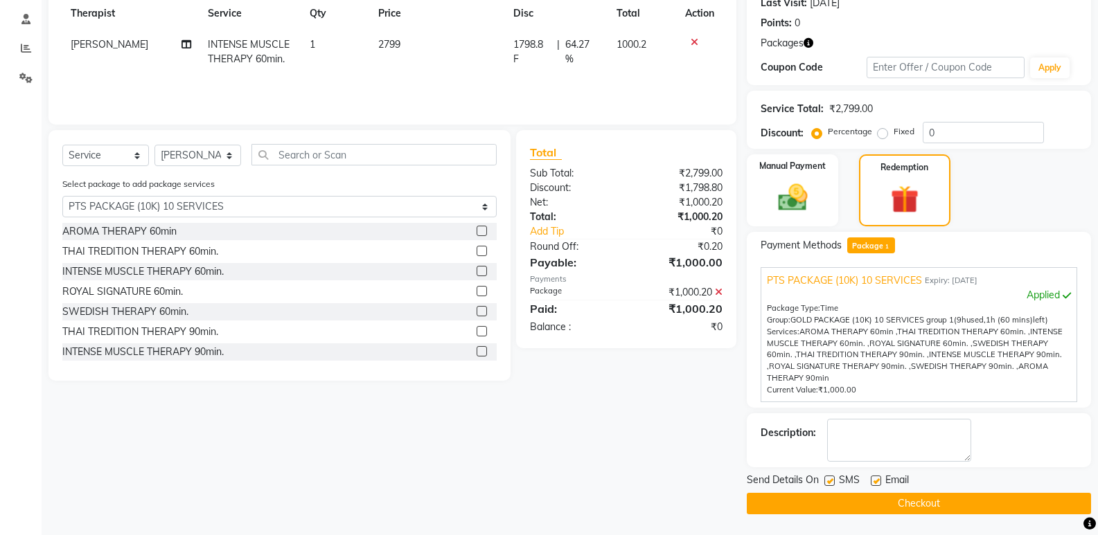
click at [832, 479] on label at bounding box center [829, 481] width 10 height 10
click at [832, 479] on input "checkbox" at bounding box center [828, 481] width 9 height 9
checkbox input "false"
click at [873, 478] on label at bounding box center [876, 481] width 10 height 10
click at [873, 478] on input "checkbox" at bounding box center [875, 481] width 9 height 9
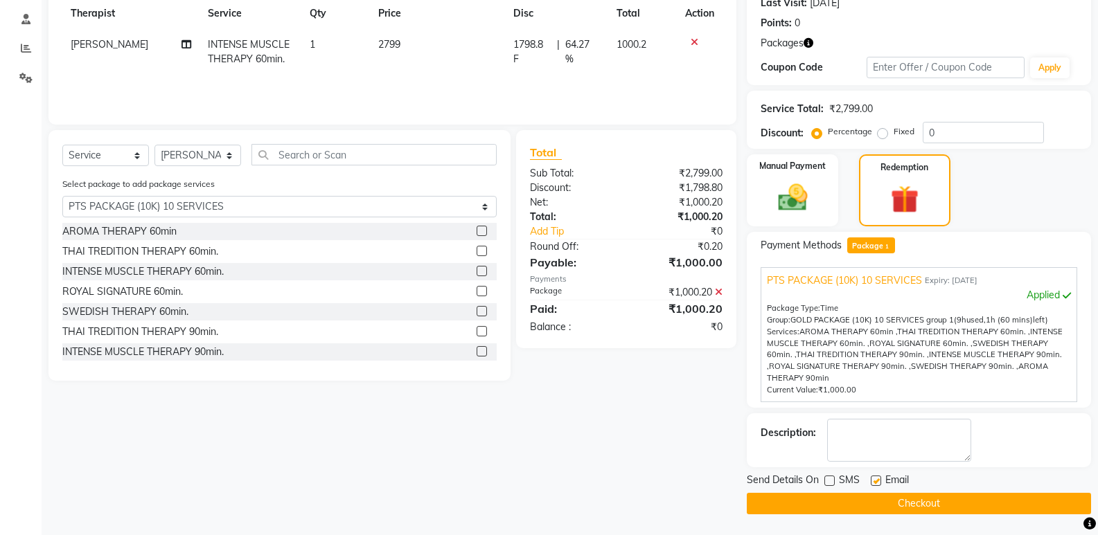
checkbox input "false"
click at [887, 456] on textarea at bounding box center [899, 440] width 144 height 43
type textarea "393-pts-3"
click at [882, 504] on button "Checkout" at bounding box center [919, 503] width 344 height 21
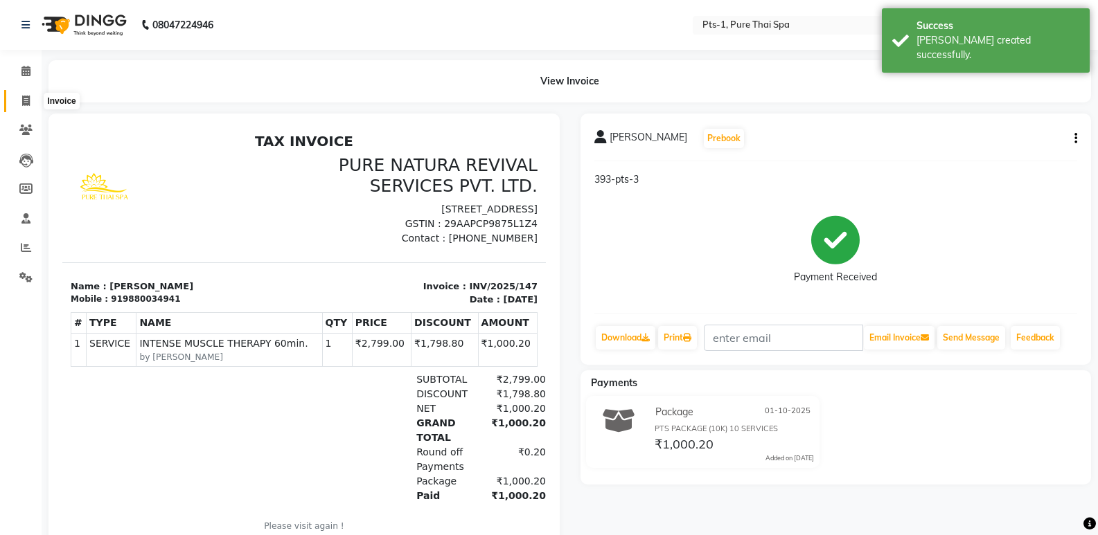
click at [26, 99] on icon at bounding box center [26, 101] width 8 height 10
select select "service"
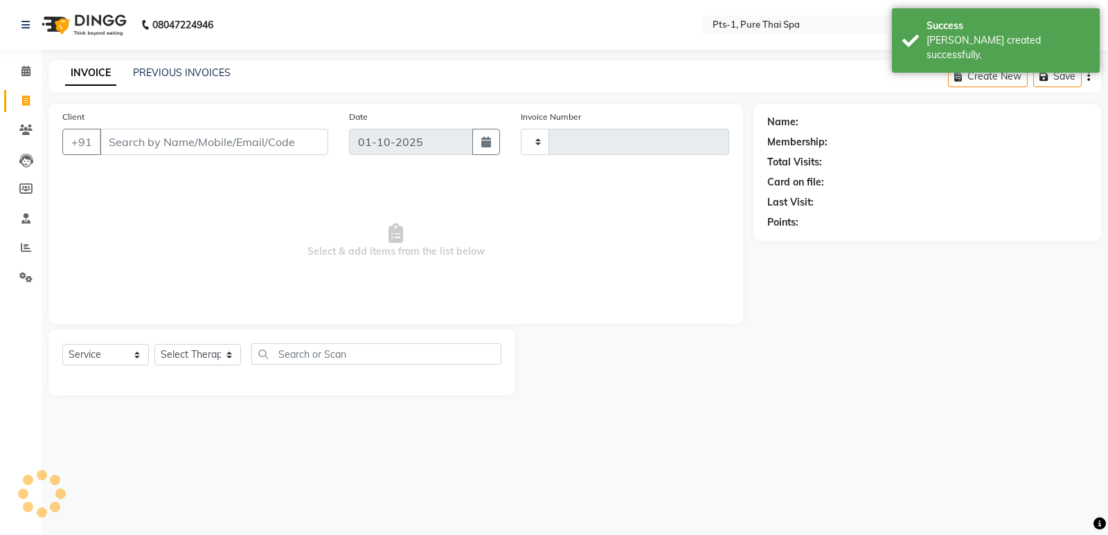
type input "148"
select select "9048"
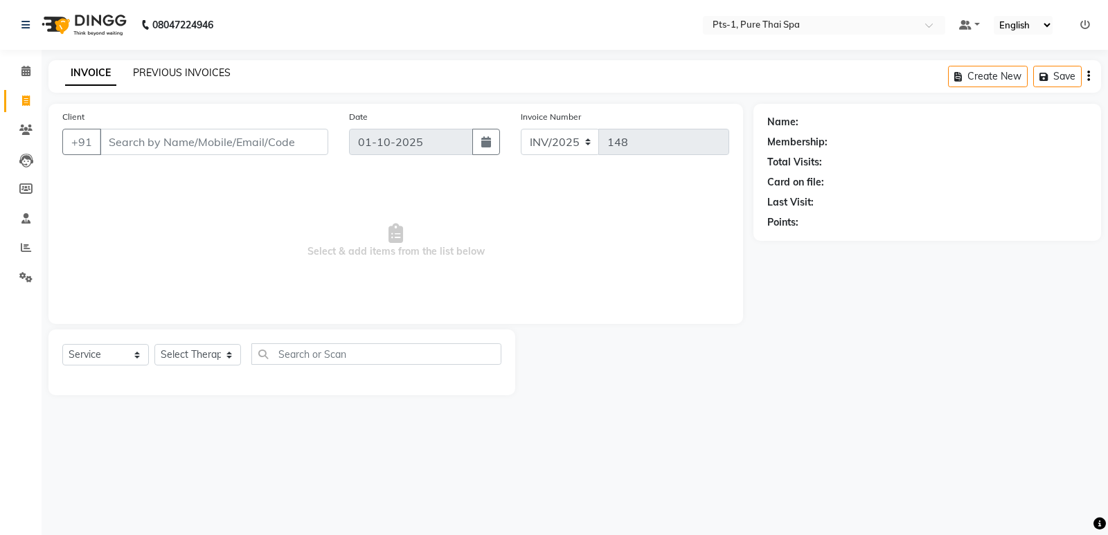
click at [177, 68] on link "PREVIOUS INVOICES" at bounding box center [182, 72] width 98 height 12
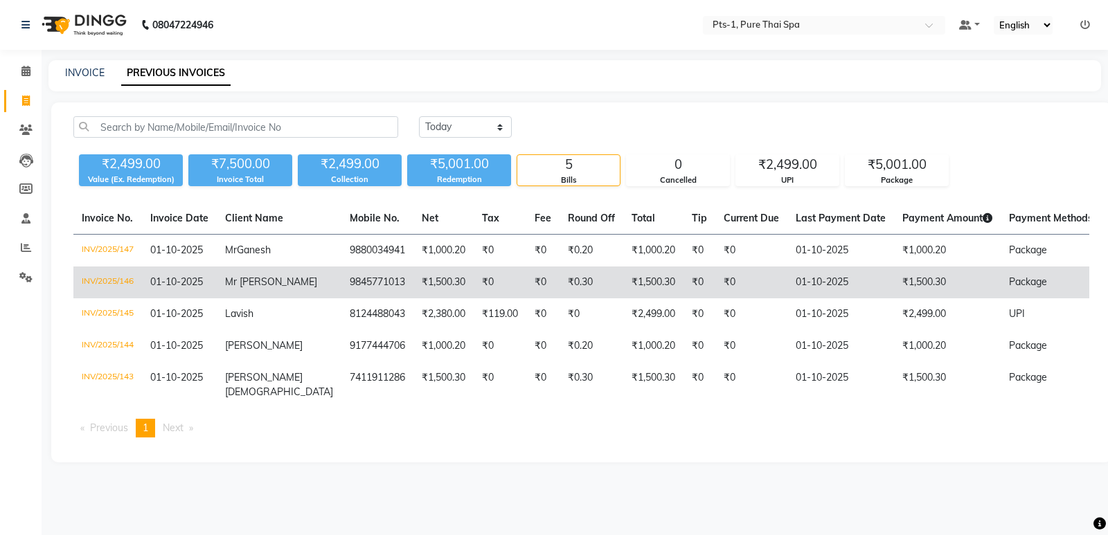
click at [341, 274] on td "9845771013" at bounding box center [377, 283] width 72 height 32
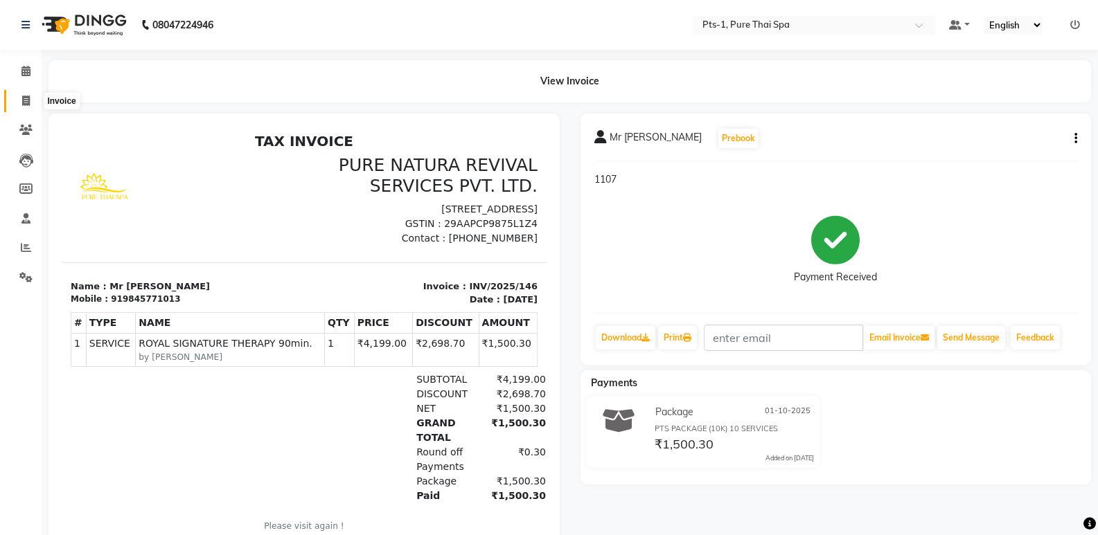
click at [21, 103] on span at bounding box center [26, 102] width 24 height 16
select select "service"
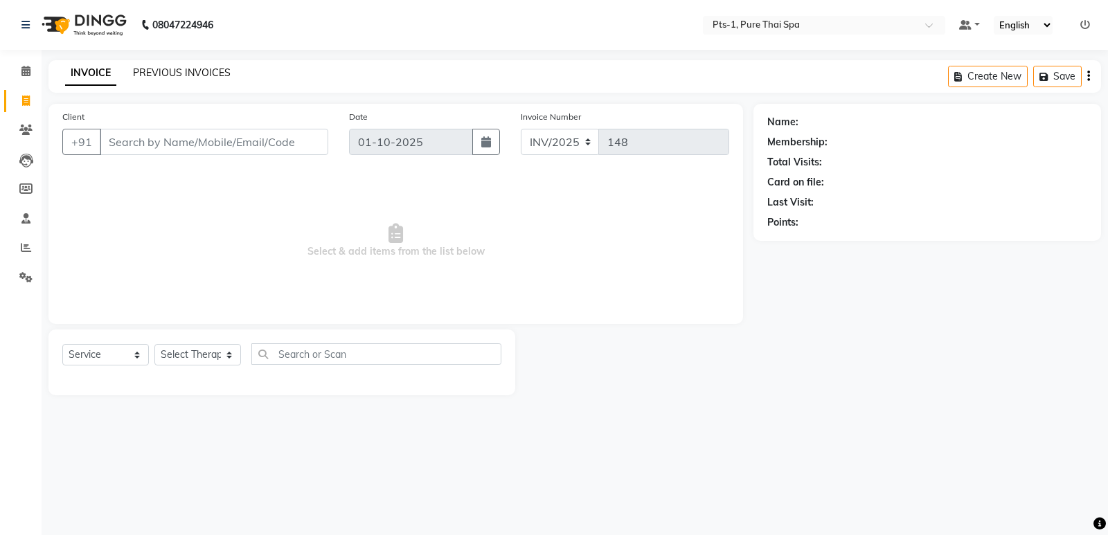
click at [195, 76] on link "PREVIOUS INVOICES" at bounding box center [182, 72] width 98 height 12
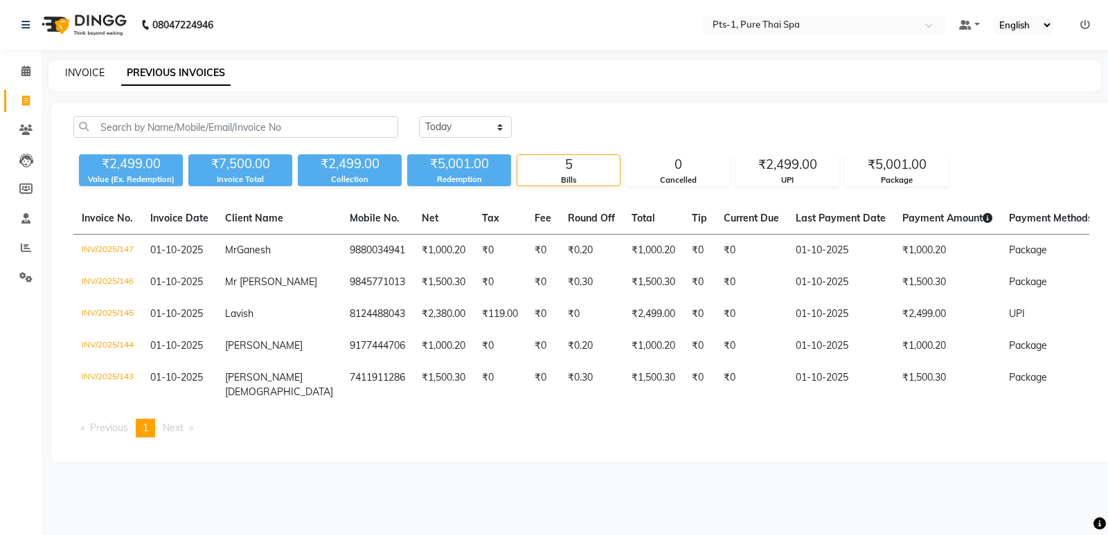
click at [89, 68] on link "INVOICE" at bounding box center [84, 72] width 39 height 12
select select "service"
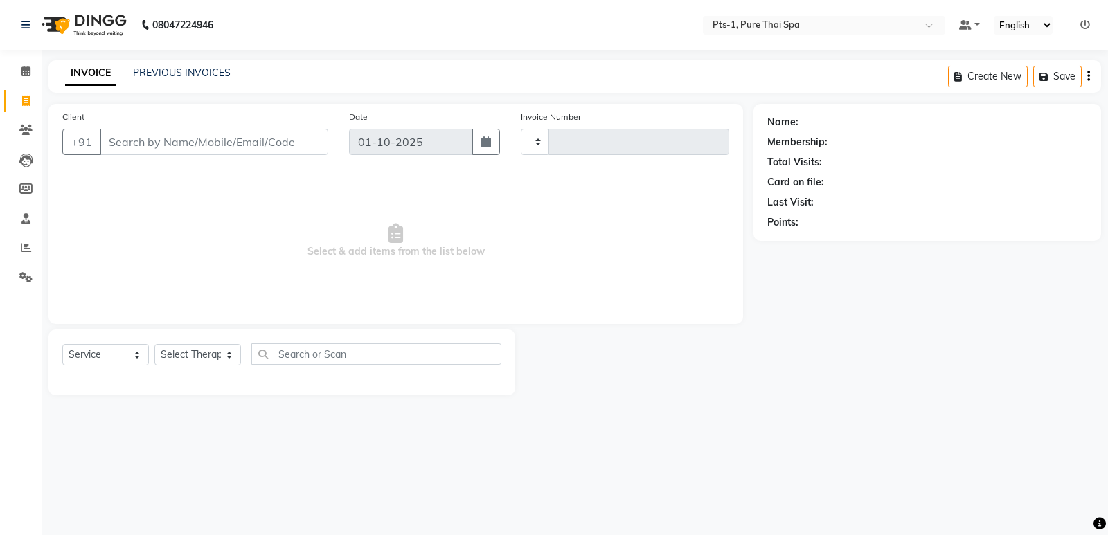
type input "148"
select select "9048"
click at [22, 134] on icon at bounding box center [25, 130] width 13 height 10
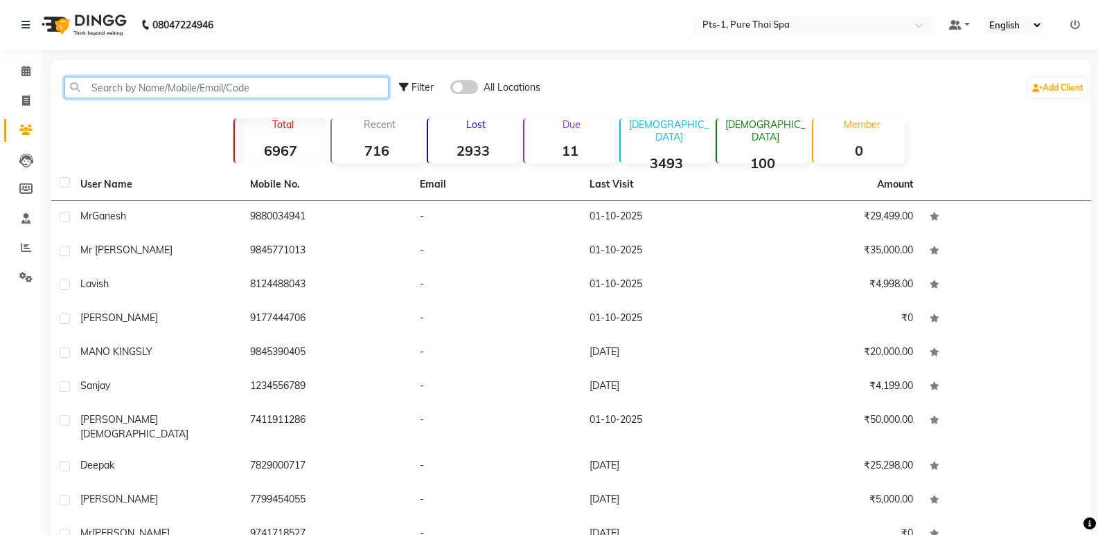
click at [144, 85] on input "text" at bounding box center [226, 87] width 324 height 21
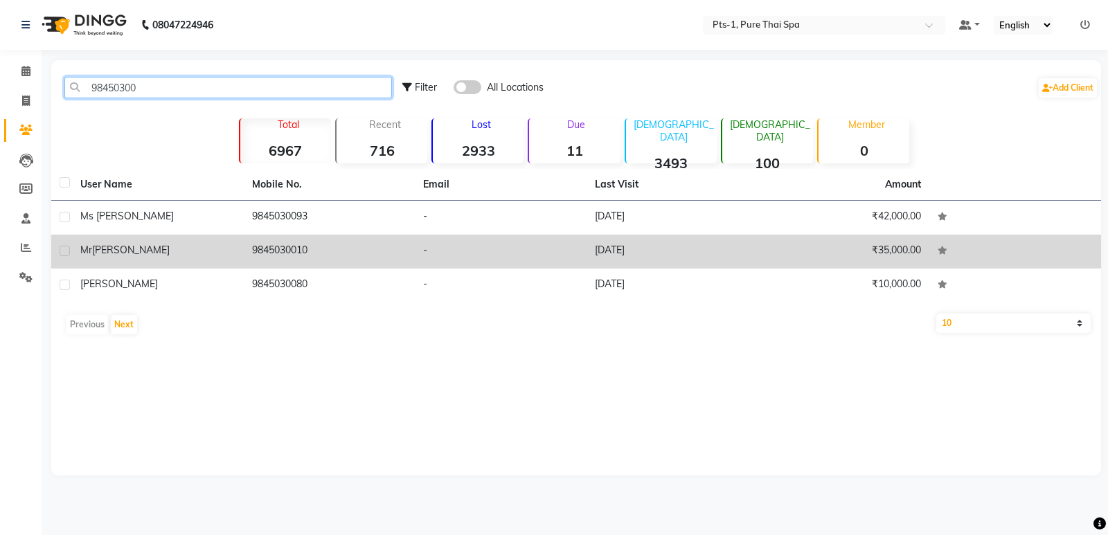
type input "98450300"
click at [232, 246] on div "Mr Shivakumar" at bounding box center [157, 250] width 155 height 15
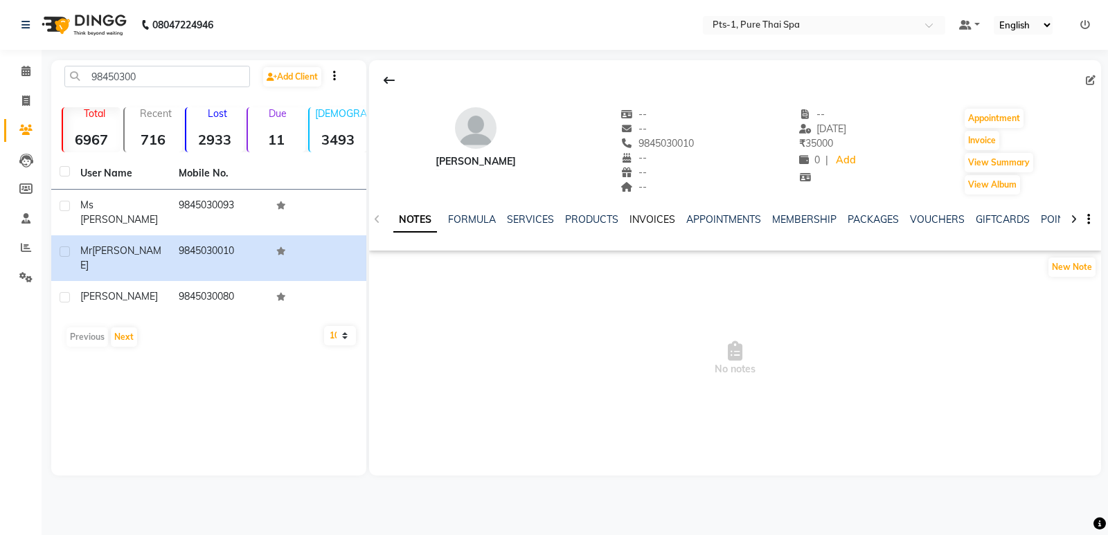
click at [659, 222] on link "INVOICES" at bounding box center [653, 219] width 46 height 12
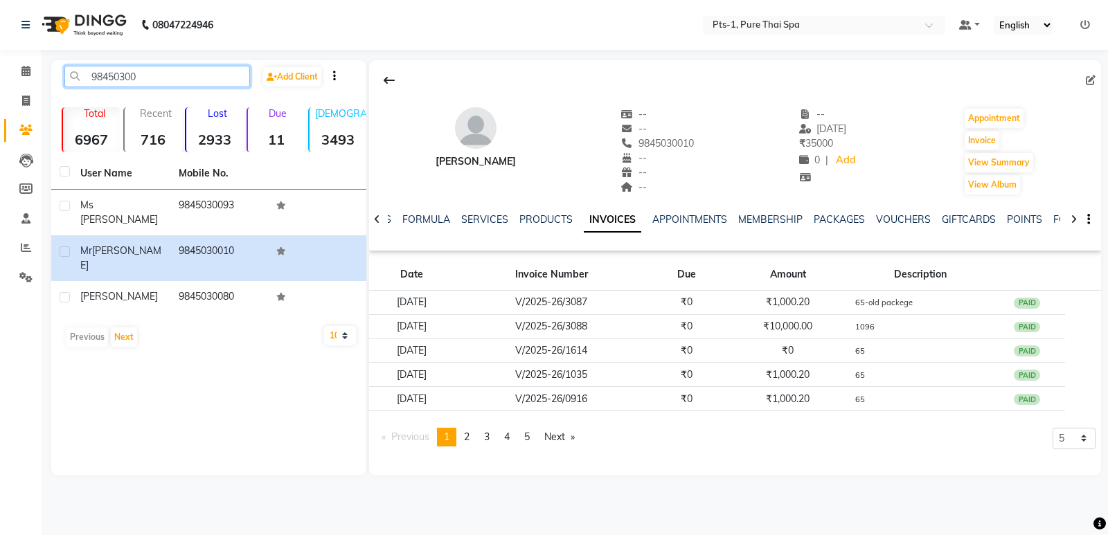
drag, startPoint x: 139, startPoint y: 82, endPoint x: 0, endPoint y: 85, distance: 138.6
click at [0, 85] on app-home "08047224946 Select Location × Pts-1, Pure Thai Spa Default Panel My Panel Engli…" at bounding box center [554, 248] width 1108 height 497
click at [22, 98] on icon at bounding box center [26, 101] width 8 height 10
select select "service"
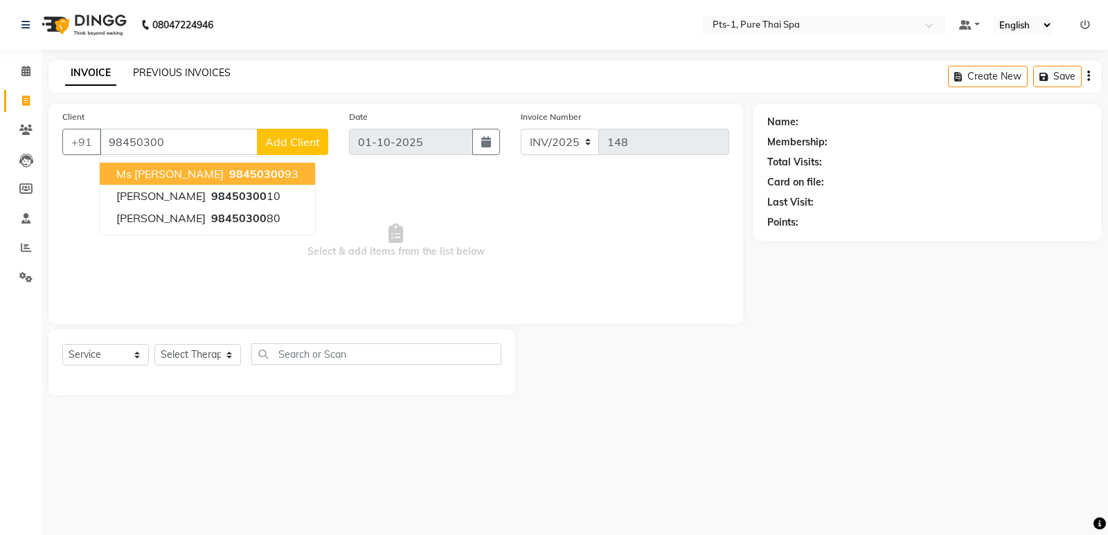
type input "98450300"
click at [175, 68] on link "PREVIOUS INVOICES" at bounding box center [182, 72] width 98 height 12
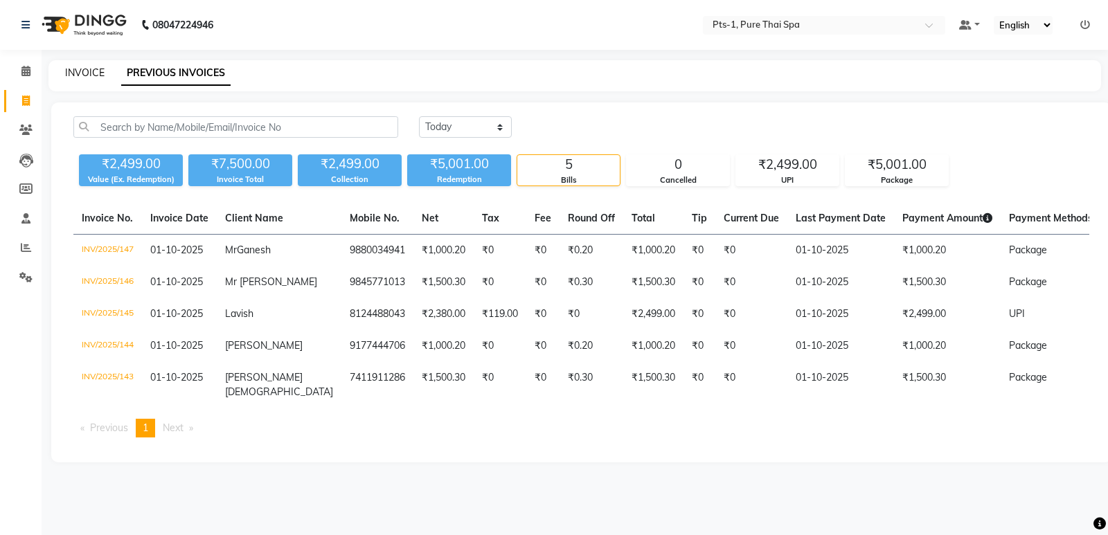
click at [98, 76] on link "INVOICE" at bounding box center [84, 72] width 39 height 12
select select "service"
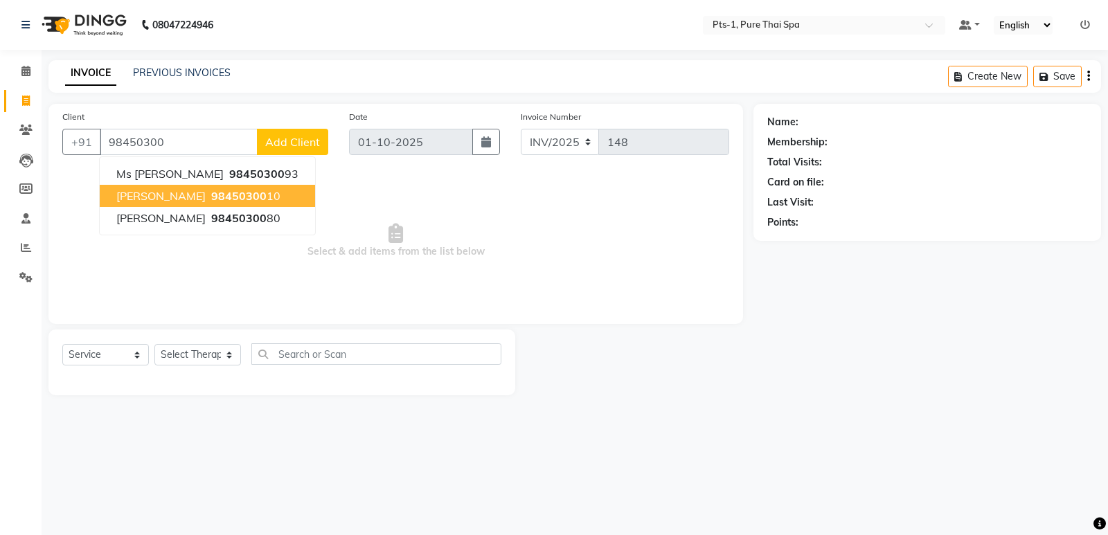
click at [193, 201] on span "Mr Shivakumar" at bounding box center [160, 196] width 89 height 14
type input "9845030010"
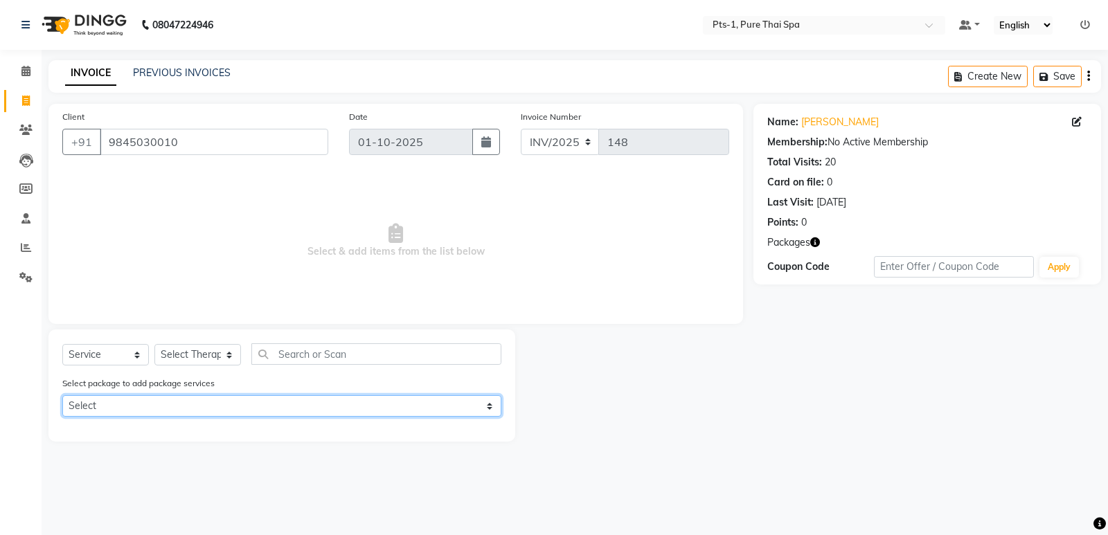
drag, startPoint x: 194, startPoint y: 409, endPoint x: 193, endPoint y: 416, distance: 7.1
click at [194, 409] on select "Select PTS PACKAGE (10K) 10 SERVICES" at bounding box center [281, 406] width 439 height 21
select select "1: Object"
click at [62, 396] on select "Select PTS PACKAGE (10K) 10 SERVICES" at bounding box center [281, 406] width 439 height 21
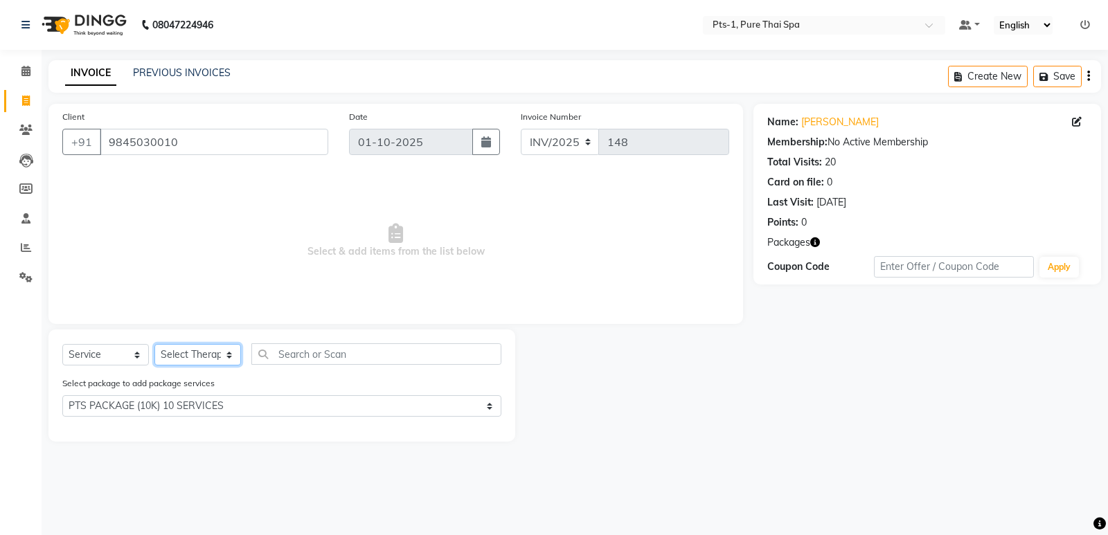
click at [176, 355] on select "Select Therapist Anand Annie anyone Babu Bela Gia Jeje Jenny Jincy JOE Lilly Lu…" at bounding box center [197, 354] width 87 height 21
select select "91269"
click at [154, 344] on select "Select Therapist Anand Annie anyone Babu Bela Gia Jeje Jenny Jincy JOE Lilly Lu…" at bounding box center [197, 354] width 87 height 21
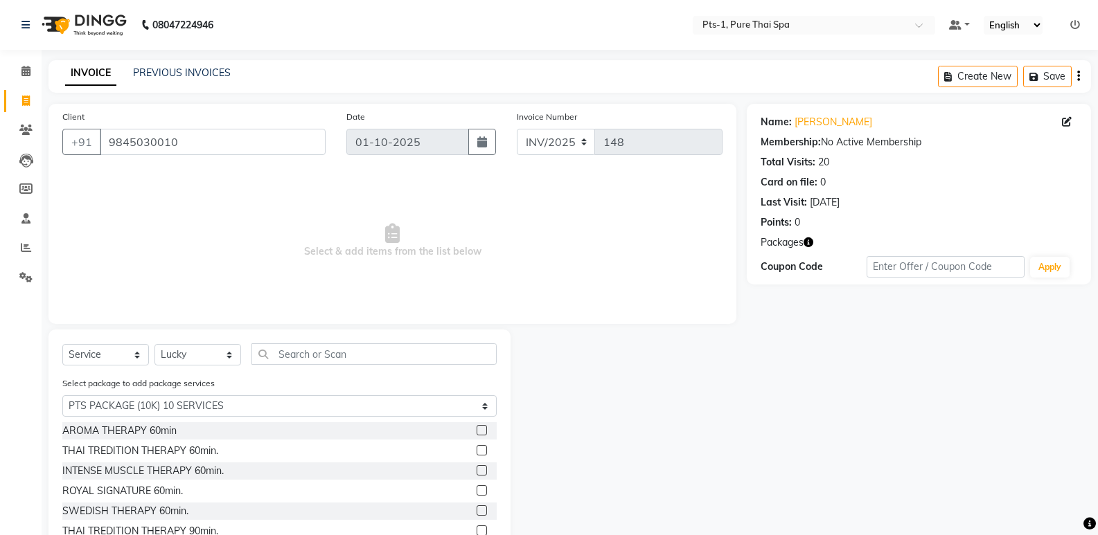
click at [477, 488] on label at bounding box center [482, 491] width 10 height 10
click at [477, 488] on input "checkbox" at bounding box center [481, 491] width 9 height 9
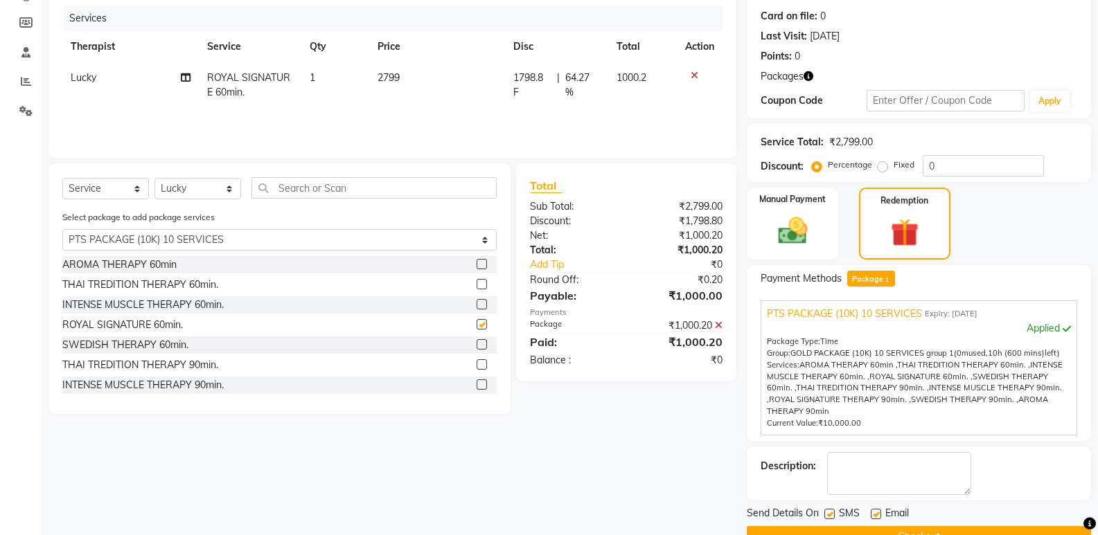
scroll to position [199, 0]
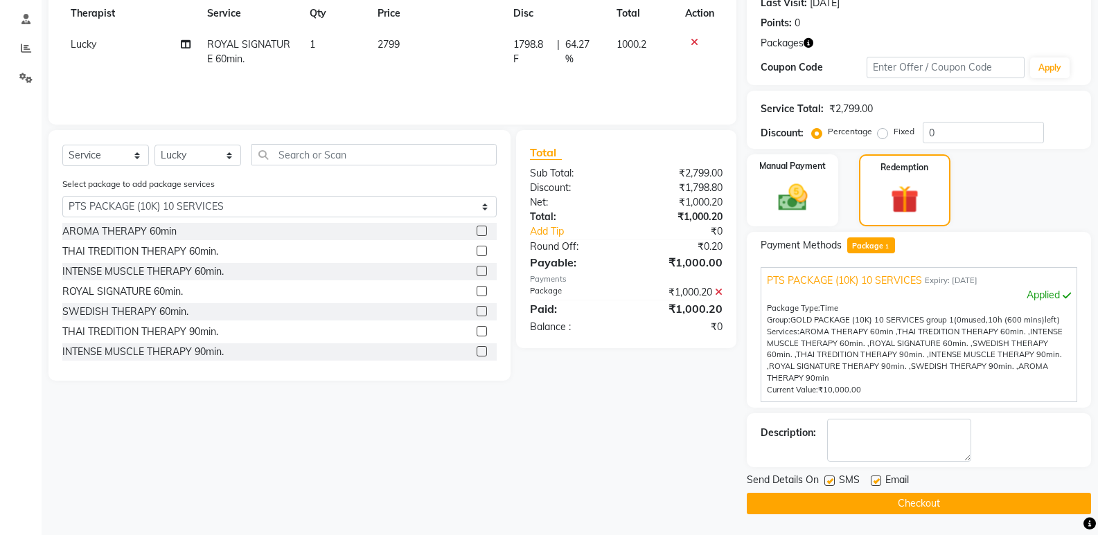
checkbox input "false"
drag, startPoint x: 828, startPoint y: 479, endPoint x: 837, endPoint y: 485, distance: 10.6
click at [830, 481] on label at bounding box center [829, 481] width 10 height 10
click at [830, 481] on input "checkbox" at bounding box center [828, 481] width 9 height 9
checkbox input "false"
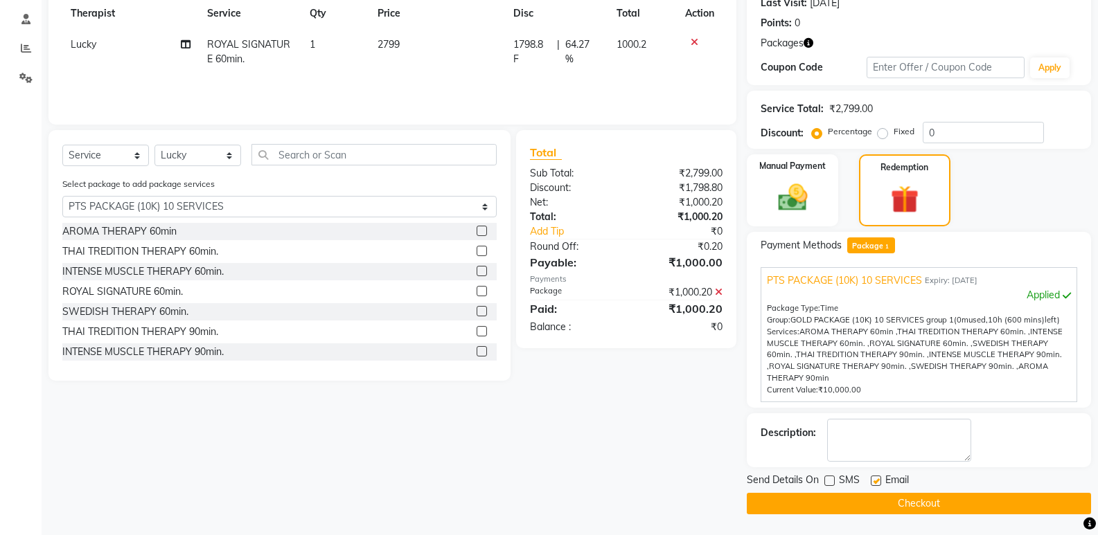
click at [876, 486] on label at bounding box center [876, 481] width 10 height 10
click at [876, 486] on input "checkbox" at bounding box center [875, 481] width 9 height 9
checkbox input "false"
click at [876, 456] on textarea at bounding box center [899, 440] width 144 height 43
type textarea "1096"
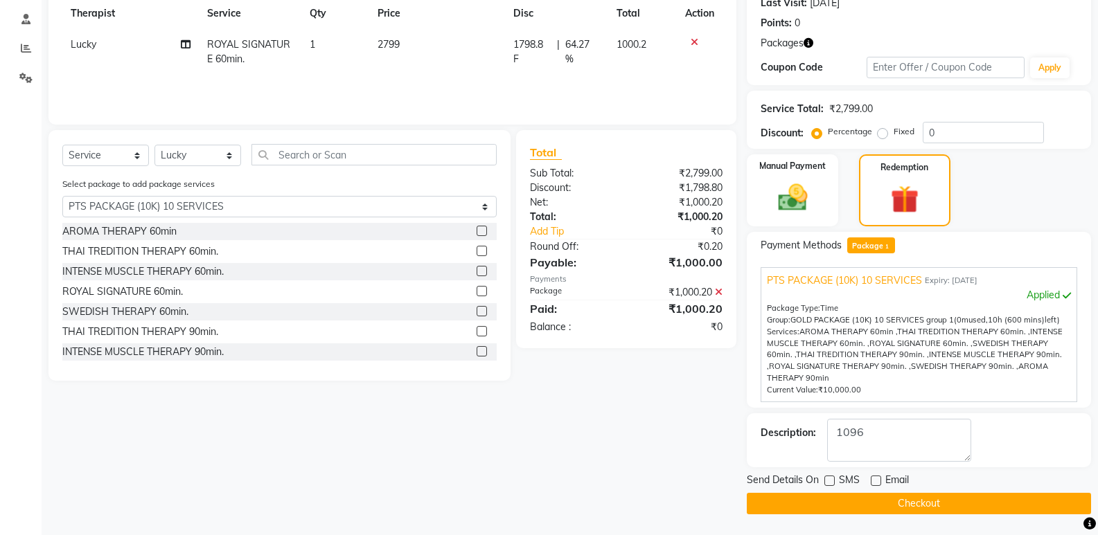
click at [833, 502] on button "Checkout" at bounding box center [919, 503] width 344 height 21
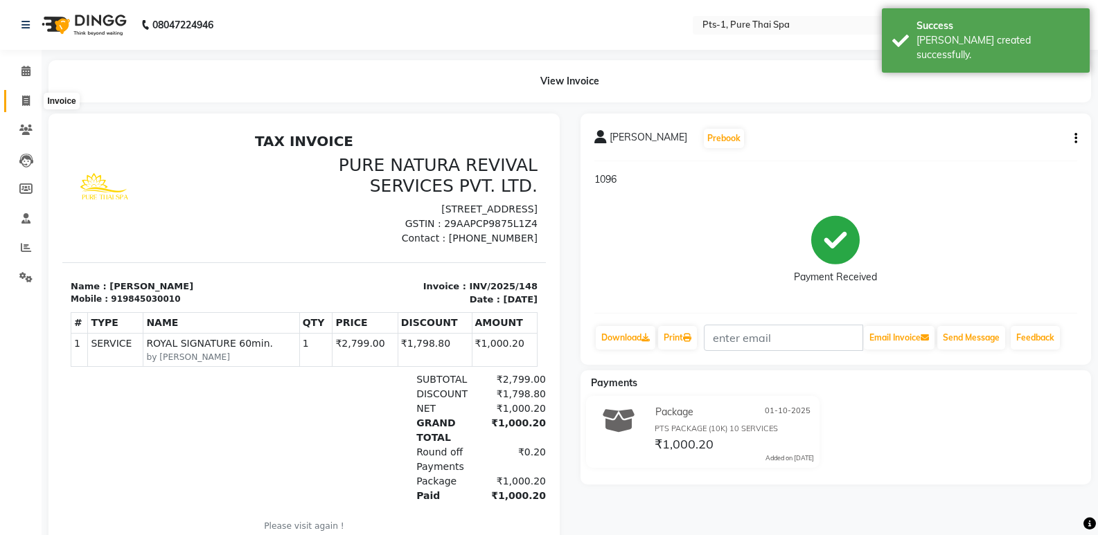
click at [19, 107] on span at bounding box center [26, 102] width 24 height 16
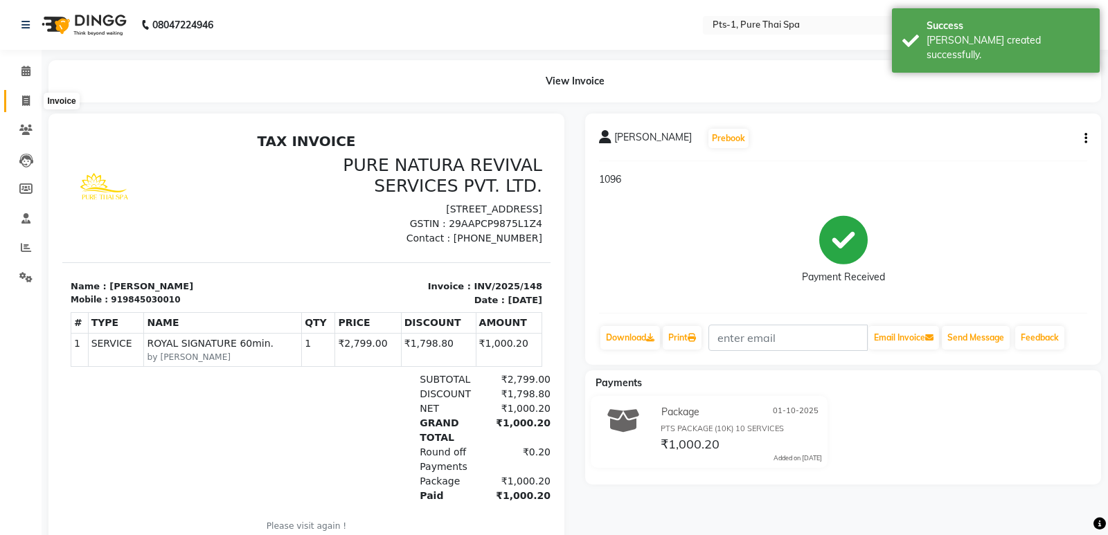
select select "service"
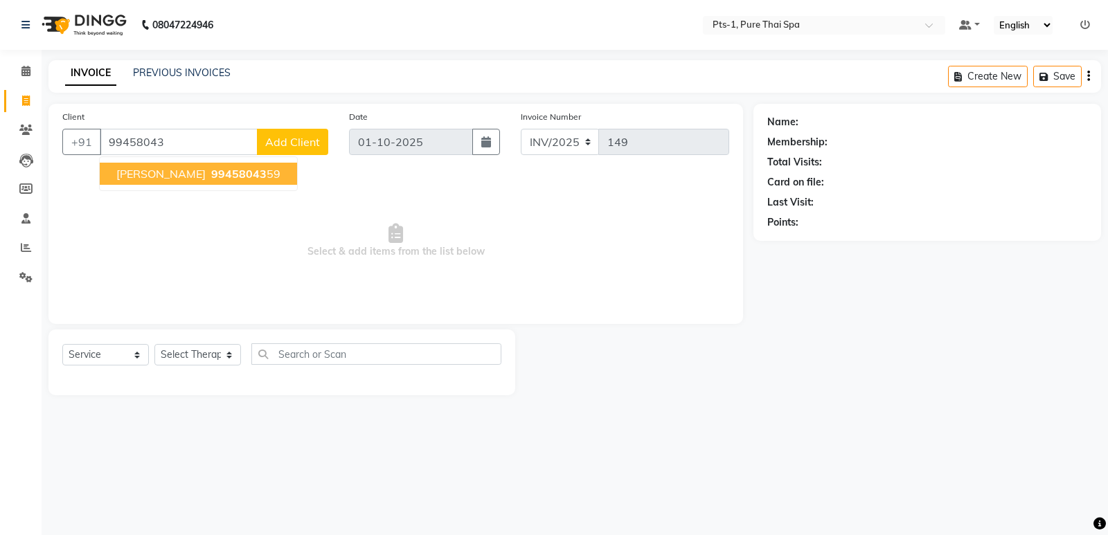
click at [153, 181] on button "Venket 99458043 59" at bounding box center [198, 174] width 197 height 22
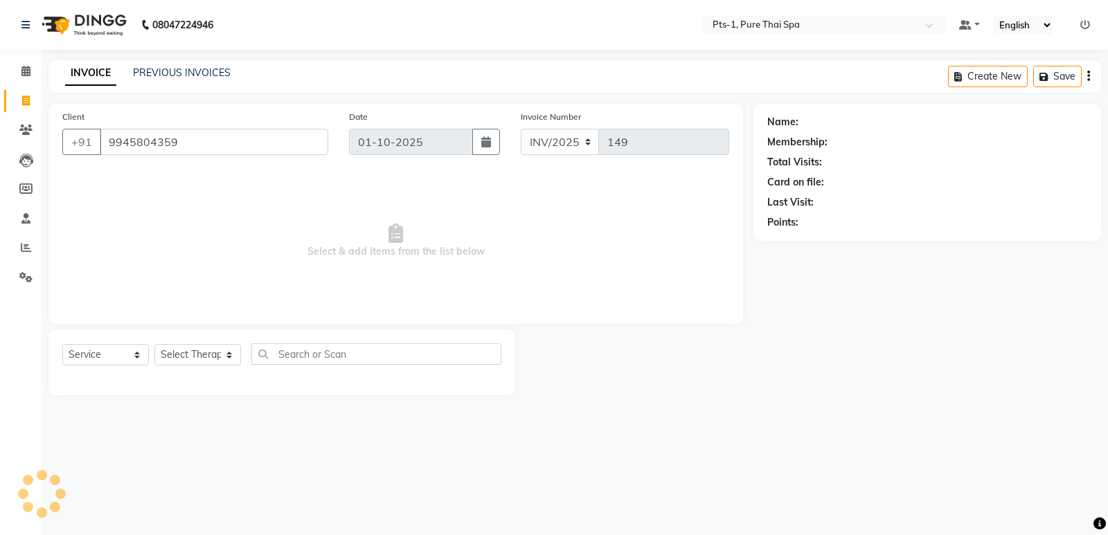
type input "9945804359"
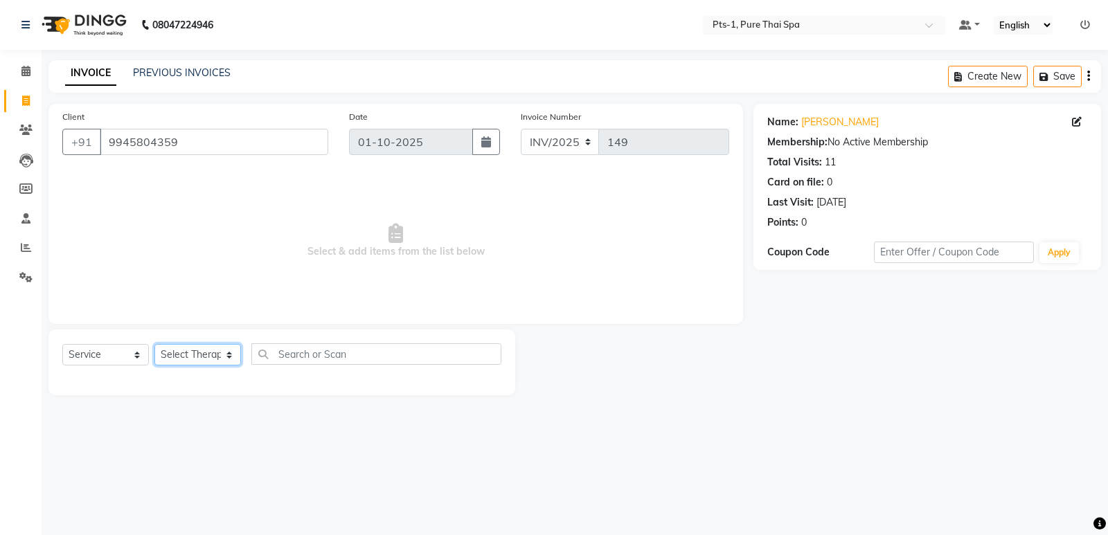
click at [189, 355] on select "Select Therapist Anand Annie anyone Babu Bela Gia Jeje Jenny Jincy JOE Lilly Lu…" at bounding box center [197, 354] width 87 height 21
select select "88349"
click at [154, 344] on select "Select Therapist Anand Annie anyone Babu Bela Gia Jeje Jenny Jincy JOE Lilly Lu…" at bounding box center [197, 354] width 87 height 21
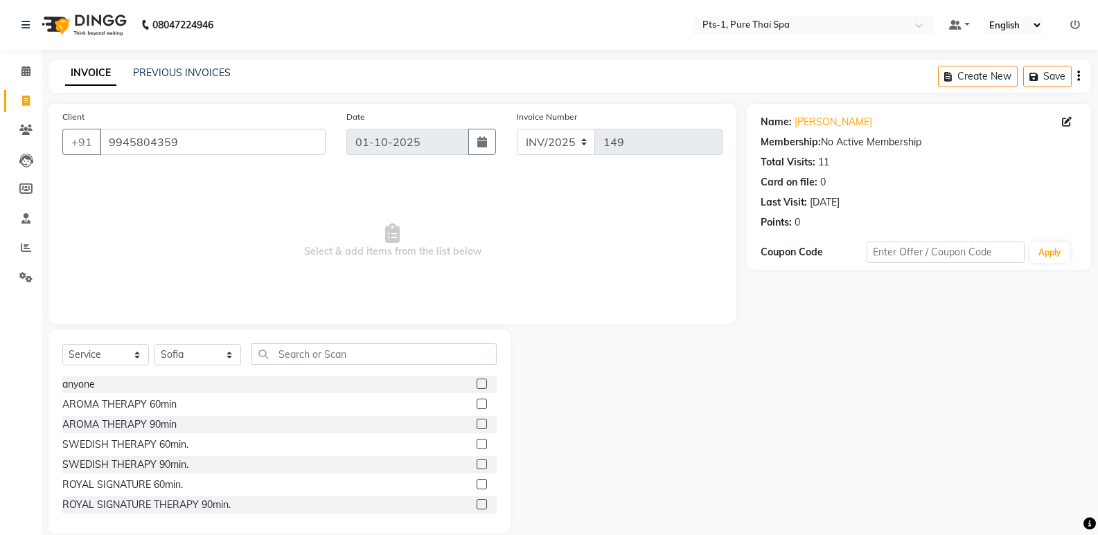
click at [477, 481] on label at bounding box center [482, 484] width 10 height 10
click at [477, 481] on input "checkbox" at bounding box center [481, 485] width 9 height 9
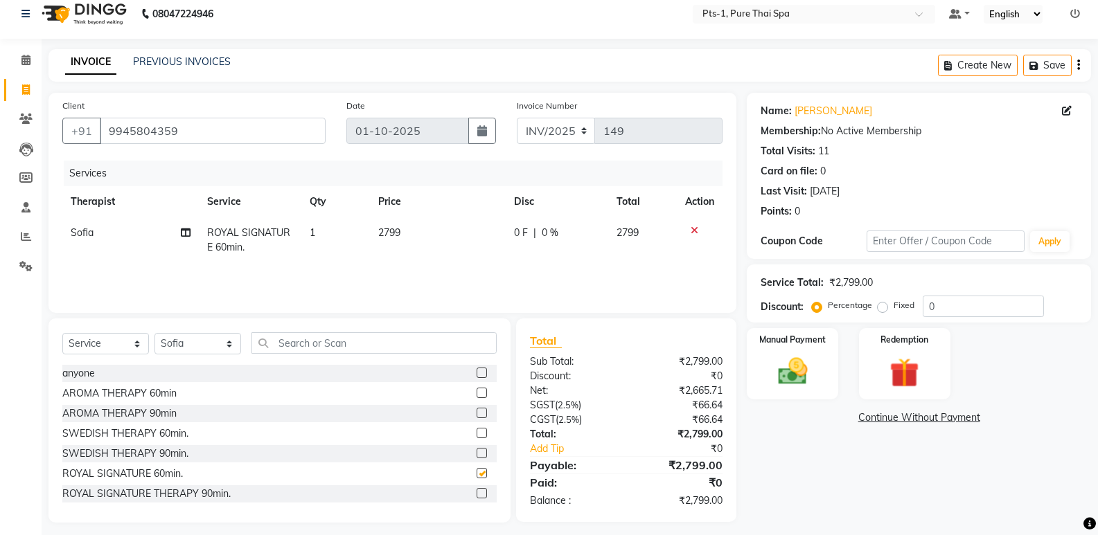
scroll to position [19, 0]
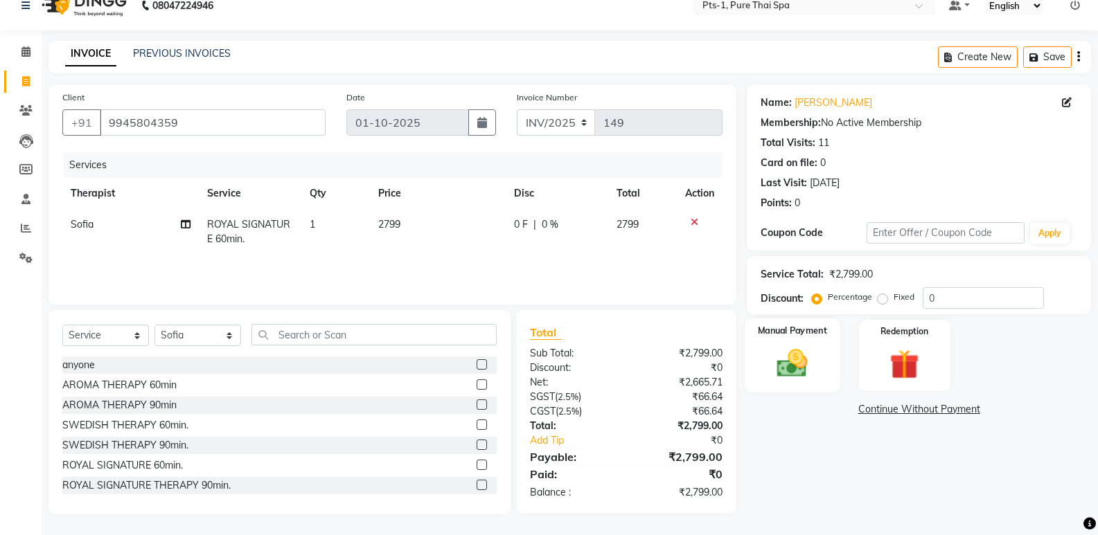
checkbox input "false"
click at [813, 349] on img at bounding box center [791, 363] width 49 height 35
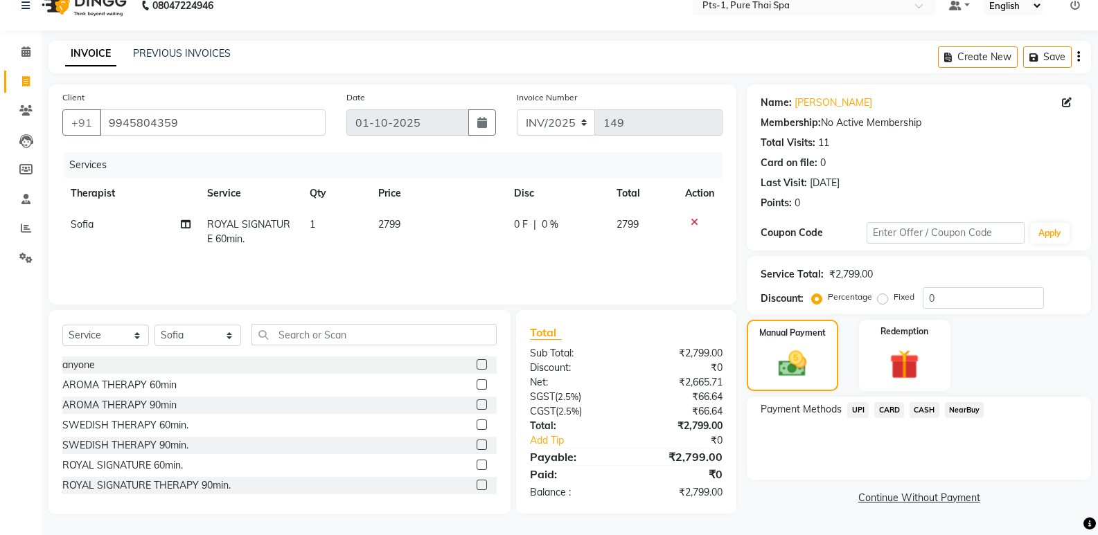
click at [859, 416] on span "UPI" at bounding box center [857, 410] width 21 height 16
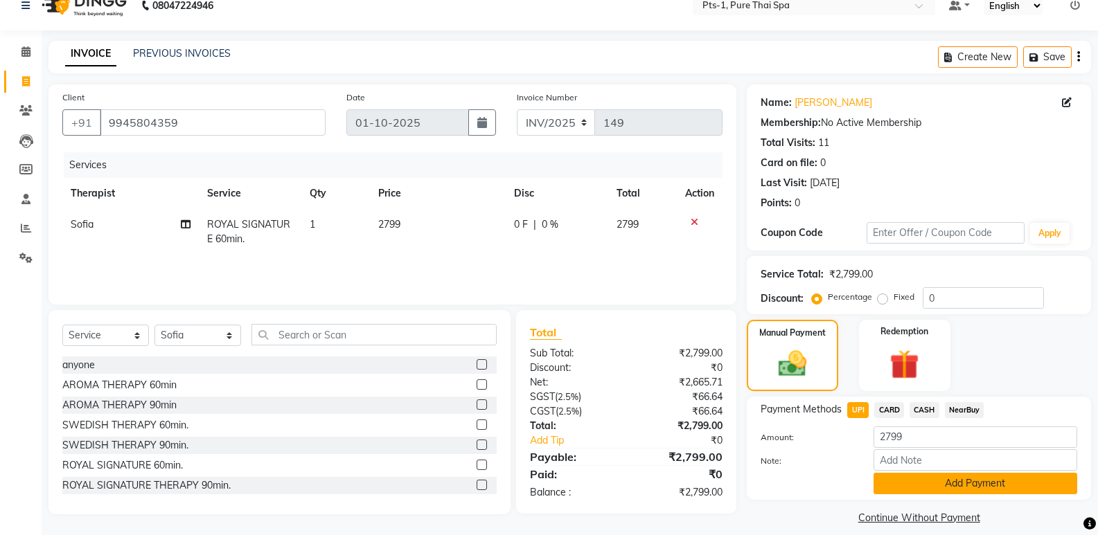
click at [908, 483] on button "Add Payment" at bounding box center [975, 483] width 204 height 21
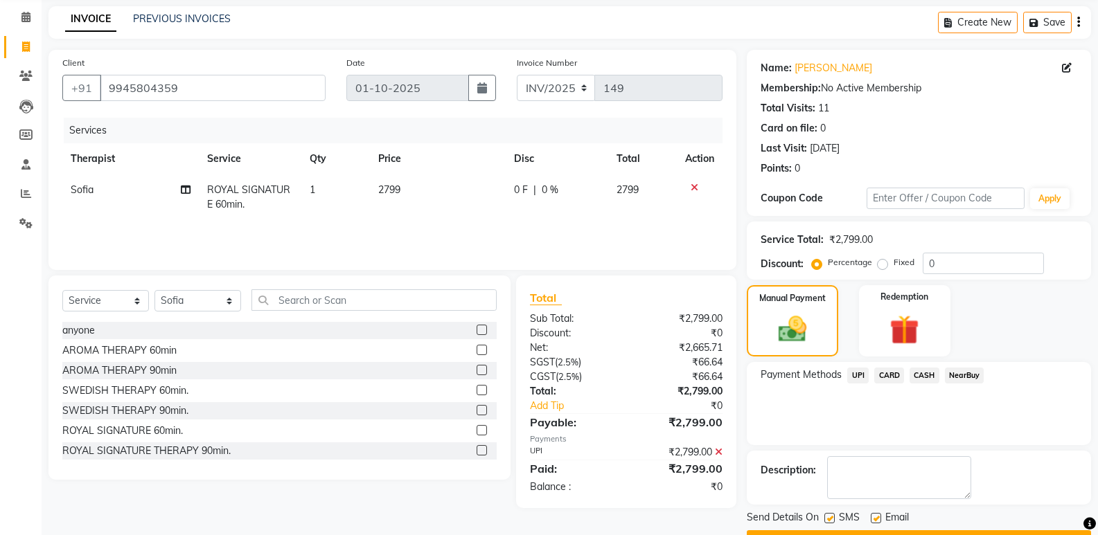
scroll to position [91, 0]
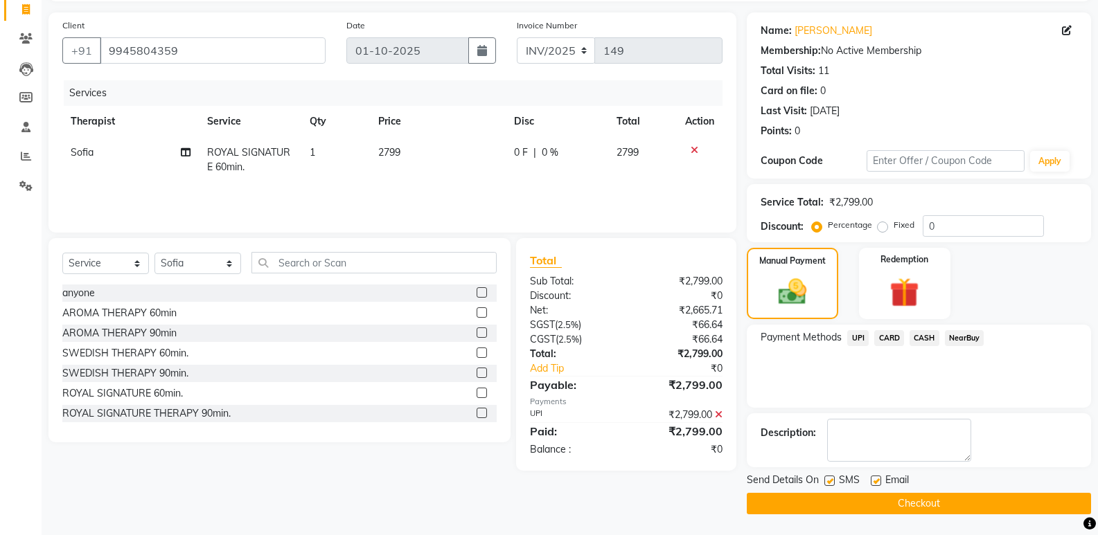
drag, startPoint x: 830, startPoint y: 481, endPoint x: 838, endPoint y: 481, distance: 7.7
click at [830, 481] on label at bounding box center [829, 481] width 10 height 10
click at [830, 481] on input "checkbox" at bounding box center [828, 481] width 9 height 9
checkbox input "false"
click at [875, 483] on label at bounding box center [876, 481] width 10 height 10
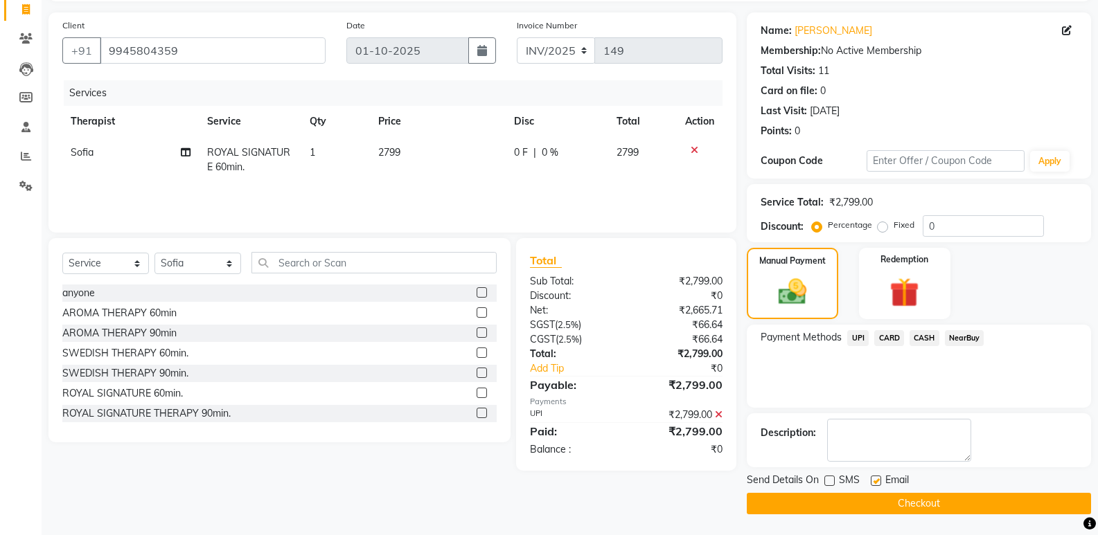
click at [875, 483] on input "checkbox" at bounding box center [875, 481] width 9 height 9
checkbox input "false"
click at [868, 510] on button "Checkout" at bounding box center [919, 503] width 344 height 21
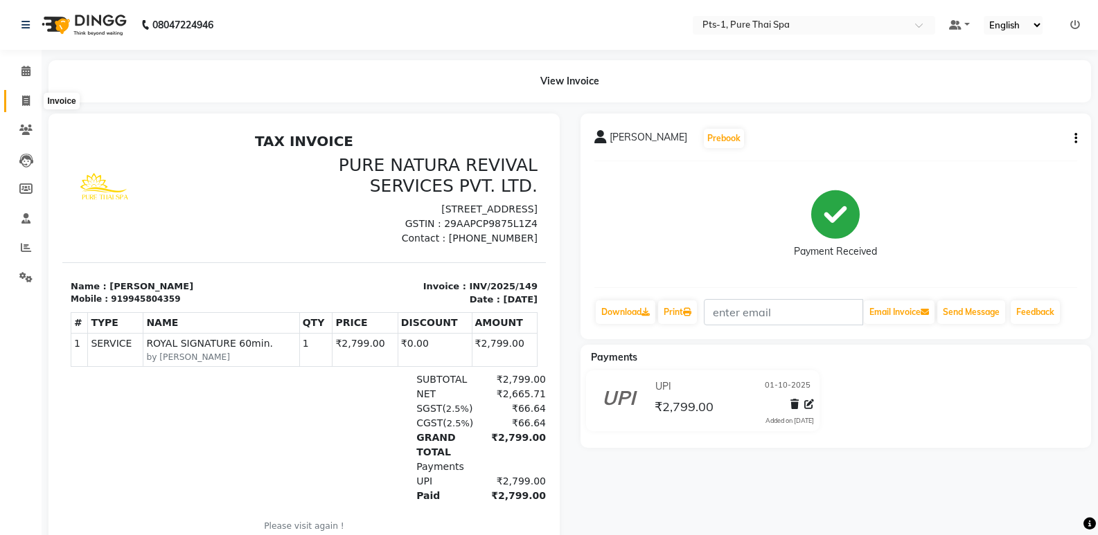
click at [23, 98] on icon at bounding box center [26, 101] width 8 height 10
select select "service"
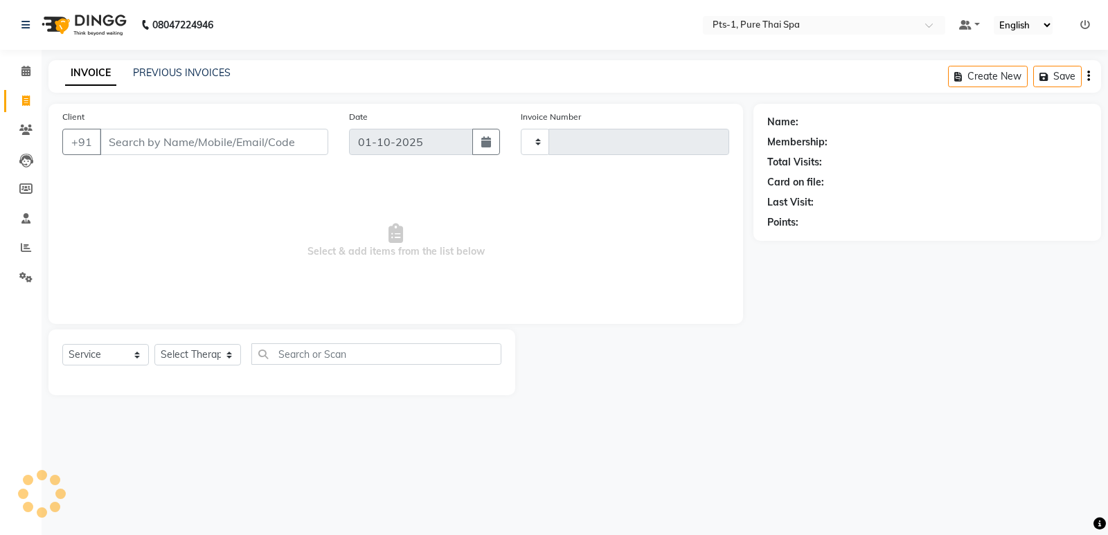
type input "150"
select select "9048"
click at [192, 60] on div "INVOICE PREVIOUS INVOICES Create New Save" at bounding box center [574, 76] width 1053 height 33
click at [178, 75] on link "PREVIOUS INVOICES" at bounding box center [182, 72] width 98 height 12
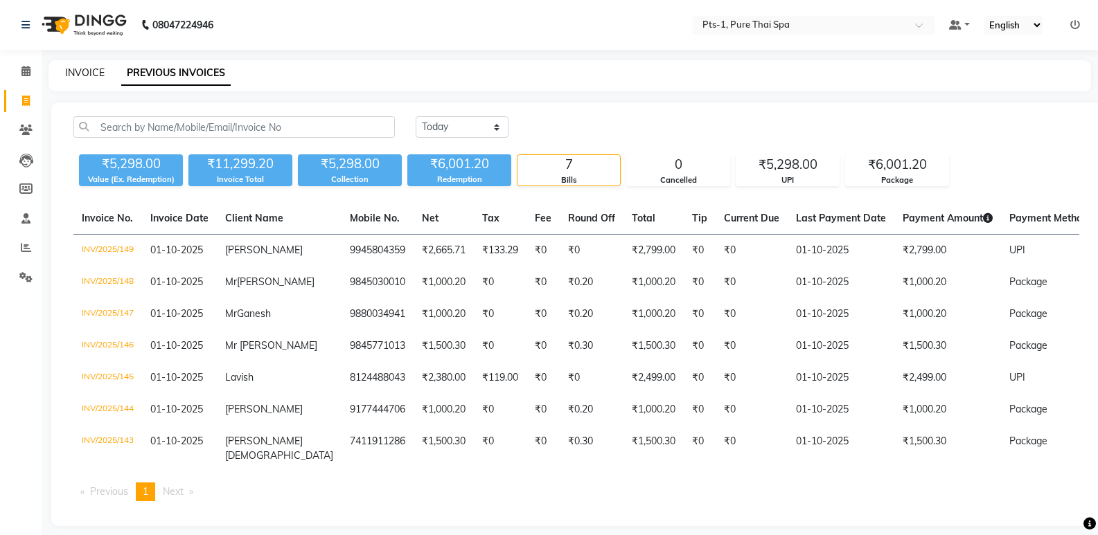
click at [72, 73] on link "INVOICE" at bounding box center [84, 72] width 39 height 12
select select "service"
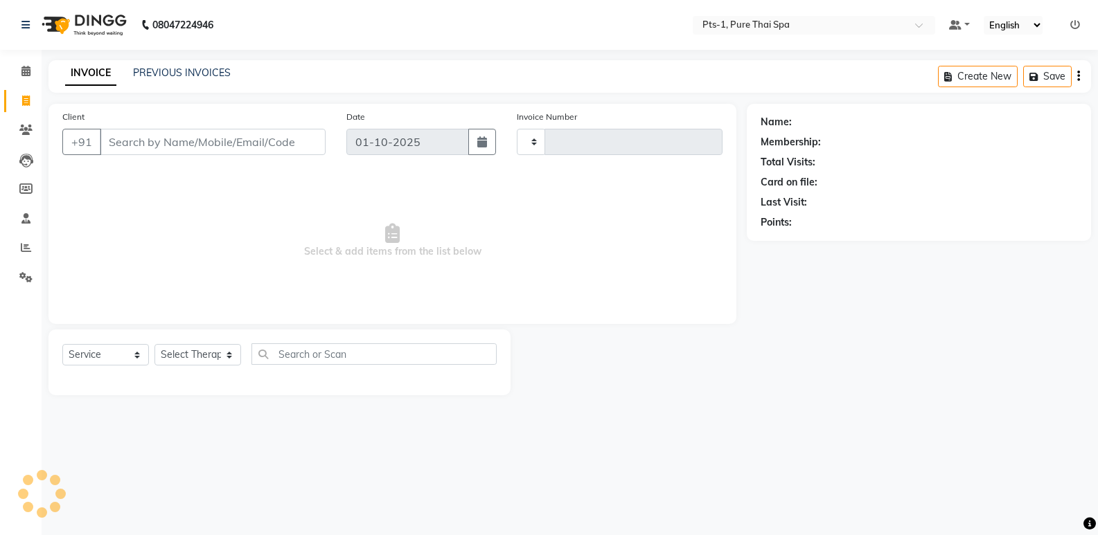
type input "150"
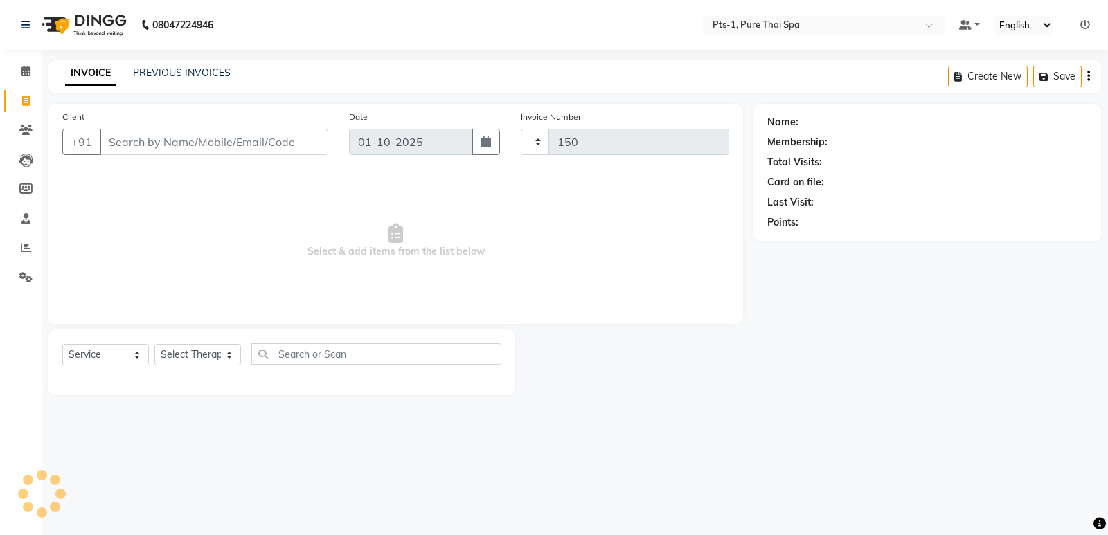
select select "9048"
click at [163, 74] on link "PREVIOUS INVOICES" at bounding box center [182, 72] width 98 height 12
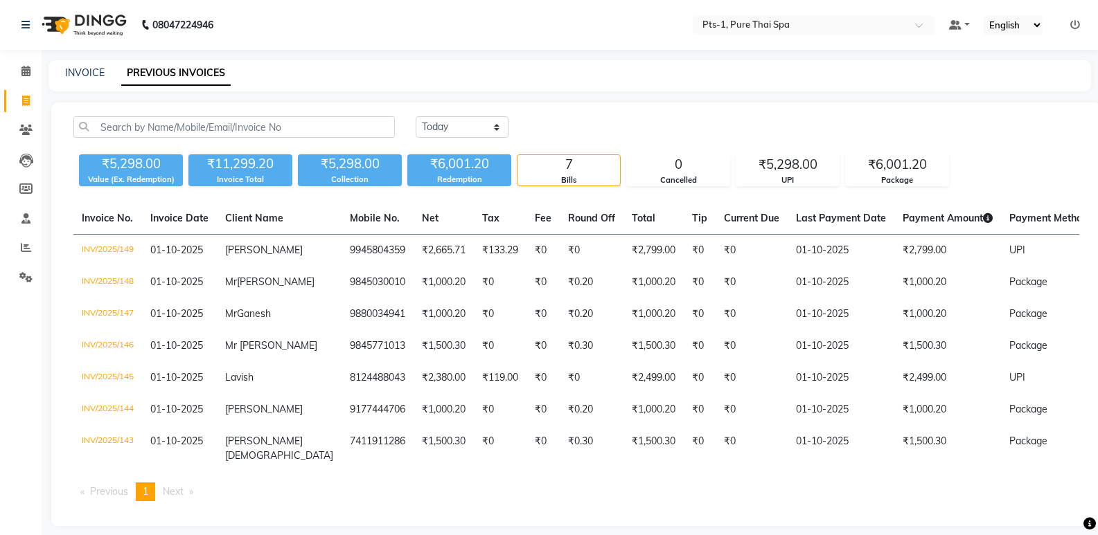
click at [21, 92] on link "Invoice" at bounding box center [20, 101] width 33 height 23
select select "service"
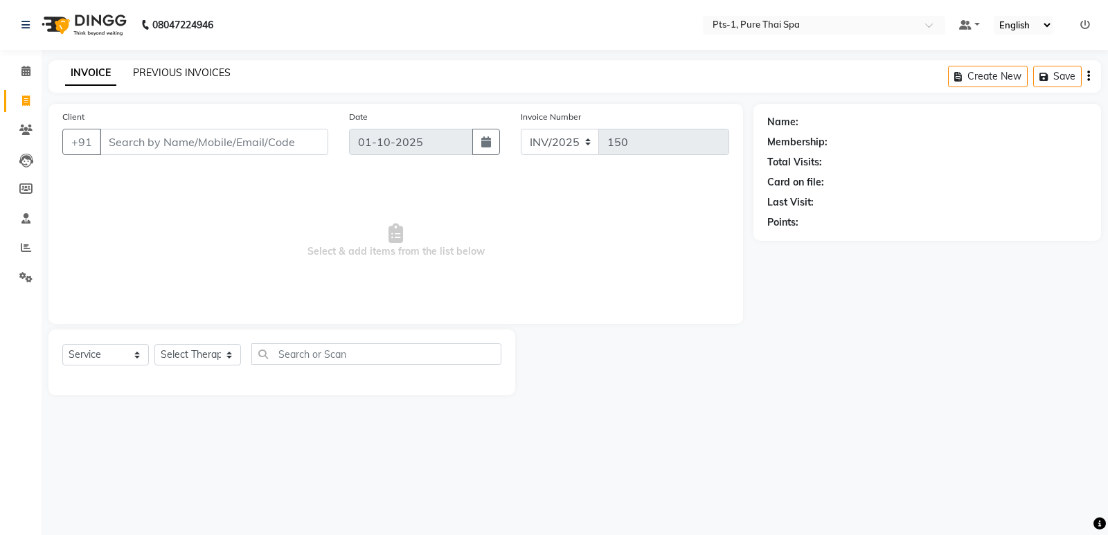
click at [180, 69] on link "PREVIOUS INVOICES" at bounding box center [182, 72] width 98 height 12
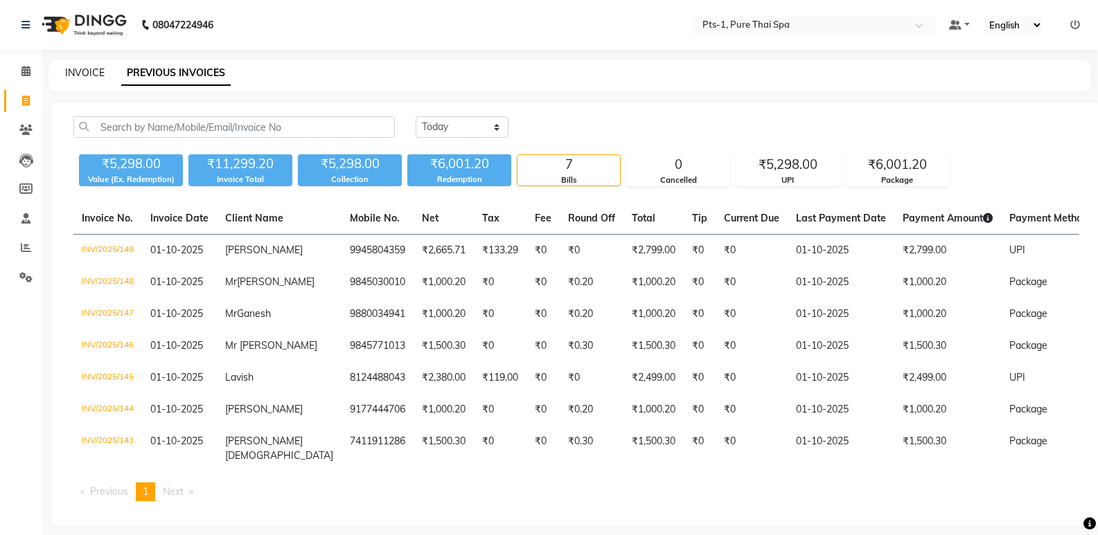
click at [70, 76] on link "INVOICE" at bounding box center [84, 72] width 39 height 12
select select "service"
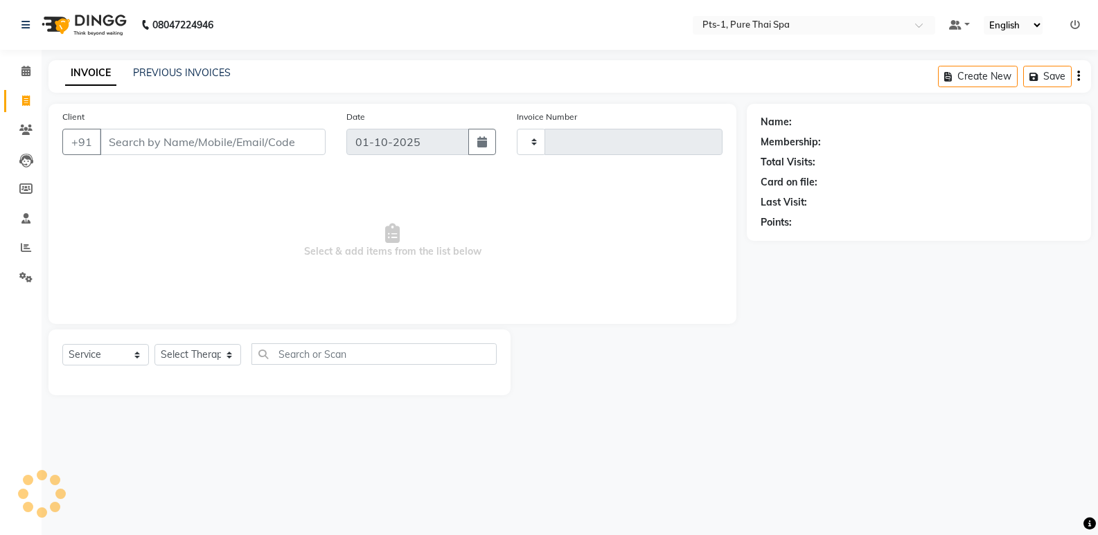
type input "150"
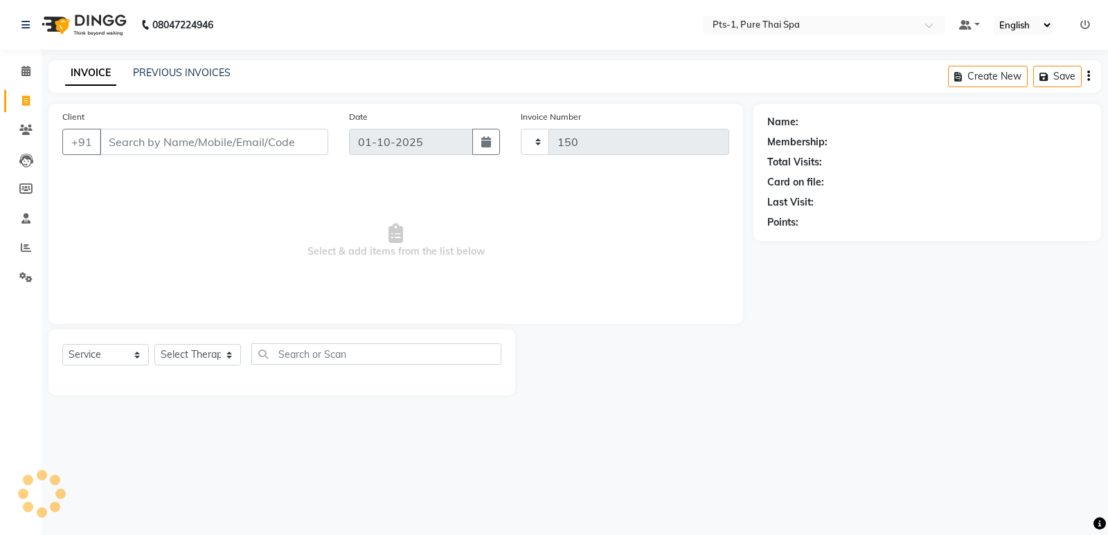
select select "9048"
click at [130, 134] on input "Client" at bounding box center [214, 142] width 229 height 26
click at [154, 140] on input "Client" at bounding box center [214, 142] width 229 height 26
type input "7022160009"
click at [278, 138] on span "Add Client" at bounding box center [292, 142] width 55 height 14
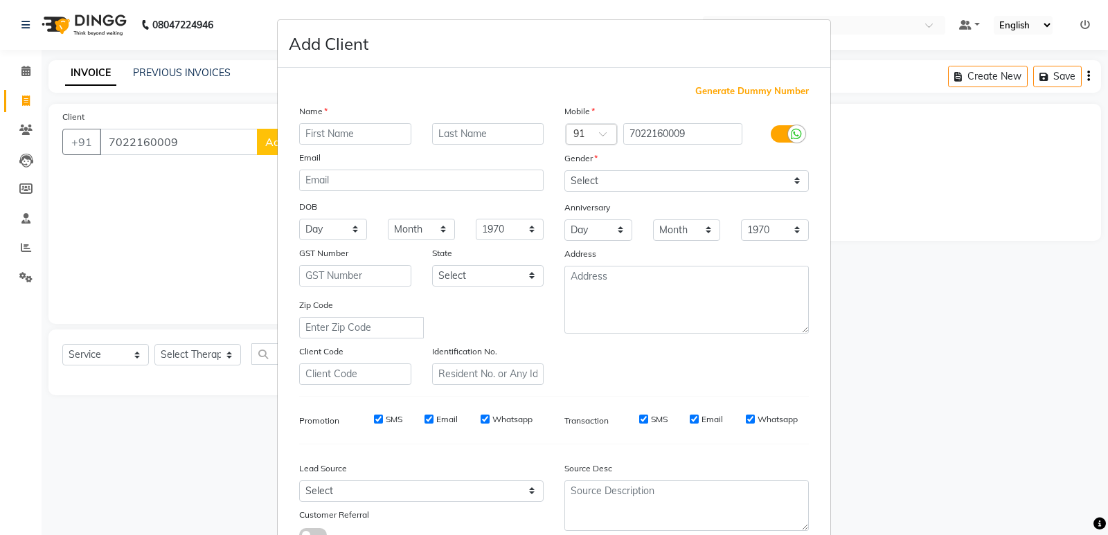
click at [327, 136] on input "text" at bounding box center [355, 133] width 112 height 21
type input "[PERSON_NAME]"
click at [594, 177] on select "Select Male Female Other Prefer Not To Say" at bounding box center [687, 180] width 245 height 21
select select "male"
click at [565, 170] on select "Select Male Female Other Prefer Not To Say" at bounding box center [687, 180] width 245 height 21
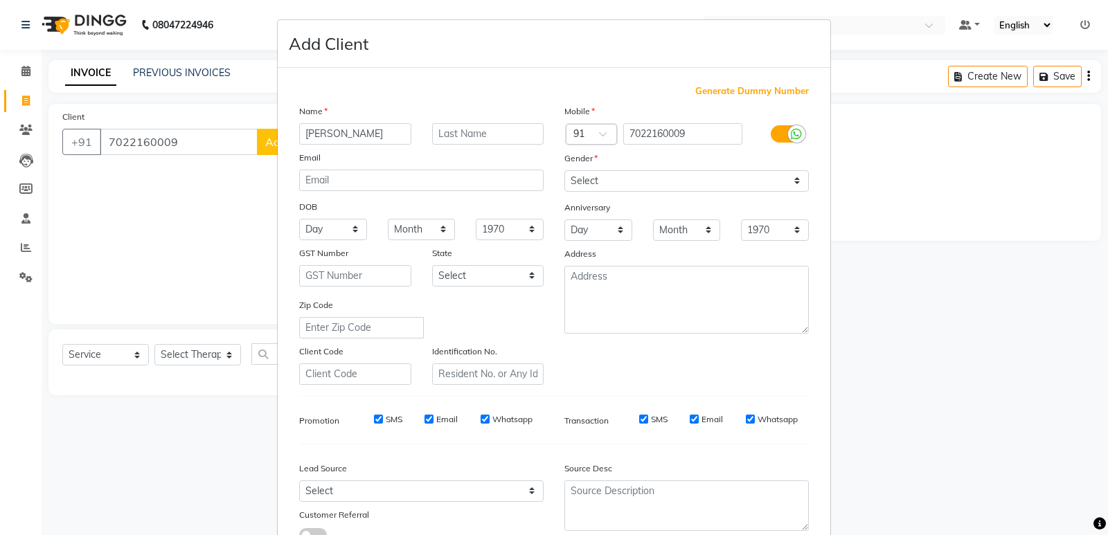
click at [374, 419] on input "SMS" at bounding box center [378, 419] width 9 height 9
checkbox input "false"
click at [414, 420] on div "SMS Email Whatsapp" at bounding box center [444, 420] width 200 height 12
click at [425, 416] on input "Email" at bounding box center [429, 419] width 9 height 9
checkbox input "false"
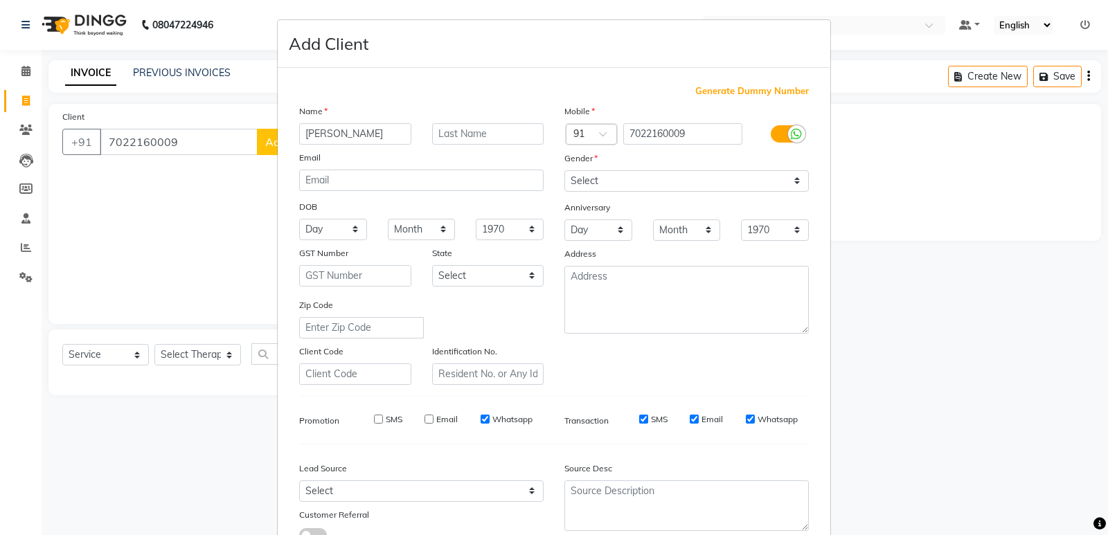
click at [483, 422] on input "Whatsapp" at bounding box center [485, 419] width 9 height 9
checkbox input "false"
click at [639, 417] on input "SMS" at bounding box center [643, 419] width 9 height 9
checkbox input "false"
click at [690, 417] on input "Email" at bounding box center [694, 419] width 9 height 9
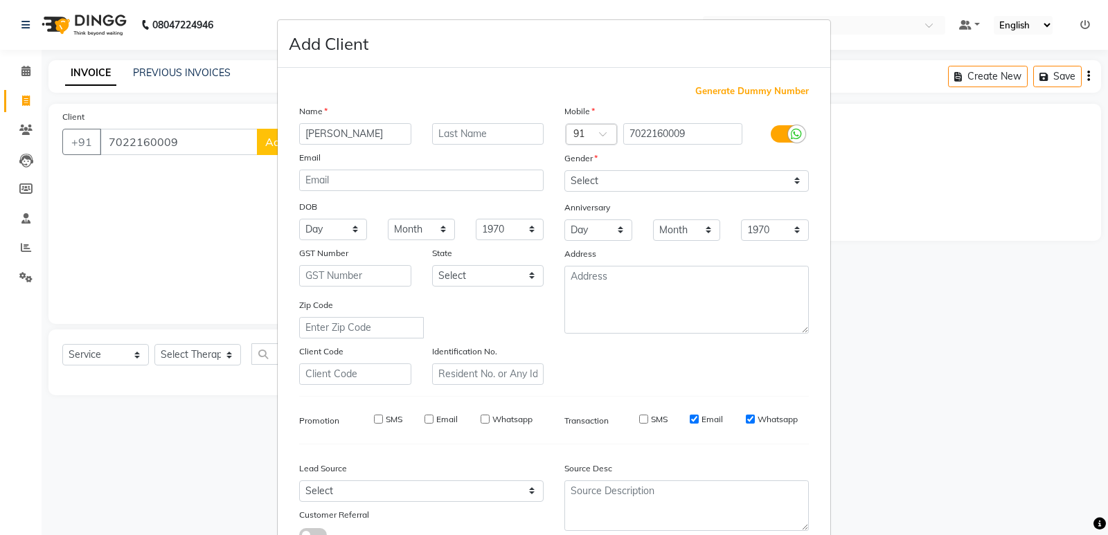
checkbox input "false"
click at [746, 417] on input "Whatsapp" at bounding box center [750, 419] width 9 height 9
checkbox input "false"
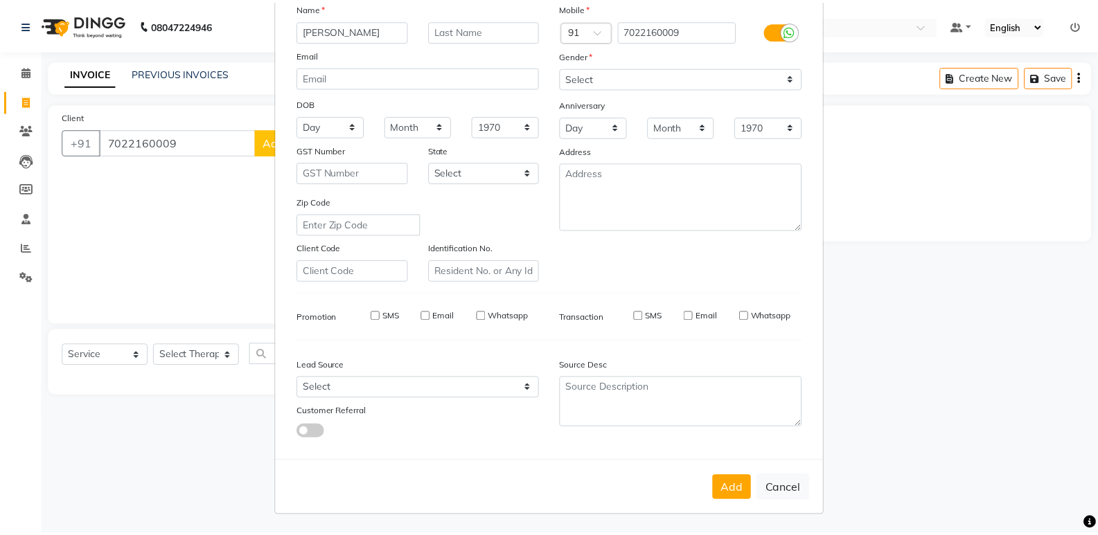
scroll to position [104, 0]
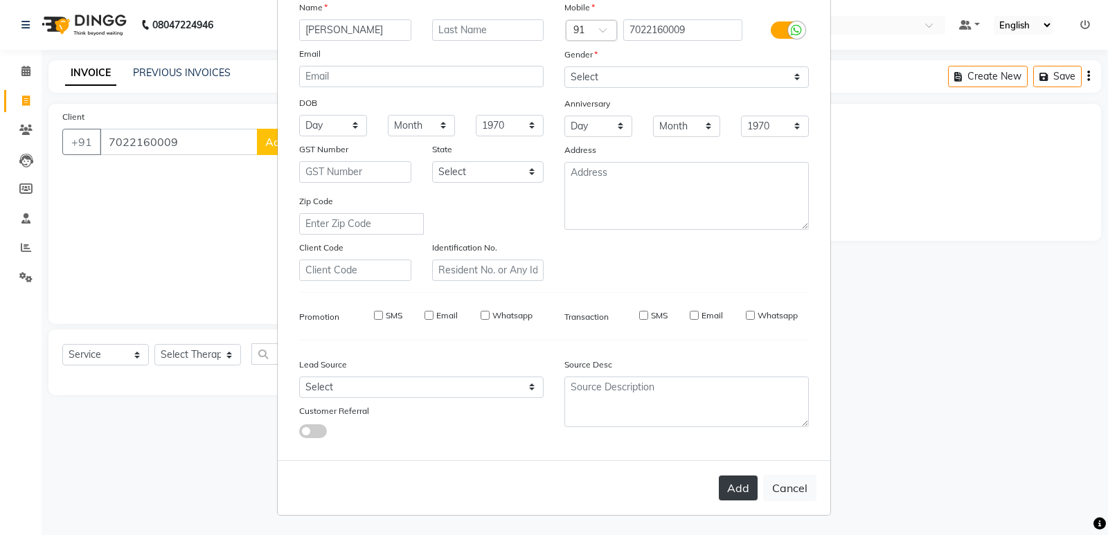
click at [728, 479] on button "Add" at bounding box center [738, 488] width 39 height 25
select select
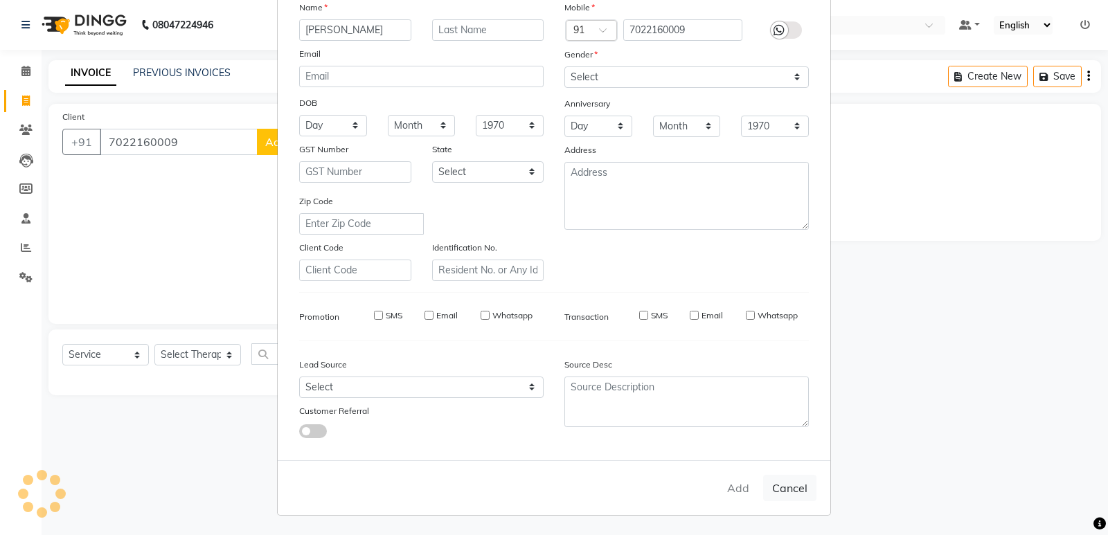
select select
checkbox input "false"
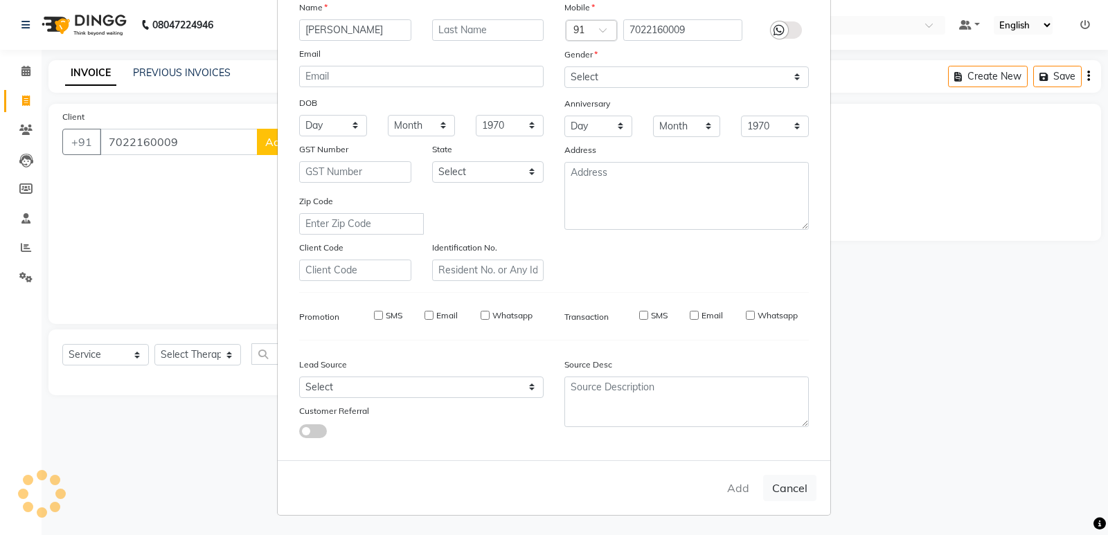
checkbox input "false"
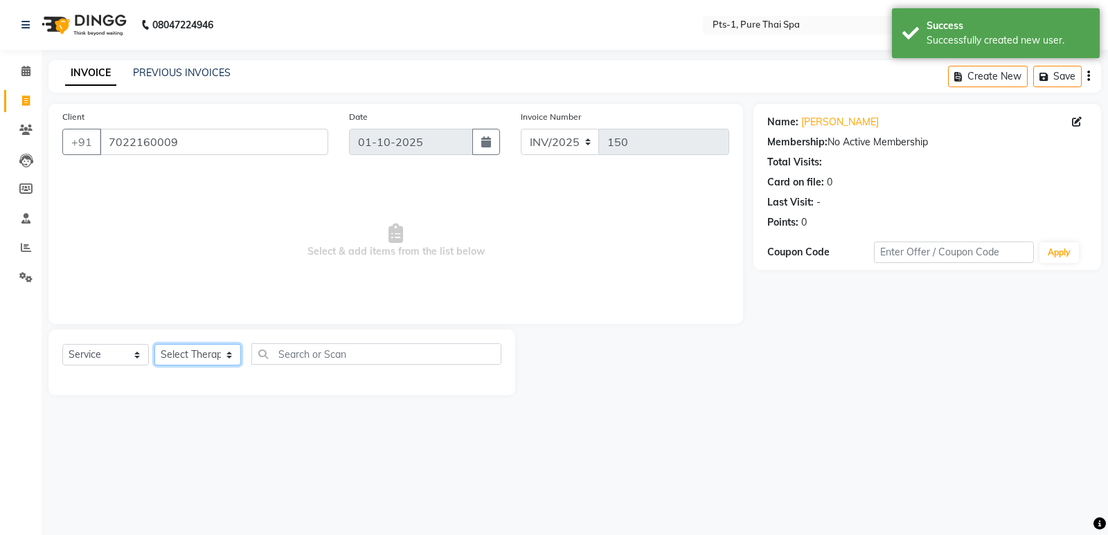
click at [193, 359] on select "Select Therapist Anand Annie anyone Babu Bela Gia Jeje Jenny Jincy JOE Lilly Lu…" at bounding box center [197, 354] width 87 height 21
select select "80827"
click at [154, 344] on select "Select Therapist Anand Annie anyone Babu Bela Gia Jeje Jenny Jincy JOE Lilly Lu…" at bounding box center [197, 354] width 87 height 21
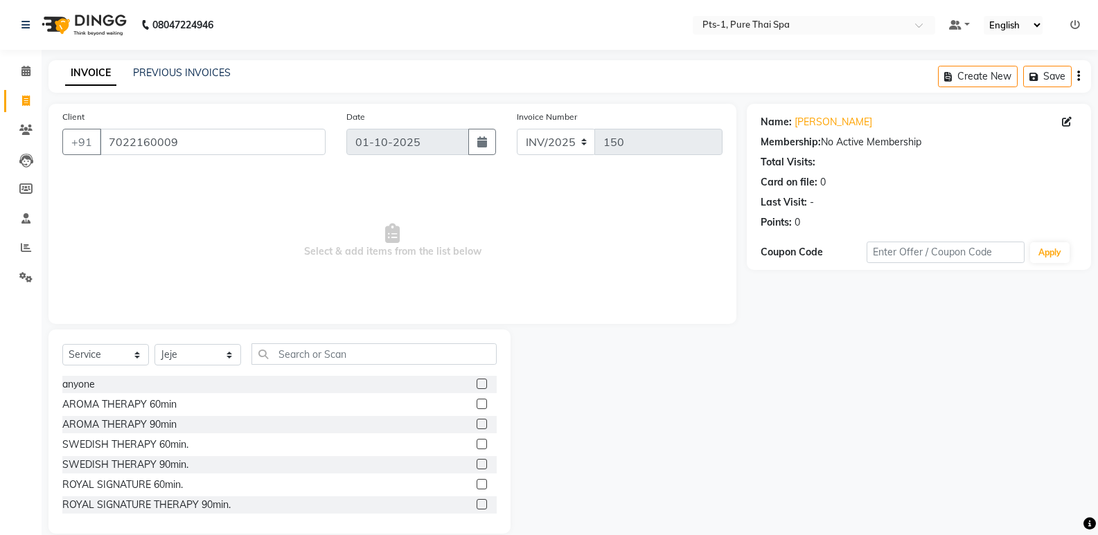
click at [477, 383] on label at bounding box center [482, 384] width 10 height 10
click at [477, 383] on input "checkbox" at bounding box center [481, 384] width 9 height 9
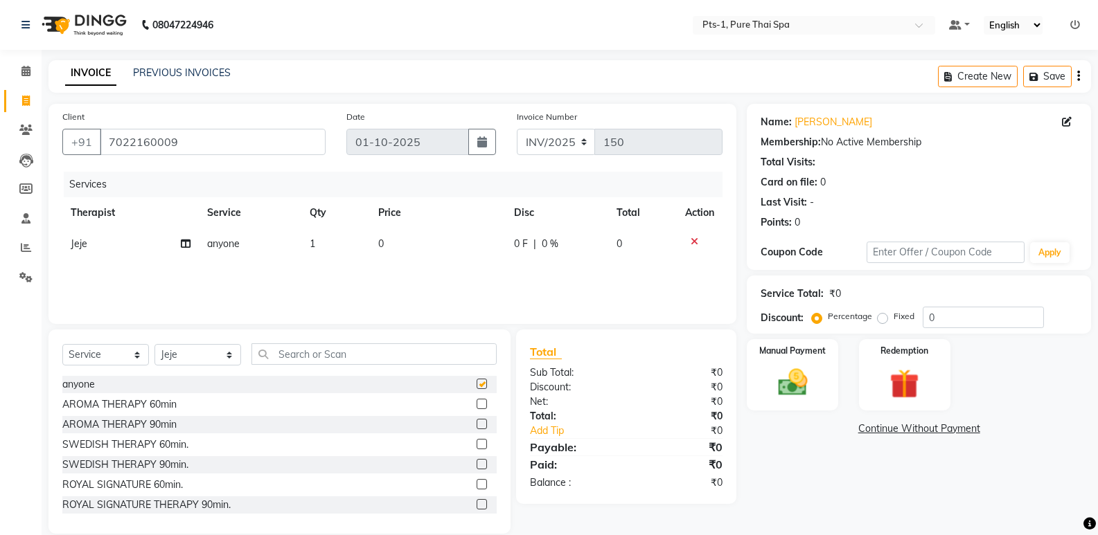
checkbox input "false"
click at [691, 241] on icon at bounding box center [695, 242] width 8 height 10
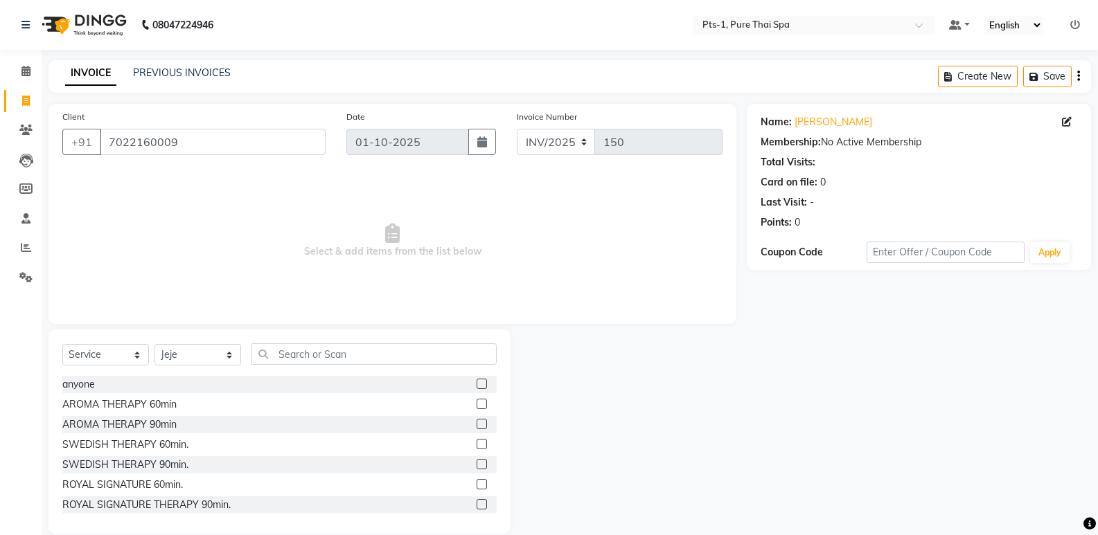
click at [477, 404] on label at bounding box center [482, 404] width 10 height 10
click at [477, 404] on input "checkbox" at bounding box center [481, 404] width 9 height 9
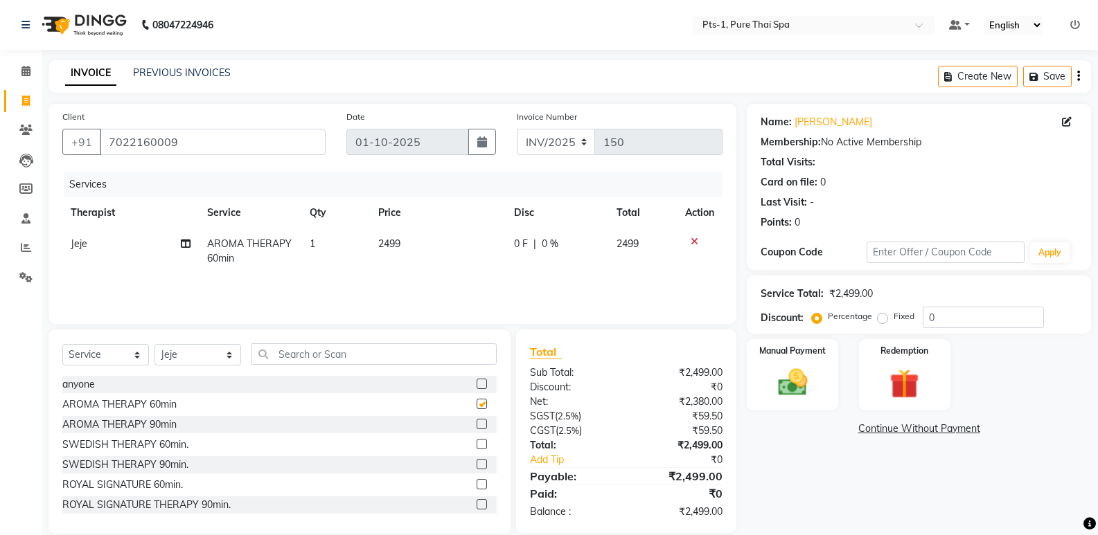
checkbox input "false"
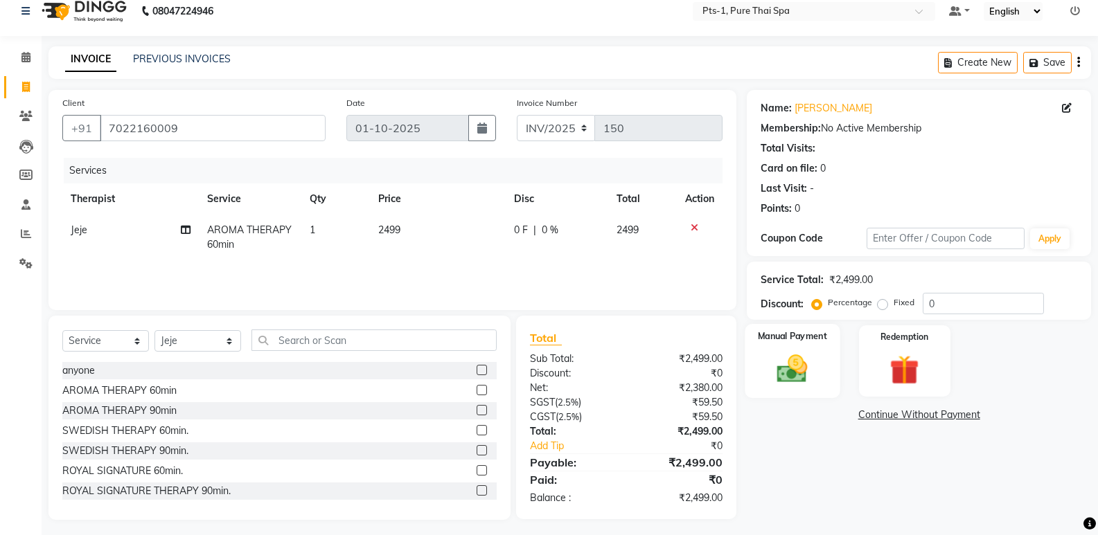
scroll to position [19, 0]
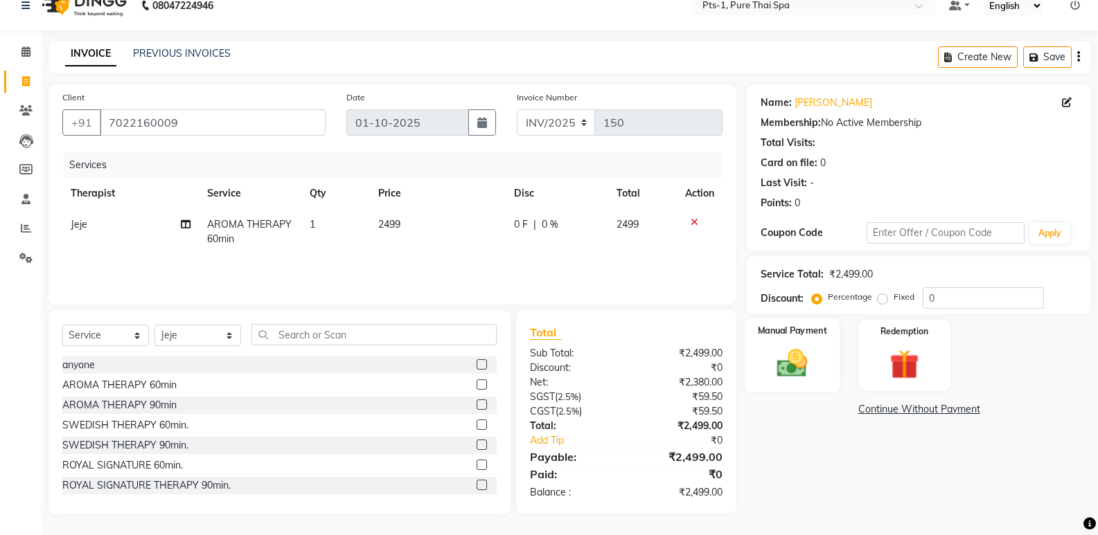
click at [830, 355] on div "Manual Payment" at bounding box center [792, 356] width 95 height 74
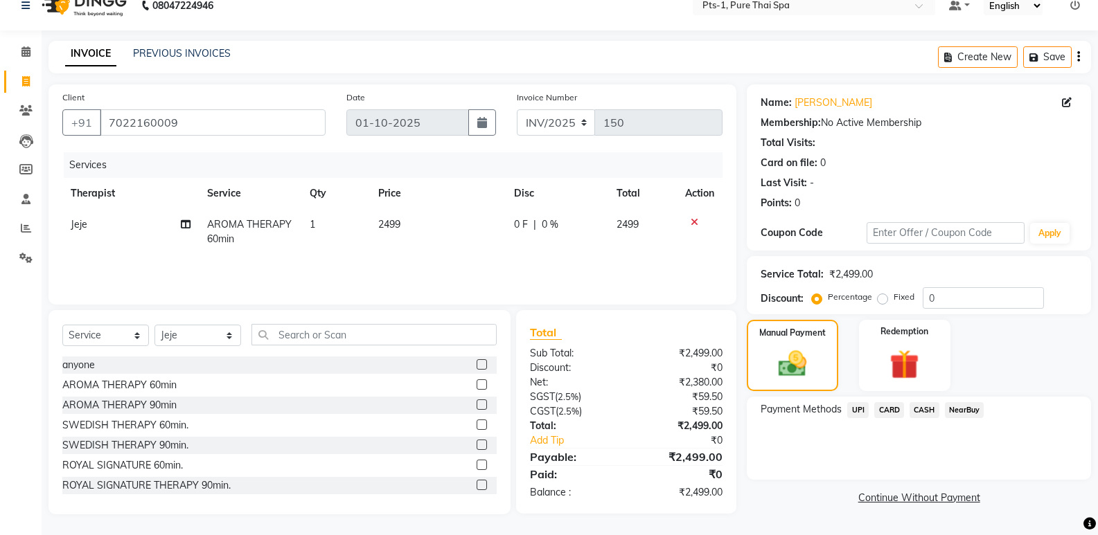
click at [915, 409] on span "CASH" at bounding box center [924, 410] width 30 height 16
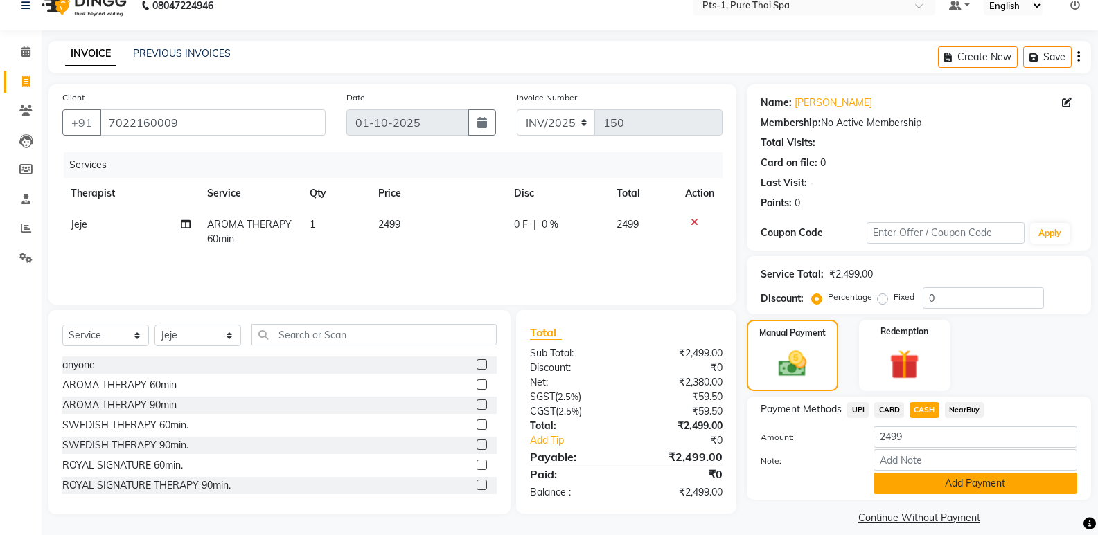
click at [912, 484] on button "Add Payment" at bounding box center [975, 483] width 204 height 21
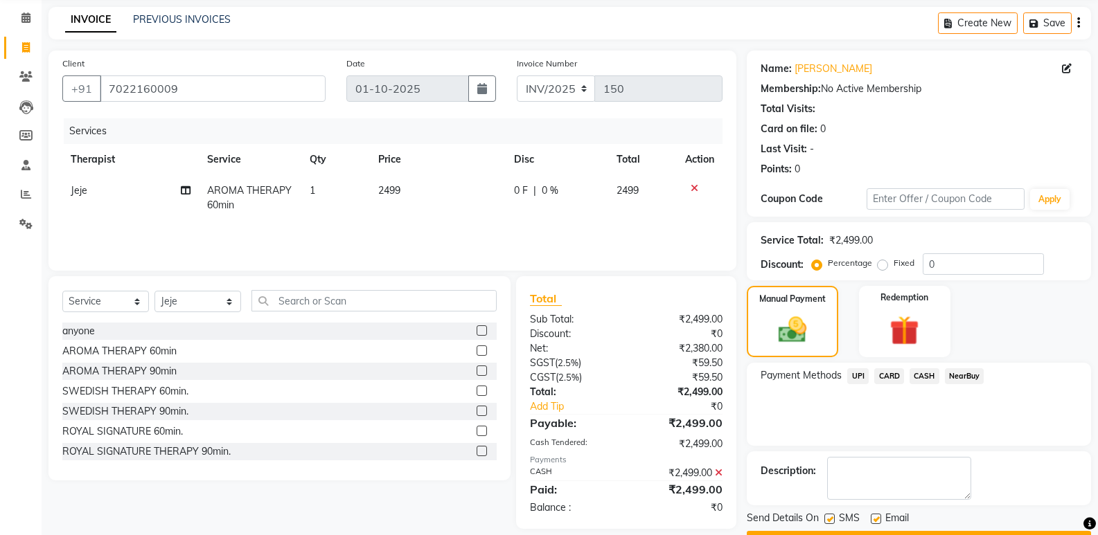
scroll to position [91, 0]
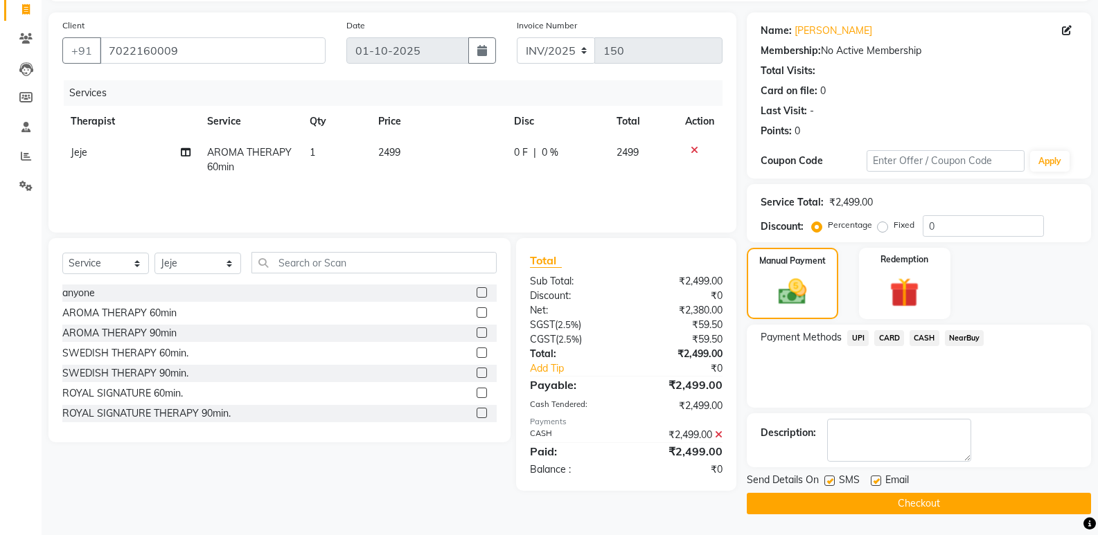
click at [832, 483] on label at bounding box center [829, 481] width 10 height 10
click at [832, 483] on input "checkbox" at bounding box center [828, 481] width 9 height 9
checkbox input "false"
click at [874, 479] on label at bounding box center [876, 481] width 10 height 10
click at [874, 479] on input "checkbox" at bounding box center [875, 481] width 9 height 9
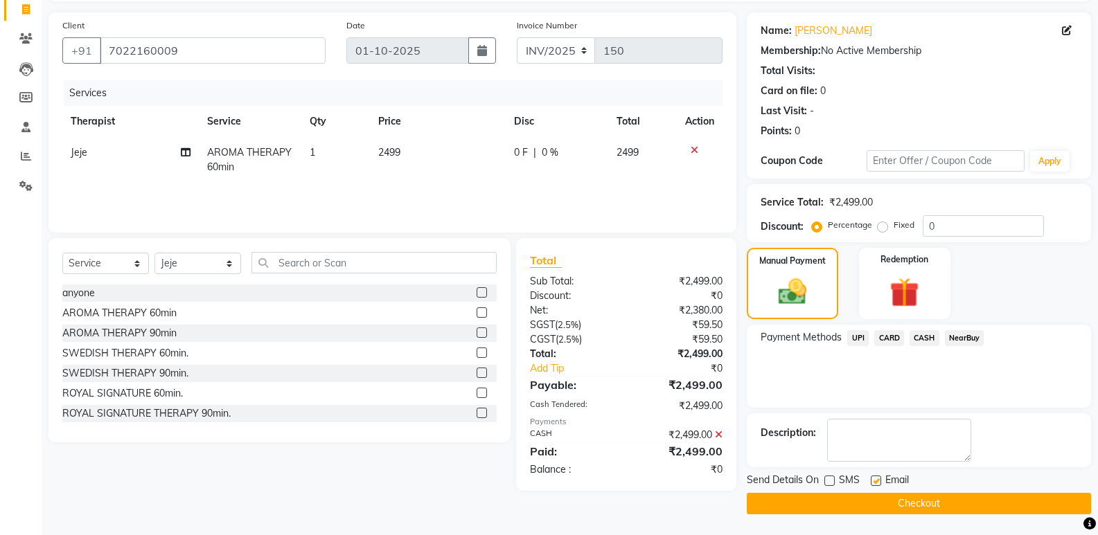
checkbox input "false"
click at [865, 506] on button "Checkout" at bounding box center [919, 503] width 344 height 21
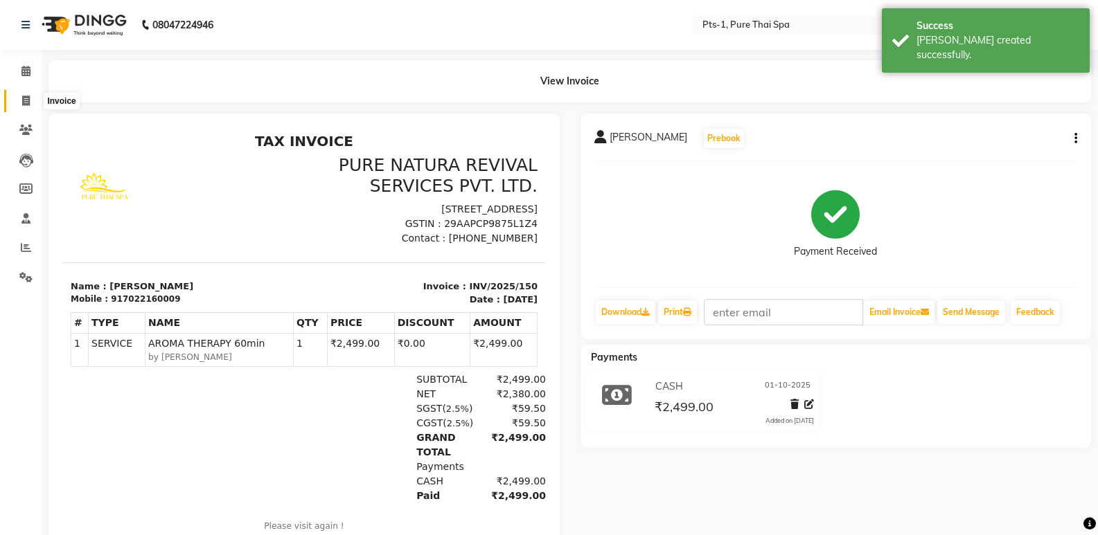
click at [26, 98] on icon at bounding box center [26, 101] width 8 height 10
select select "service"
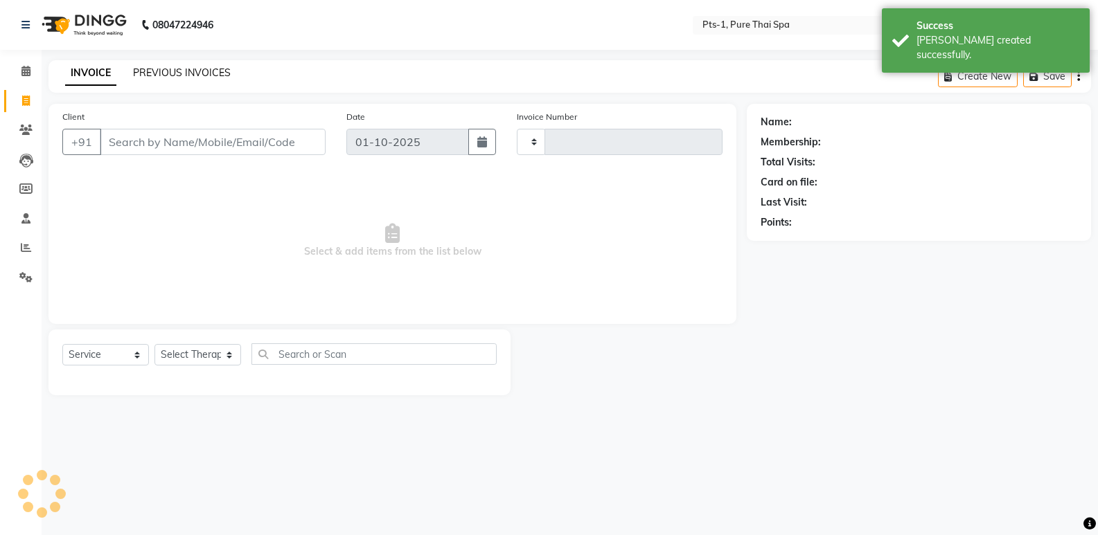
type input "151"
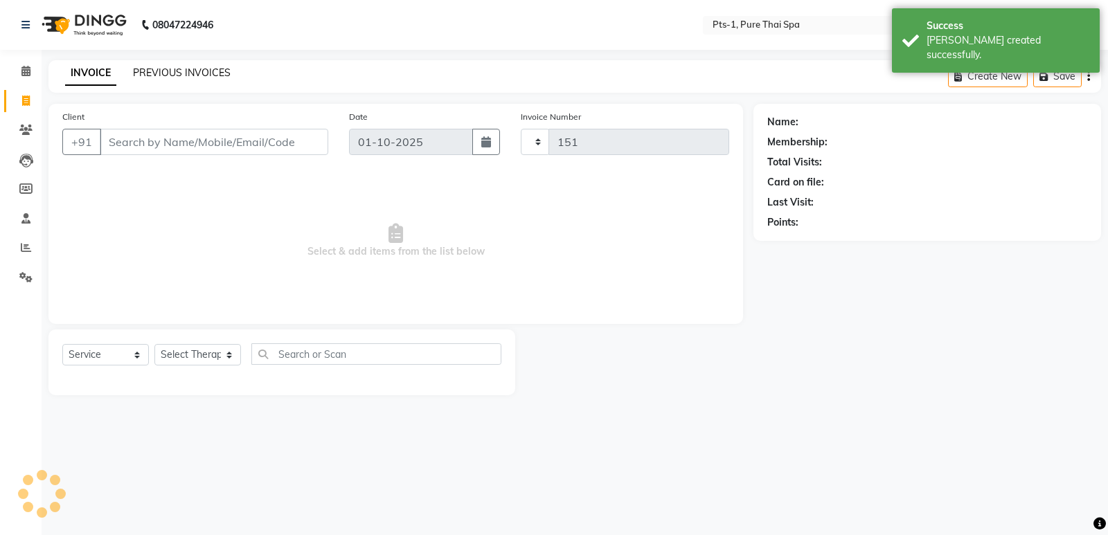
select select "9048"
click at [147, 73] on link "PREVIOUS INVOICES" at bounding box center [182, 72] width 98 height 12
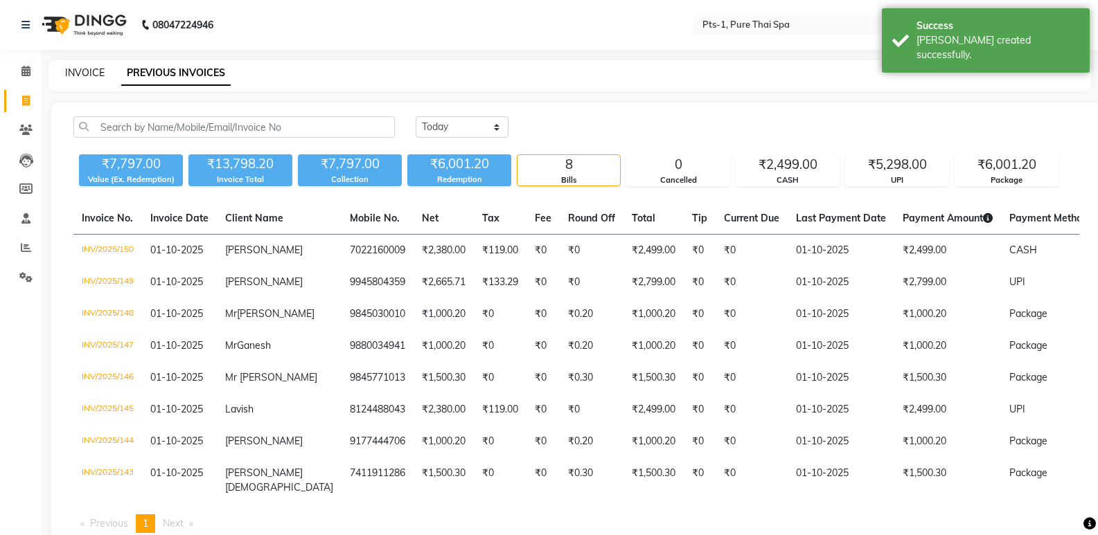
click at [81, 72] on link "INVOICE" at bounding box center [84, 72] width 39 height 12
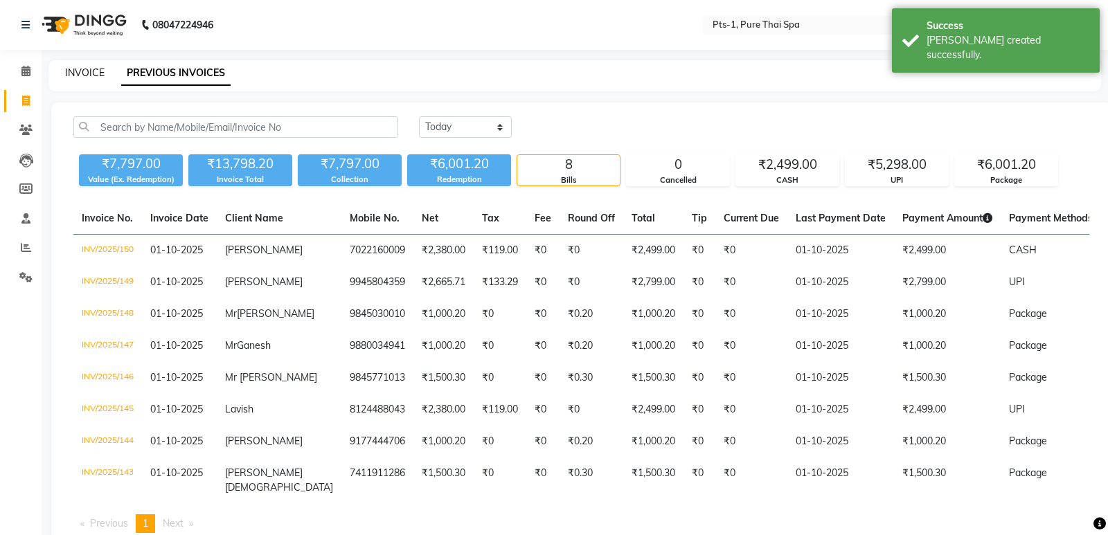
select select "service"
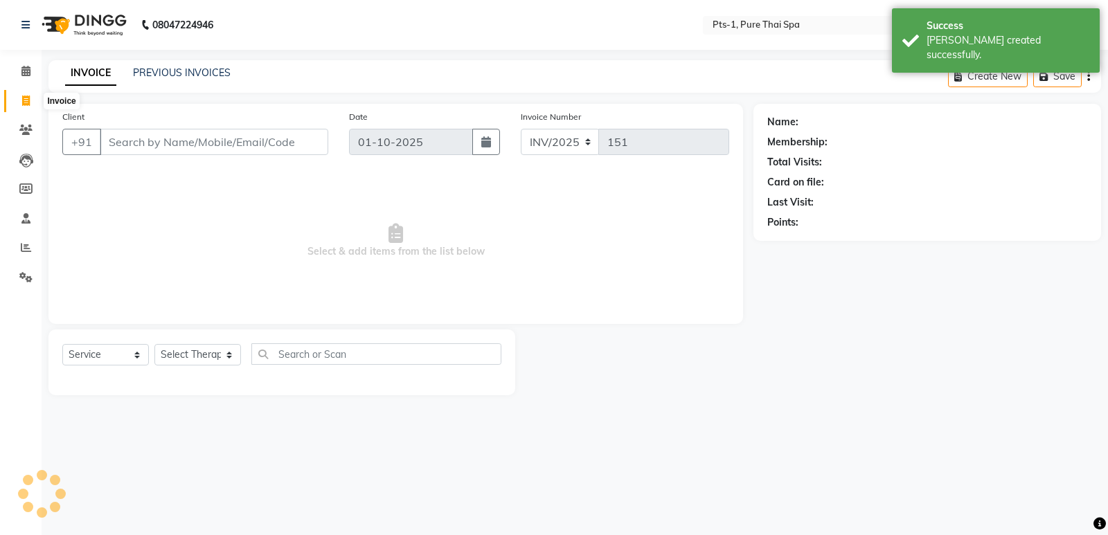
click at [20, 105] on span at bounding box center [26, 102] width 24 height 16
select select "service"
type input "151"
select select "9048"
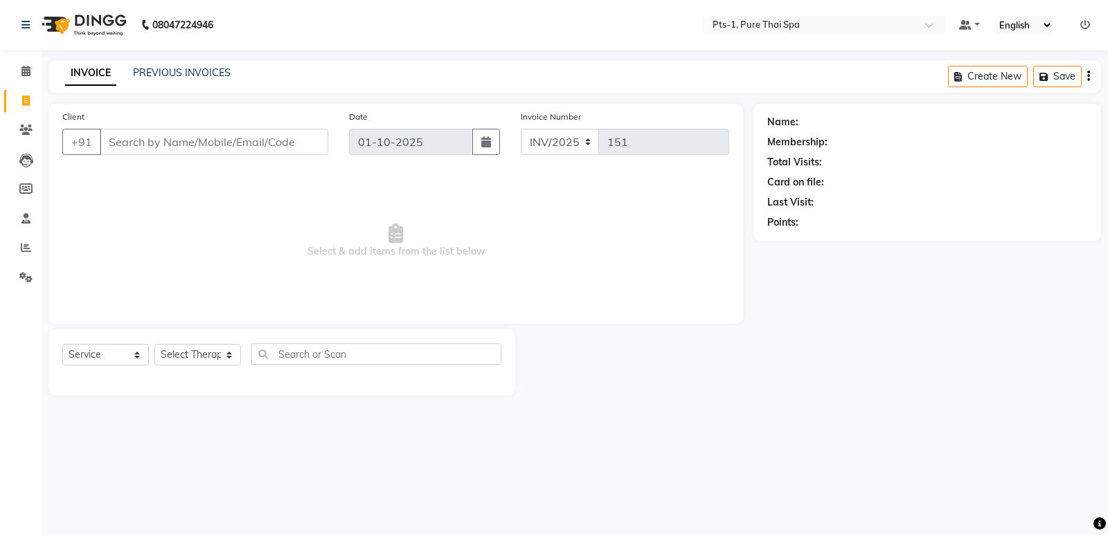
click at [190, 65] on div "INVOICE PREVIOUS INVOICES Create New Save" at bounding box center [574, 76] width 1053 height 33
click at [179, 75] on link "PREVIOUS INVOICES" at bounding box center [182, 72] width 98 height 12
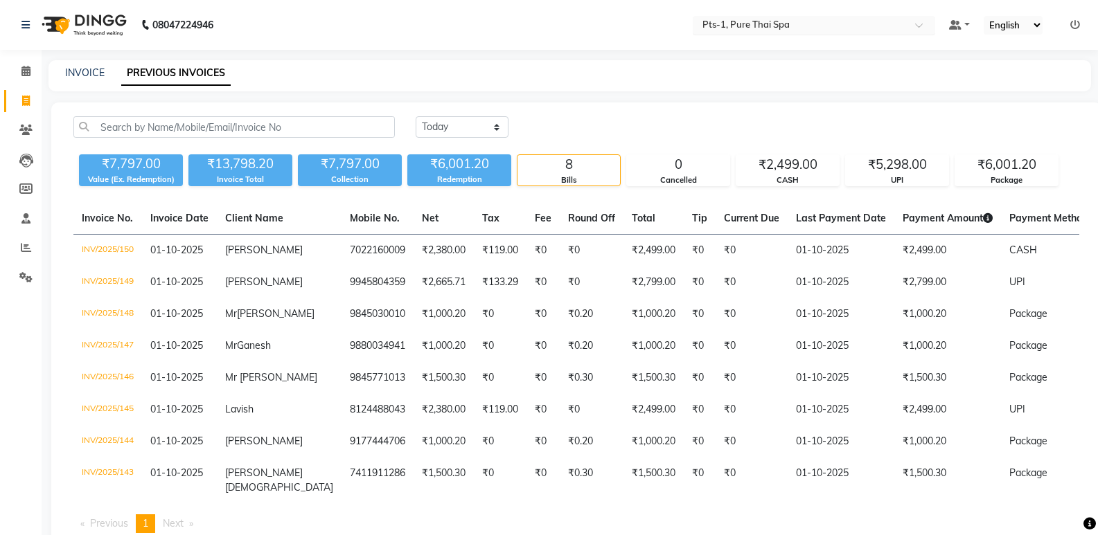
click at [731, 17] on div "Select Location × Pts-1, Pure Thai Spa" at bounding box center [814, 25] width 242 height 19
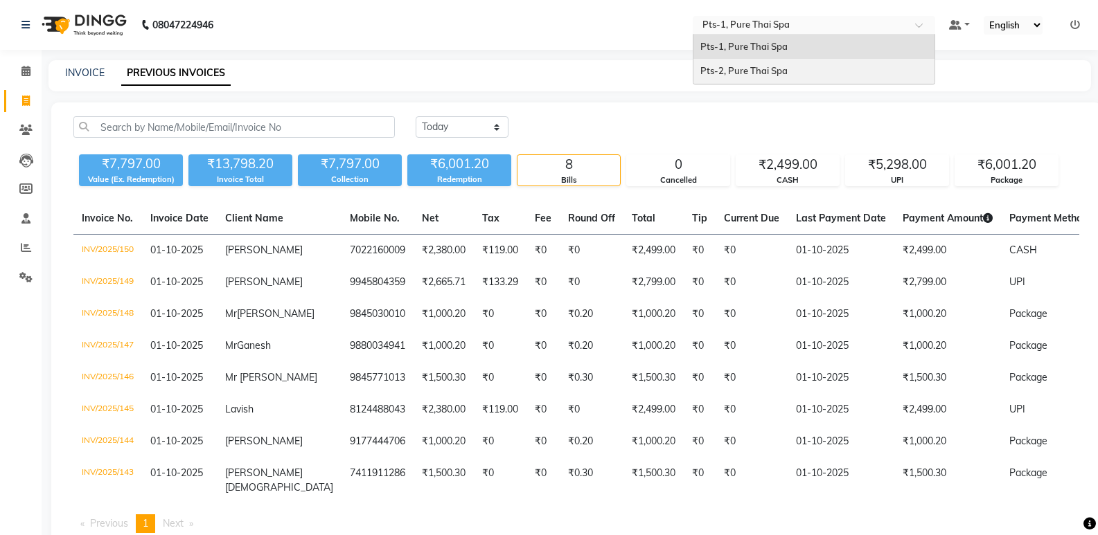
click at [733, 71] on span "Pts-2, Pure Thai Spa" at bounding box center [743, 70] width 87 height 11
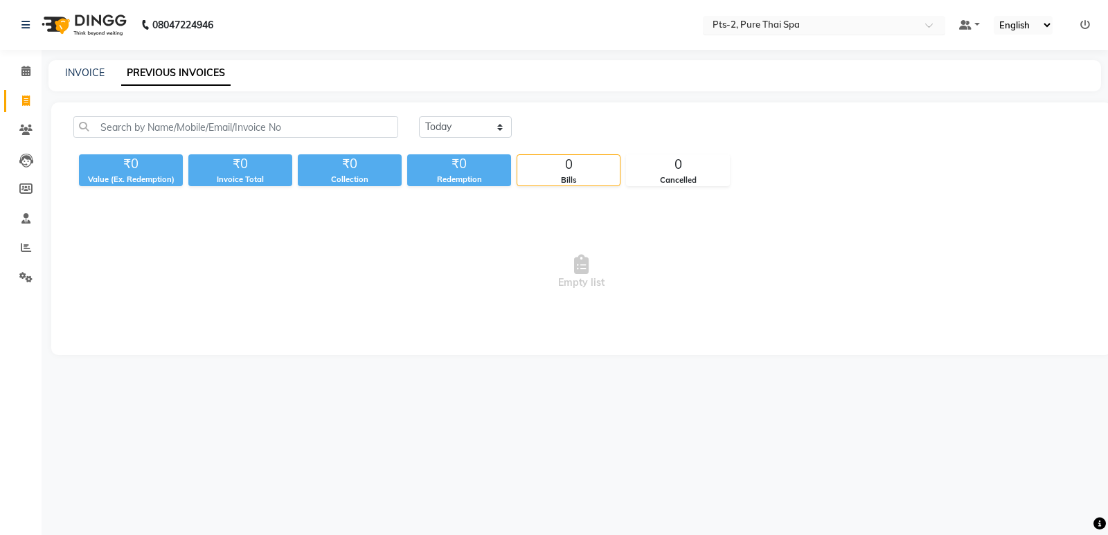
click at [778, 22] on input "text" at bounding box center [810, 26] width 201 height 14
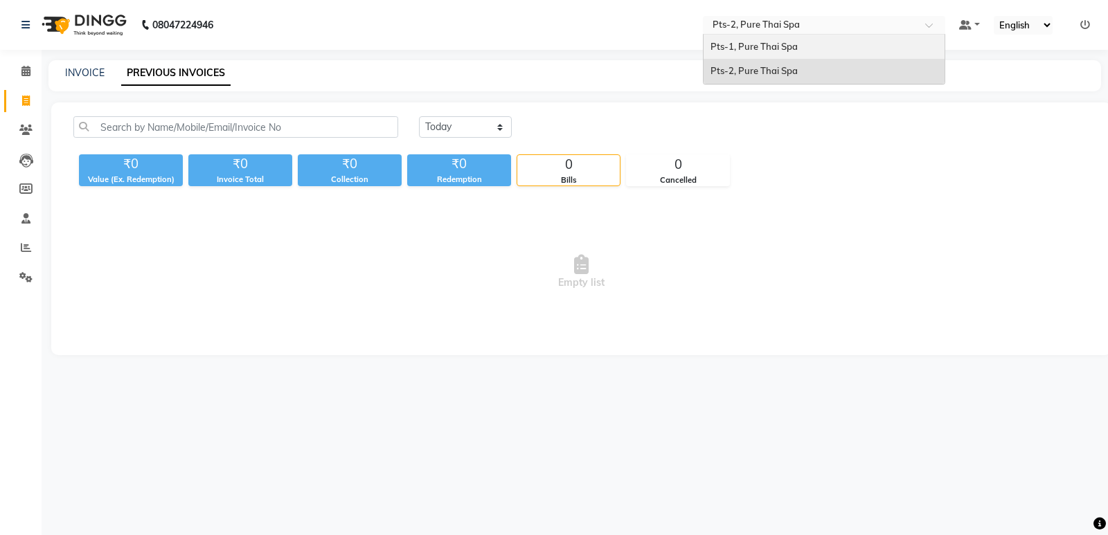
click at [758, 46] on span "Pts-1, Pure Thai Spa" at bounding box center [754, 46] width 87 height 11
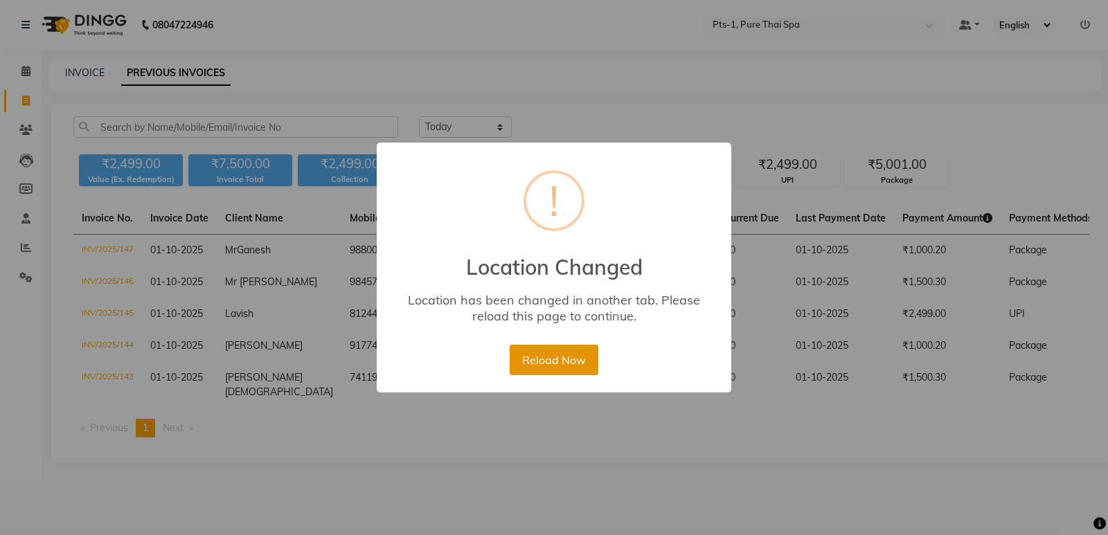
click at [552, 359] on button "Reload Now" at bounding box center [554, 360] width 88 height 30
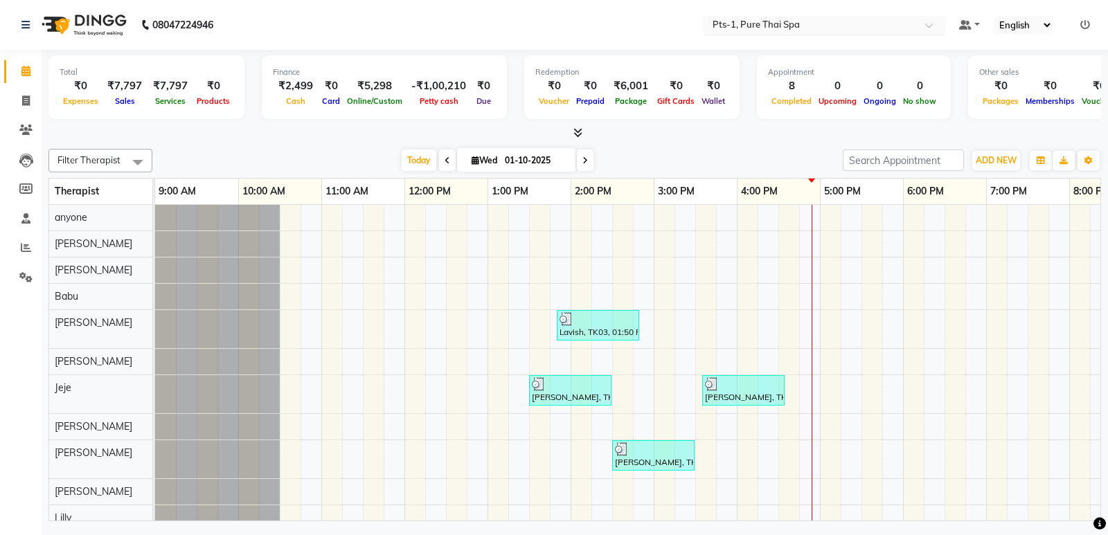
click at [734, 20] on input "text" at bounding box center [810, 26] width 201 height 14
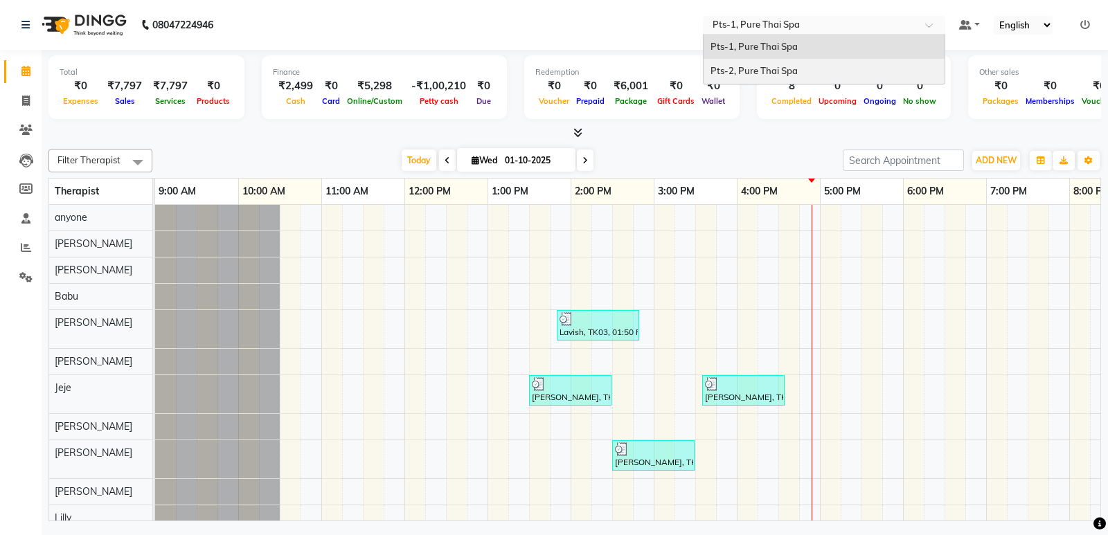
click at [736, 71] on span "Pts-2, Pure Thai Spa" at bounding box center [754, 70] width 87 height 11
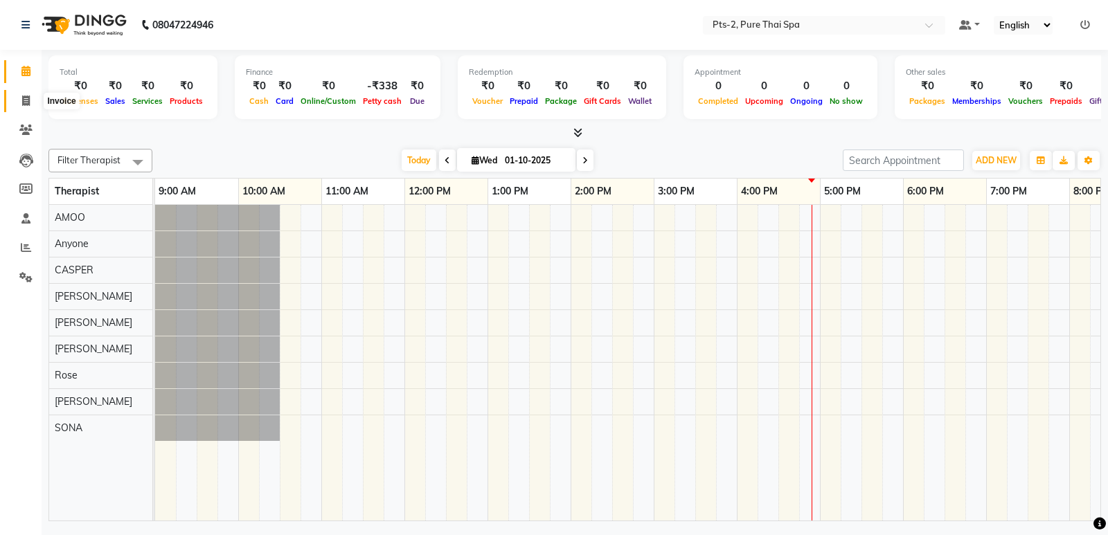
click at [30, 100] on icon at bounding box center [26, 101] width 8 height 10
select select "service"
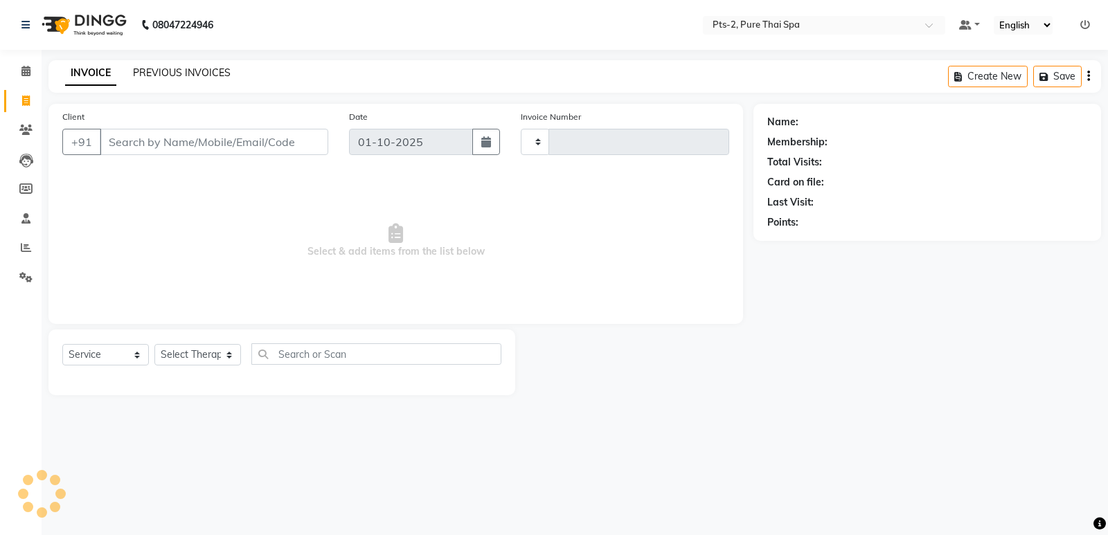
type input "0878"
select select "5391"
click at [156, 75] on link "PREVIOUS INVOICES" at bounding box center [182, 72] width 98 height 12
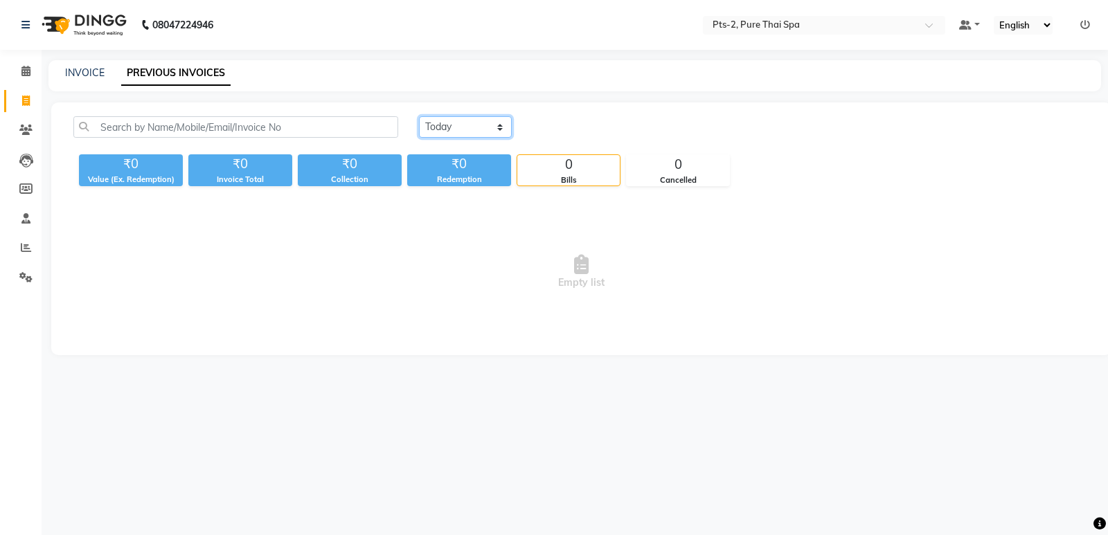
click at [483, 125] on select "[DATE] [DATE] Custom Range" at bounding box center [465, 126] width 93 height 21
click at [419, 116] on select "[DATE] [DATE] Custom Range" at bounding box center [465, 126] width 93 height 21
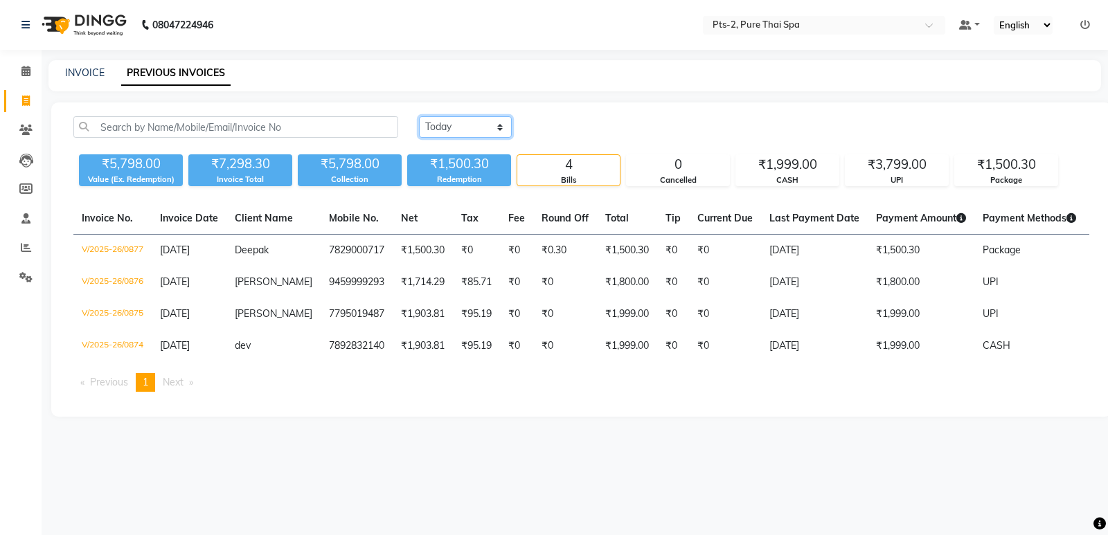
click at [461, 127] on select "[DATE] [DATE] Custom Range" at bounding box center [465, 126] width 93 height 21
select select "[DATE]"
click at [419, 116] on select "[DATE] [DATE] Custom Range" at bounding box center [465, 126] width 93 height 21
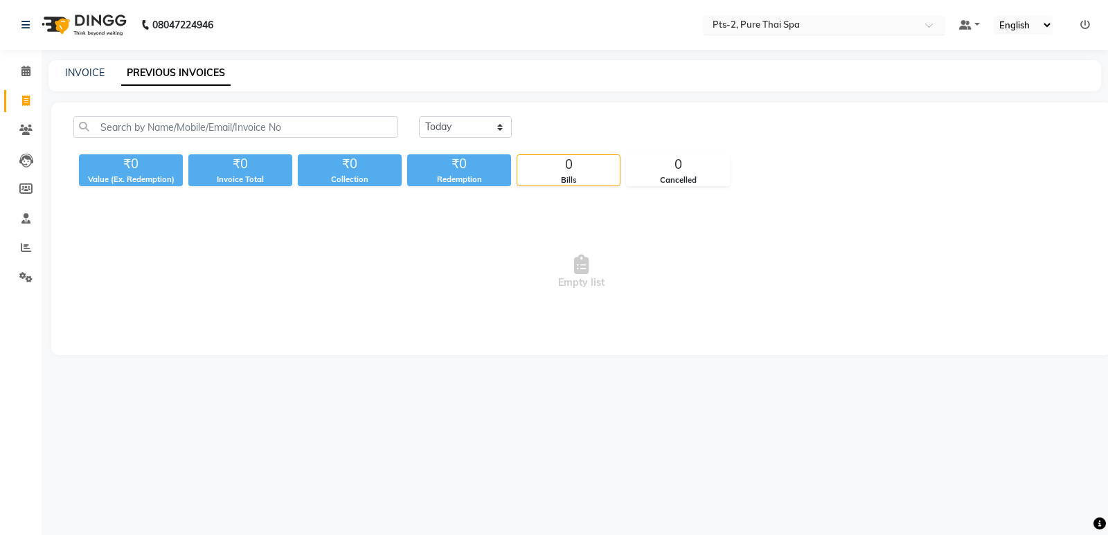
click at [736, 22] on input "text" at bounding box center [810, 26] width 201 height 14
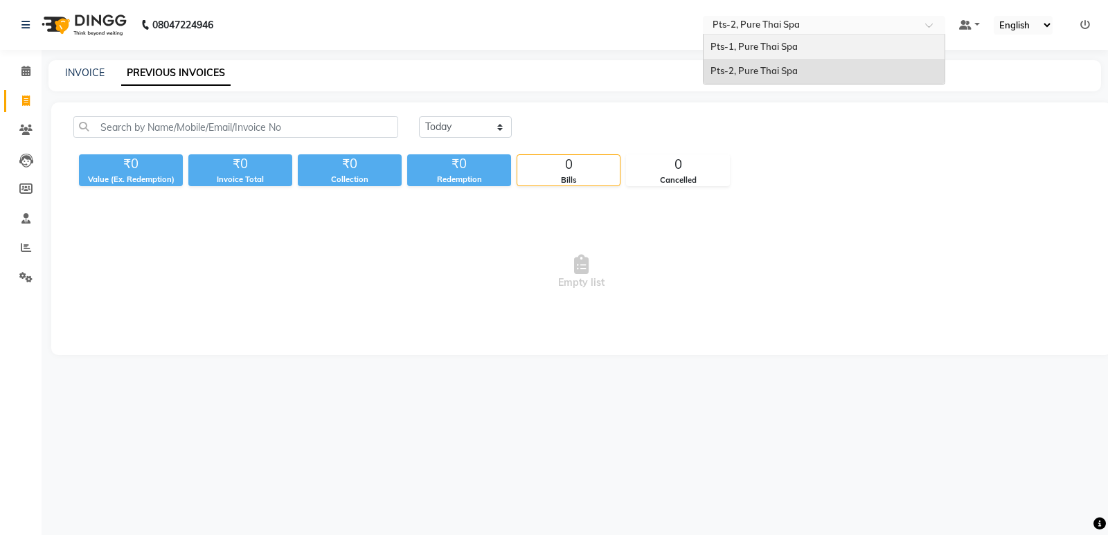
click at [726, 51] on span "Pts-1, Pure Thai Spa" at bounding box center [754, 46] width 87 height 11
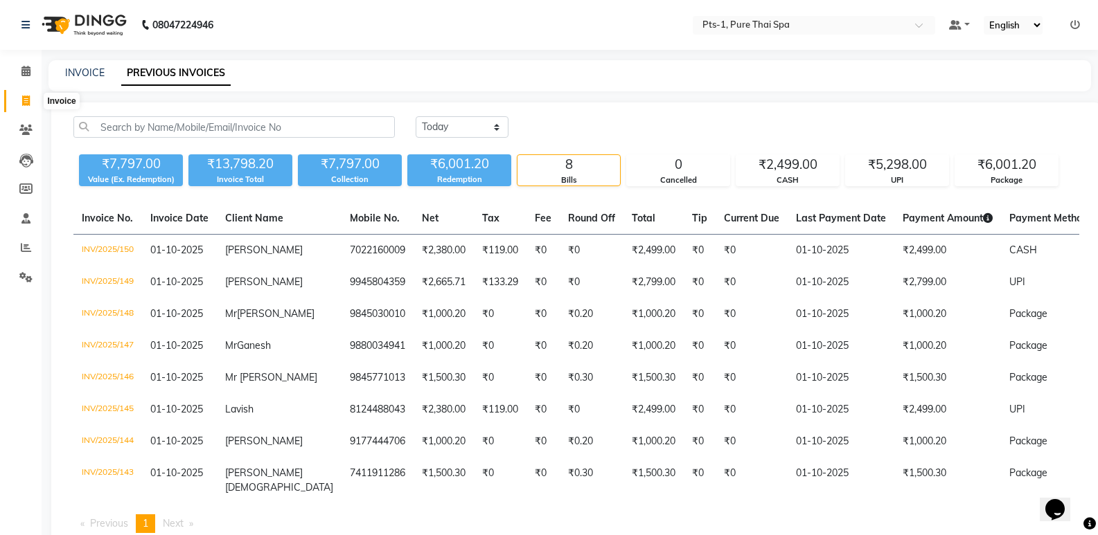
click at [28, 103] on icon at bounding box center [26, 101] width 8 height 10
select select "service"
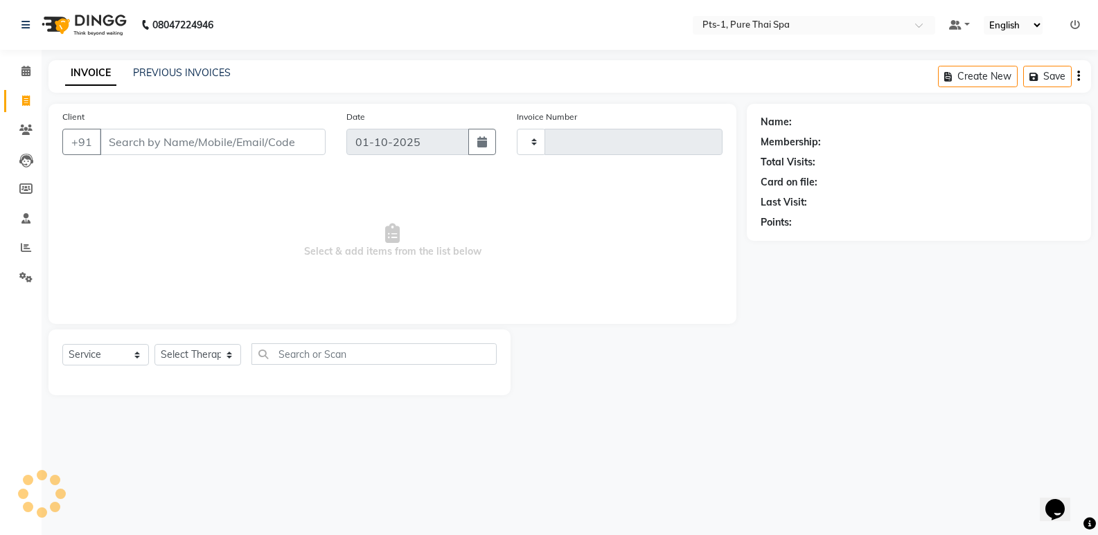
type input "151"
select select "9048"
